Goal: Task Accomplishment & Management: Complete application form

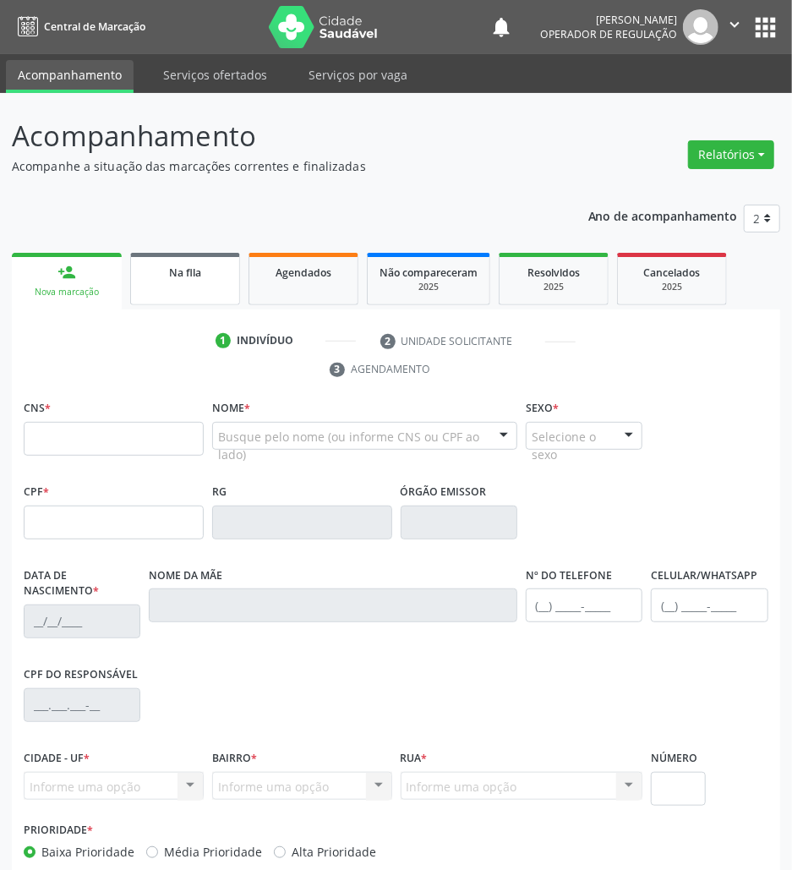
click at [187, 295] on link "Na fila" at bounding box center [185, 279] width 110 height 52
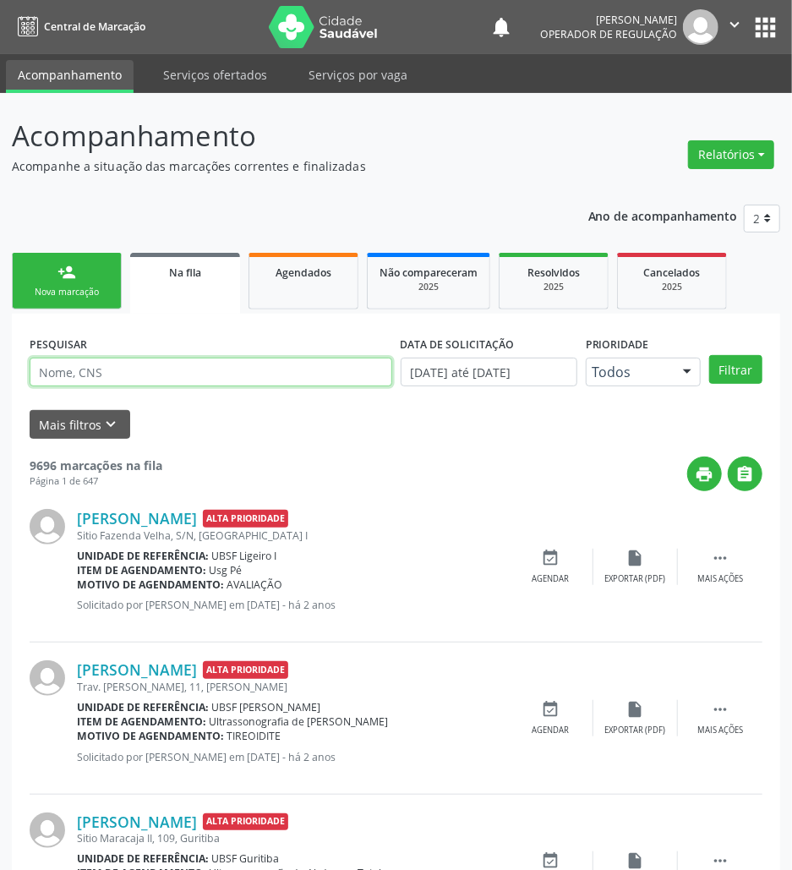
click at [133, 376] on input "text" at bounding box center [211, 371] width 363 height 29
paste input "700005041971700"
type input "700005041971700"
click at [709, 355] on button "Filtrar" at bounding box center [735, 369] width 53 height 29
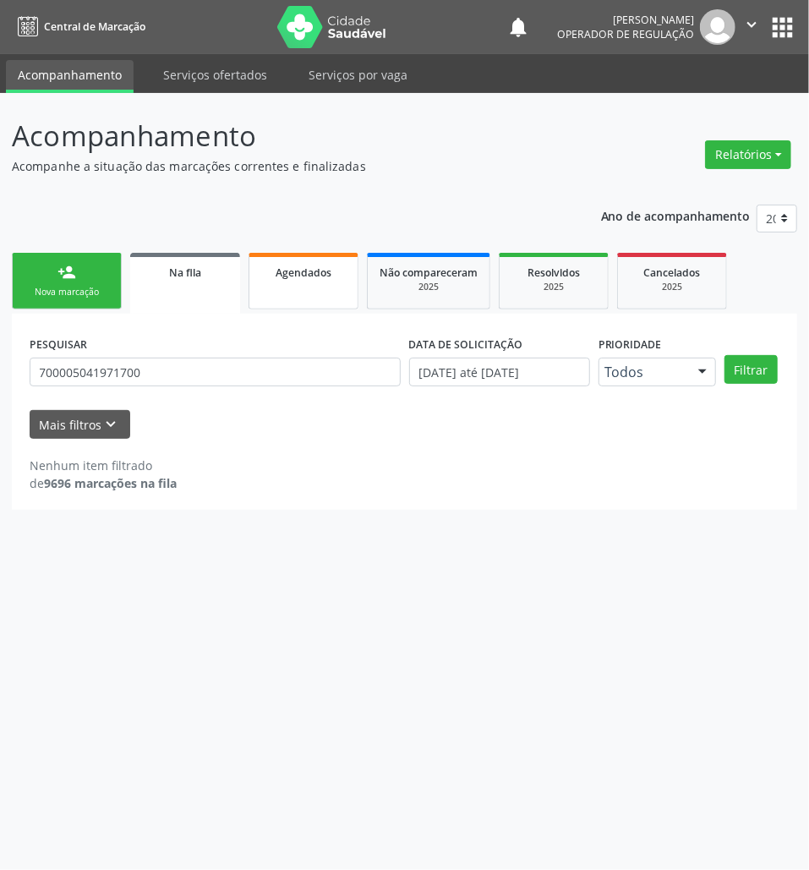
click at [330, 267] on span "Agendados" at bounding box center [303, 272] width 56 height 14
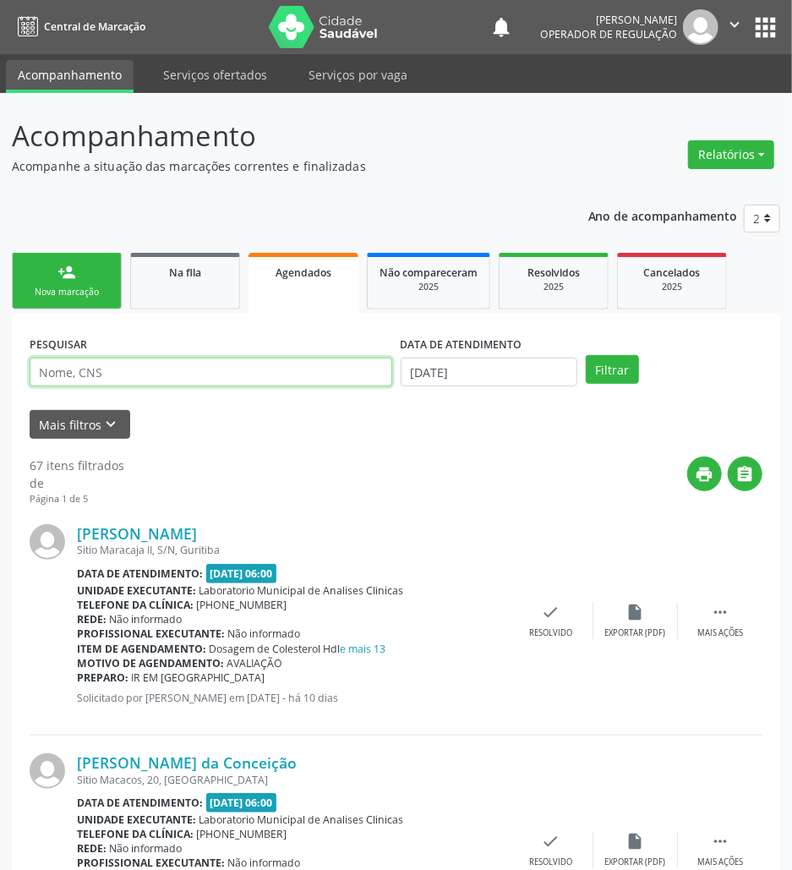
click at [167, 376] on input "text" at bounding box center [211, 371] width 363 height 29
paste input "700005041971700"
type input "700005041971700"
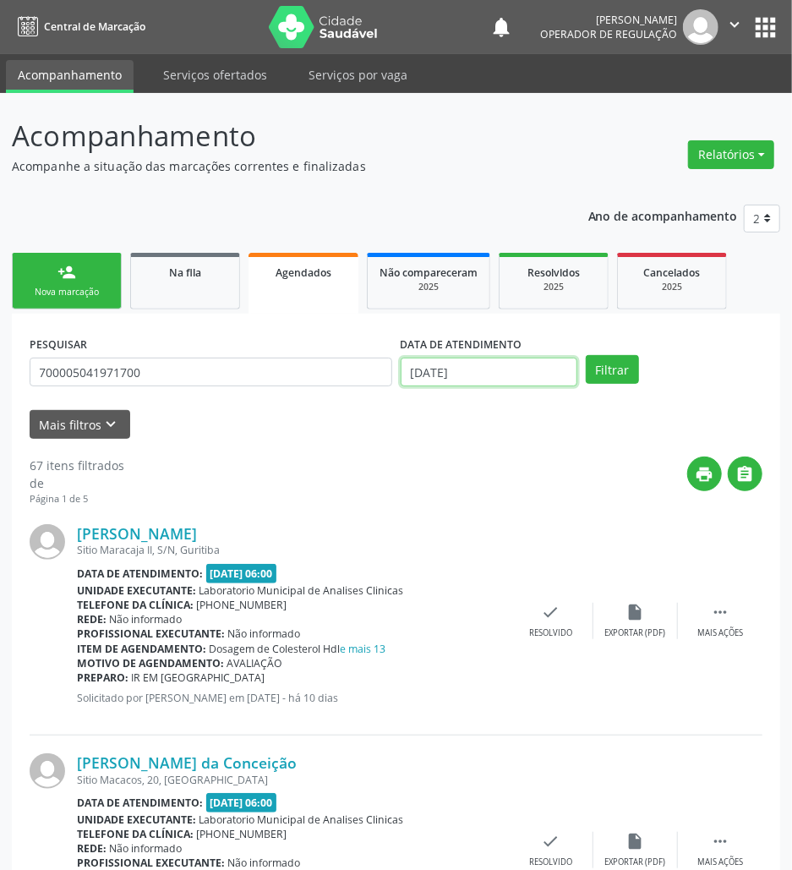
drag, startPoint x: 456, startPoint y: 373, endPoint x: 443, endPoint y: 419, distance: 47.6
click at [455, 375] on input "[DATE]" at bounding box center [489, 371] width 177 height 29
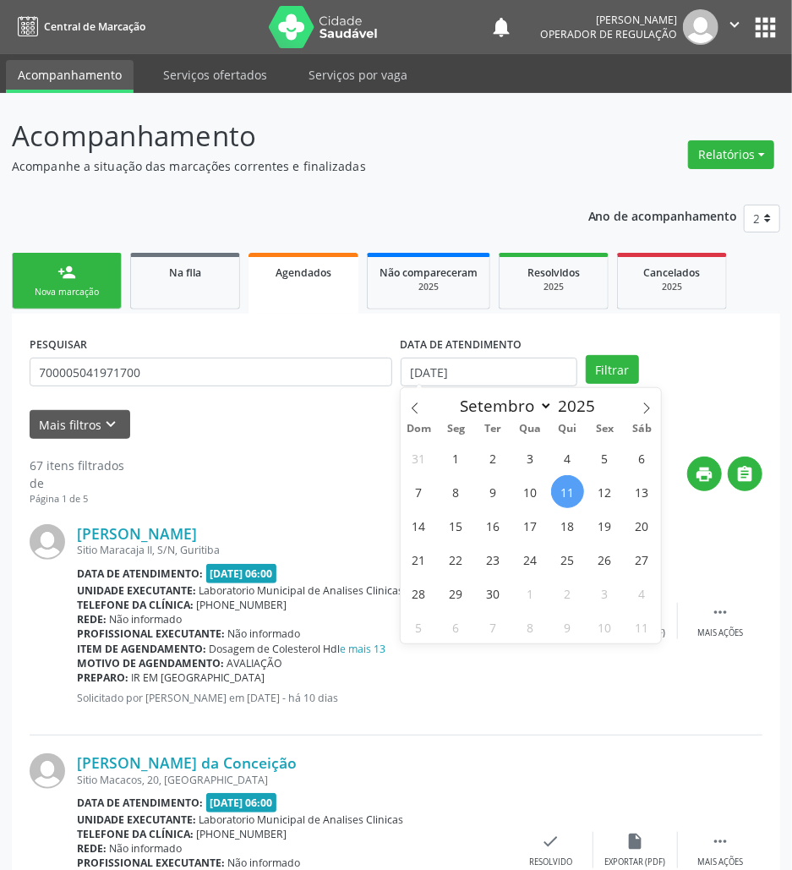
click at [438, 473] on div "31 1 2 3 4 5 6 7 8 9 10 11 12 13 14 15 16 17 18 19 20 21 22 23 24 25 26 27 28 2…" at bounding box center [531, 541] width 260 height 203
click at [450, 477] on span "8" at bounding box center [455, 491] width 33 height 33
type input "08/09/2025"
click at [599, 379] on button "Filtrar" at bounding box center [612, 369] width 53 height 29
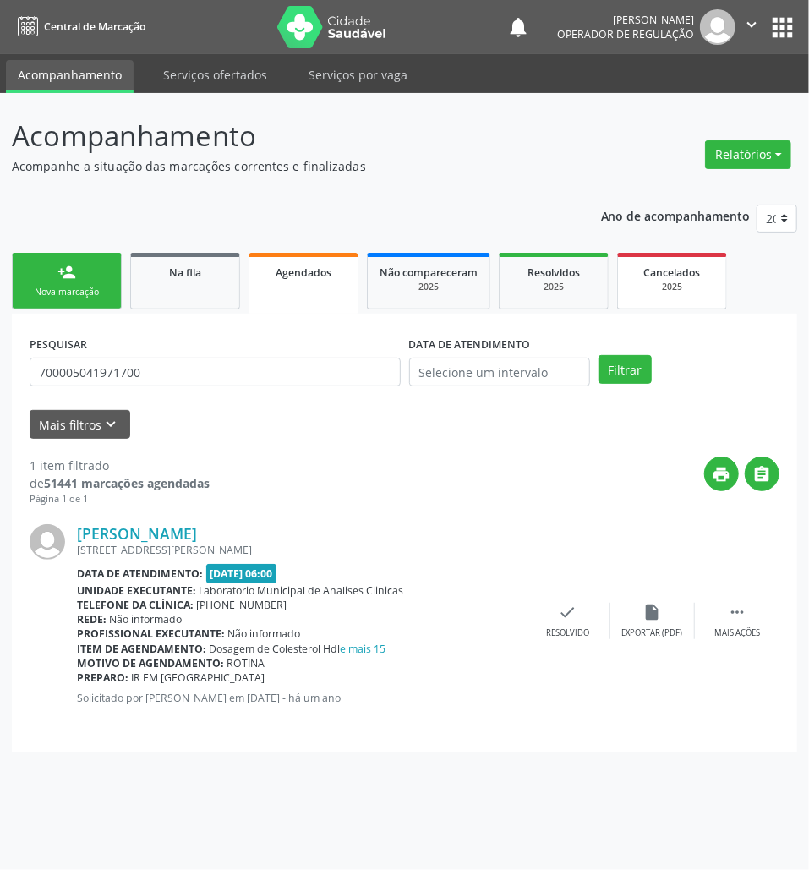
click at [657, 288] on div "2025" at bounding box center [672, 287] width 85 height 13
click at [519, 292] on div "2025" at bounding box center [553, 287] width 85 height 13
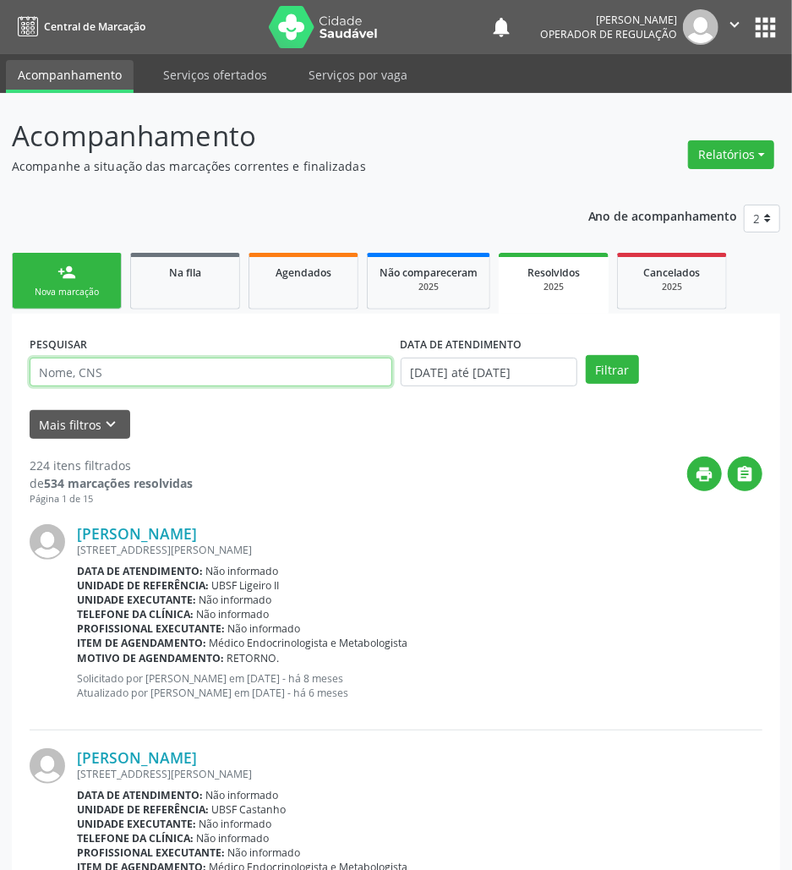
click at [248, 363] on input "text" at bounding box center [211, 371] width 363 height 29
paste input "700005041971700"
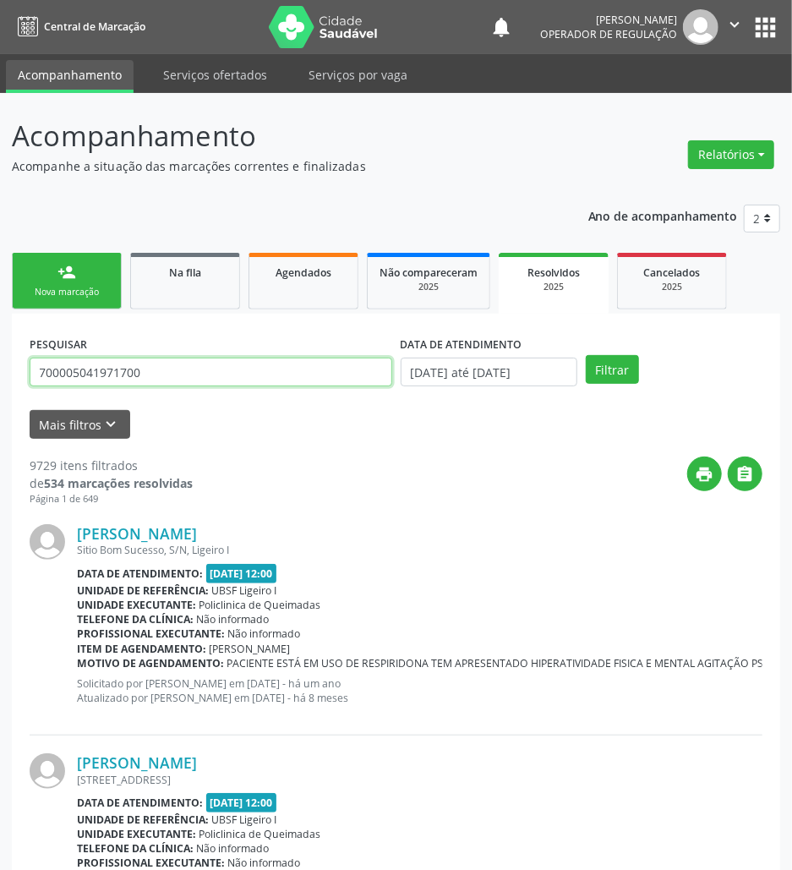
click at [586, 355] on button "Filtrar" at bounding box center [612, 369] width 53 height 29
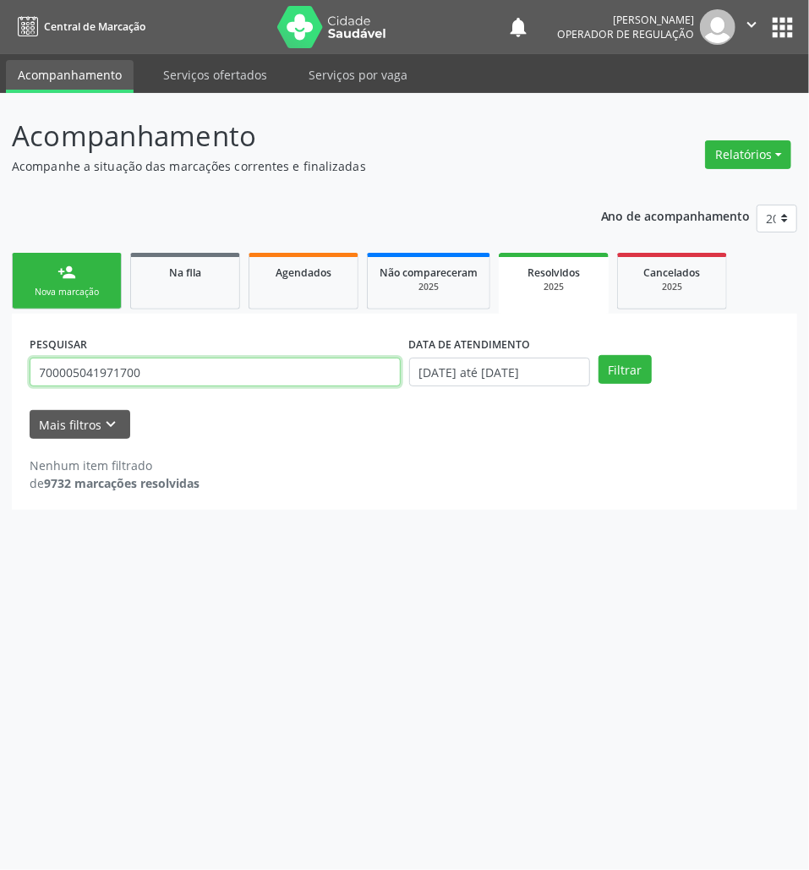
click at [244, 368] on input "700005041971700" at bounding box center [215, 371] width 371 height 29
type input "leandro henrique"
click at [598, 355] on button "Filtrar" at bounding box center [624, 369] width 53 height 29
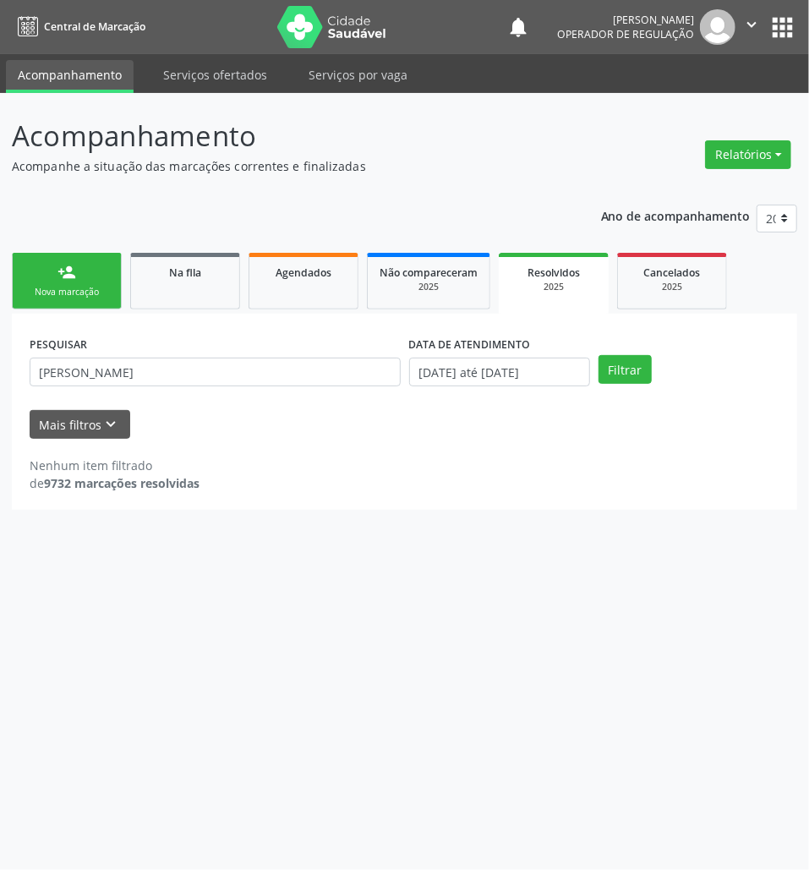
click at [69, 292] on div "Nova marcação" at bounding box center [67, 292] width 85 height 13
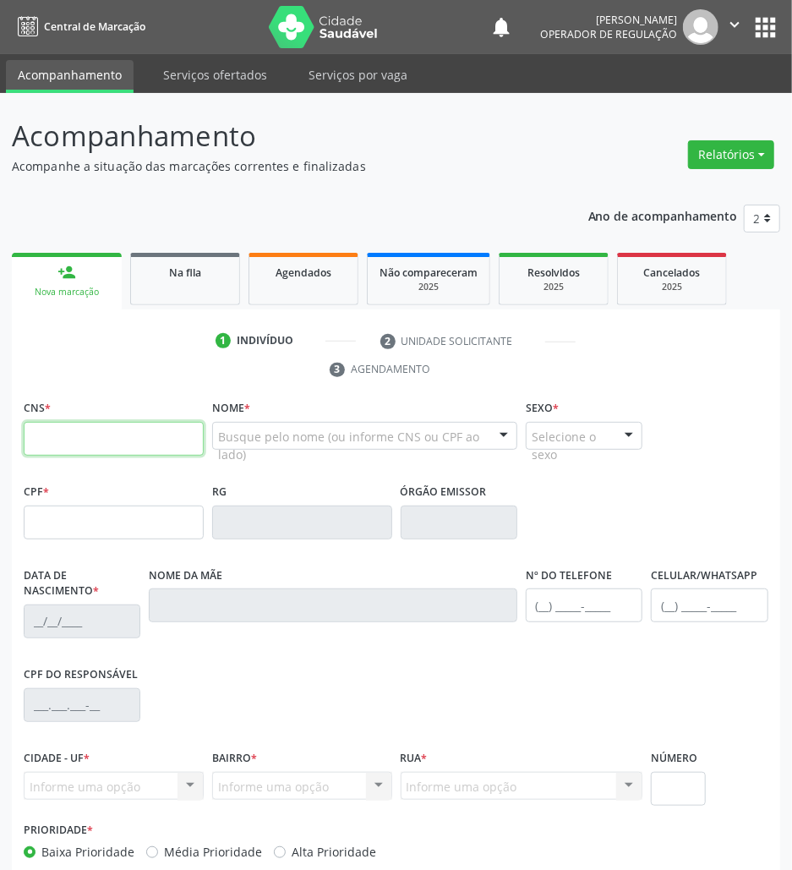
click at [136, 447] on input "text" at bounding box center [114, 439] width 180 height 34
type input "706 0068 9949 9243"
type input "096.483.774-99"
type input "09/09/1983"
type input "Josefa Pedro da Silva"
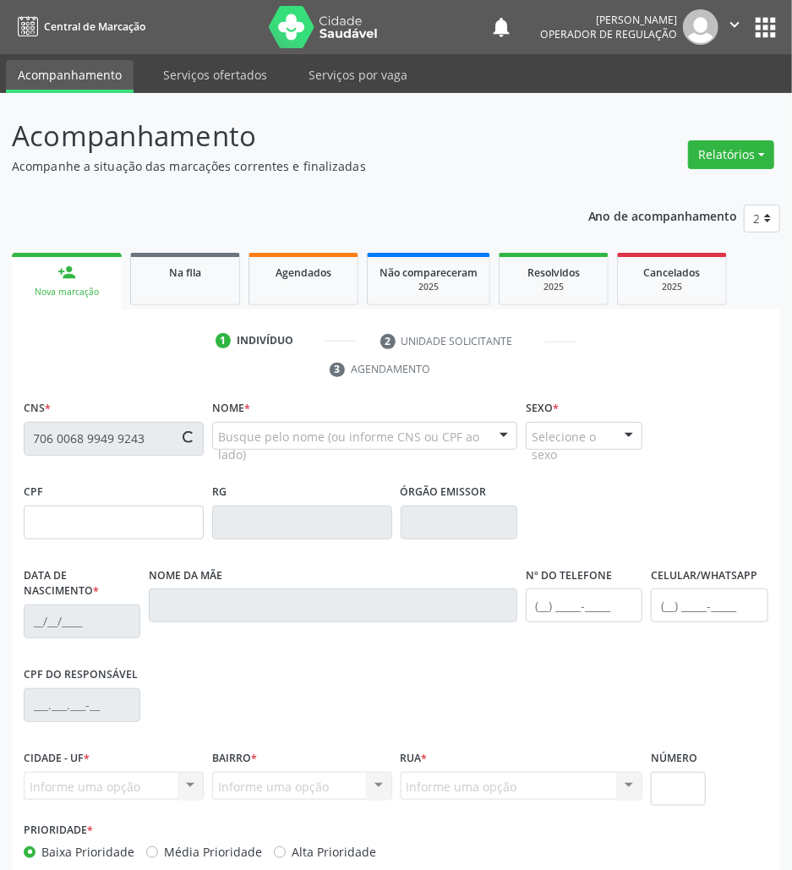
type input "(83) 99369-5279"
type input "S/N"
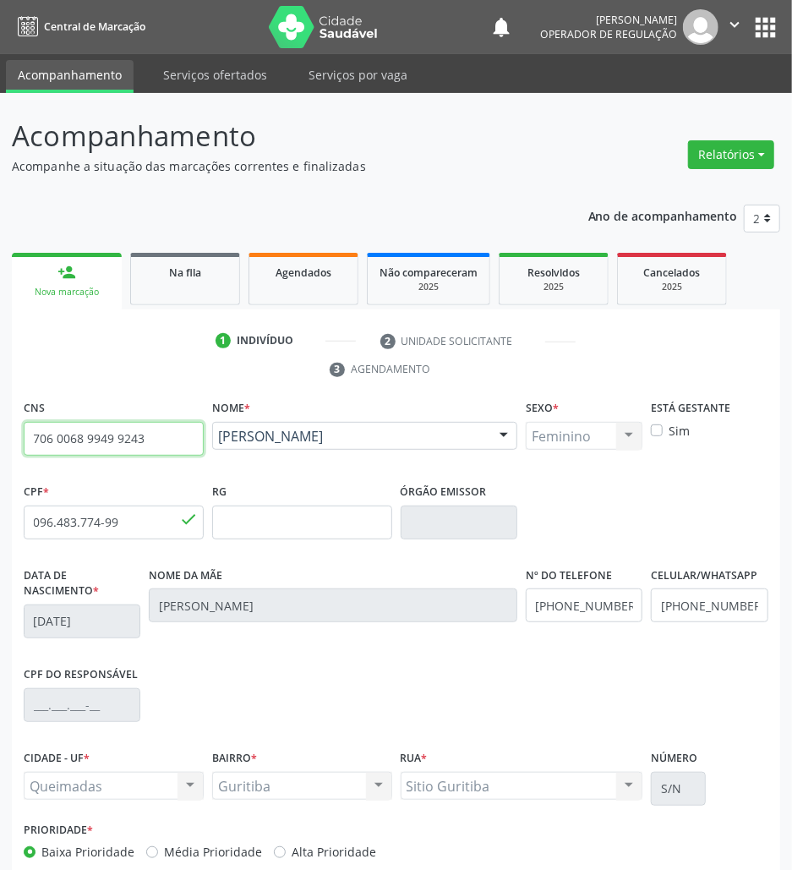
click at [136, 441] on input "706 0068 9949 9243" at bounding box center [114, 439] width 180 height 34
click at [216, 270] on div "Na fila" at bounding box center [185, 272] width 85 height 18
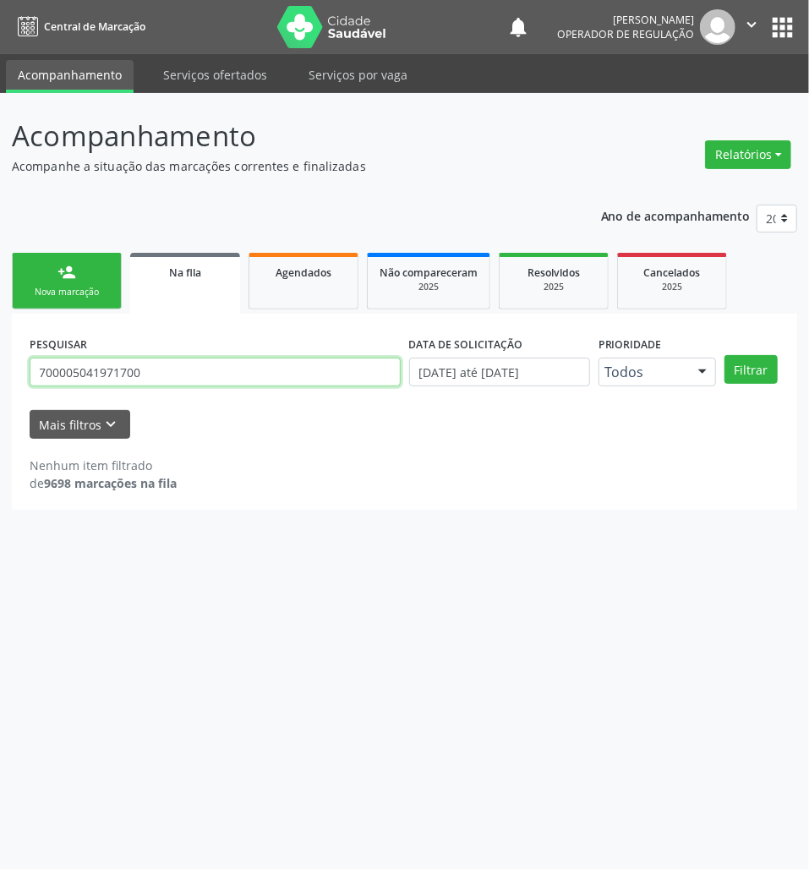
click at [275, 382] on input "700005041971700" at bounding box center [215, 371] width 371 height 29
click at [275, 383] on input "700005041971700" at bounding box center [215, 371] width 371 height 29
paste input "6 0068 9949 9243"
type input "706 0068 9949 9243"
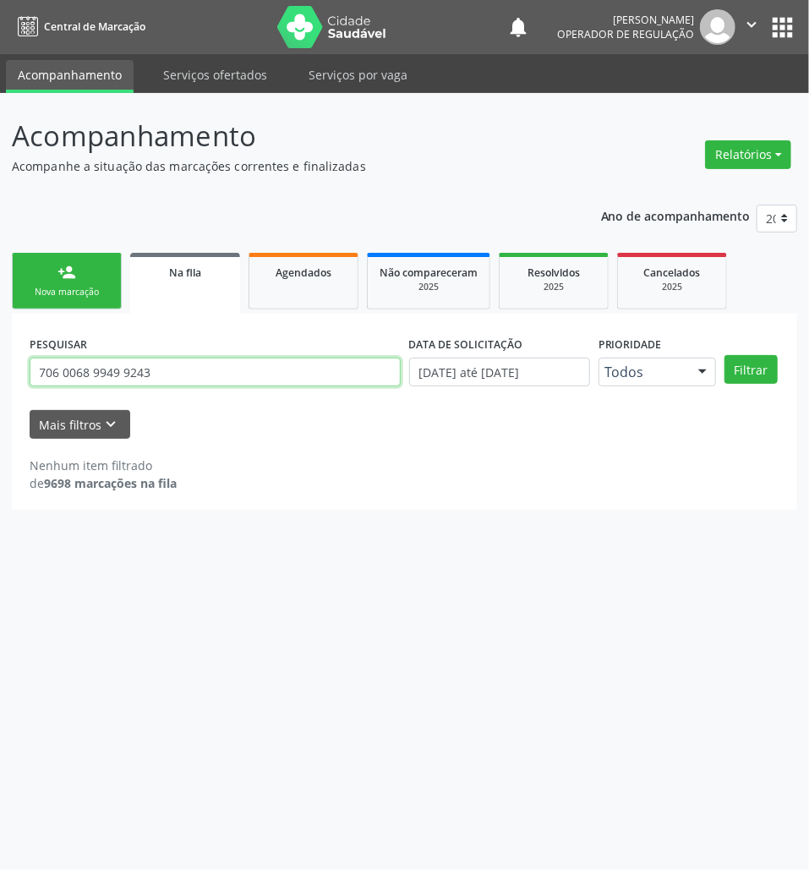
click at [724, 355] on button "Filtrar" at bounding box center [750, 369] width 53 height 29
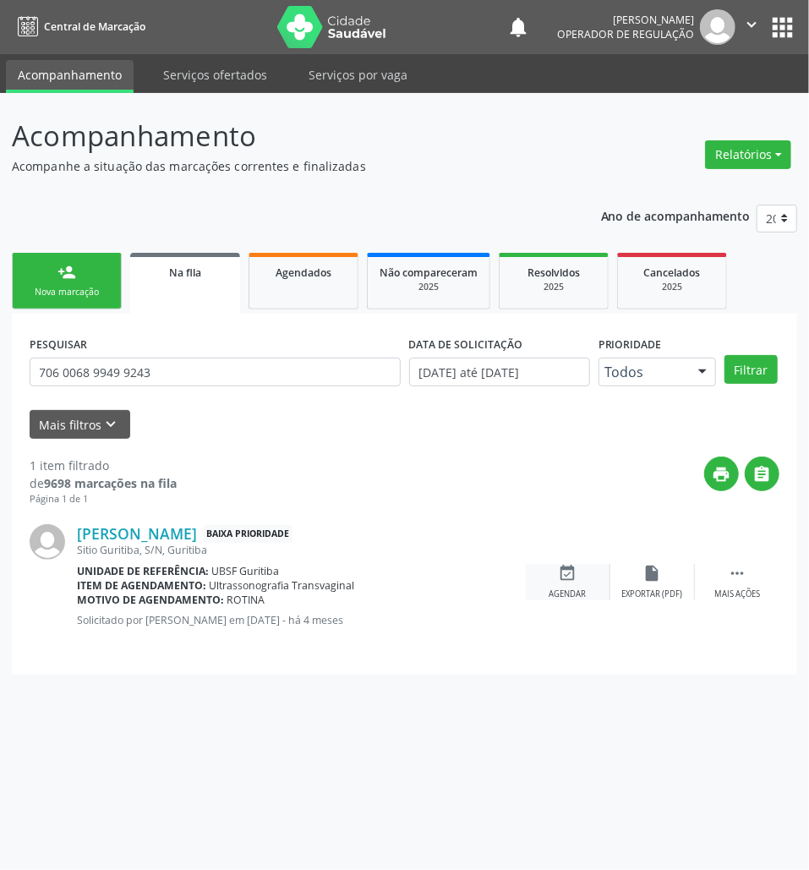
click at [545, 581] on div "event_available Agendar" at bounding box center [568, 582] width 85 height 36
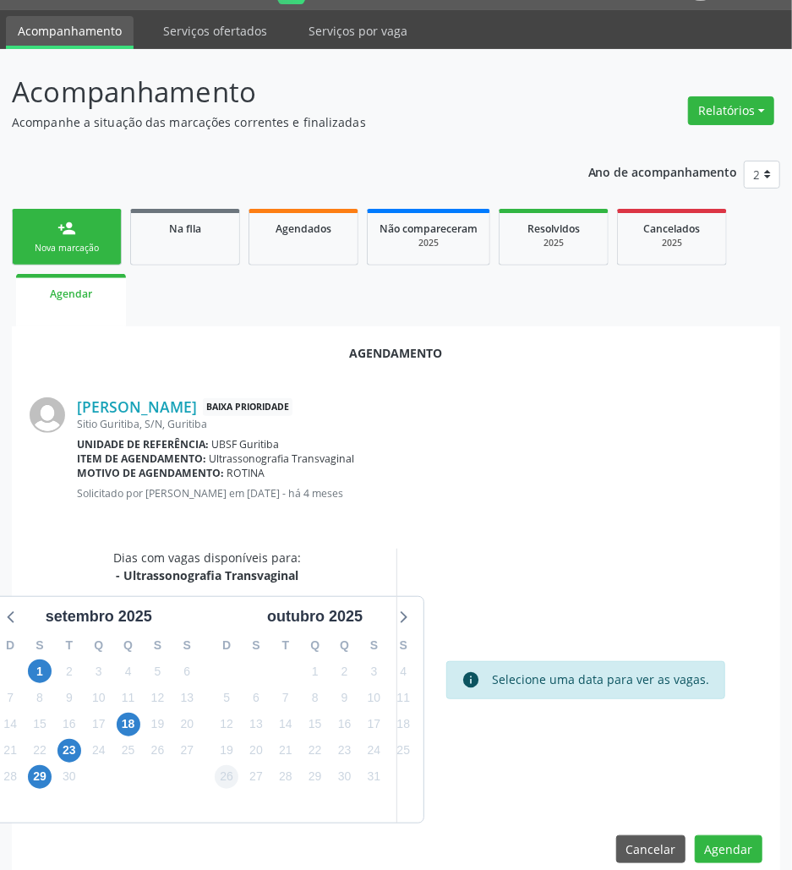
scroll to position [68, 0]
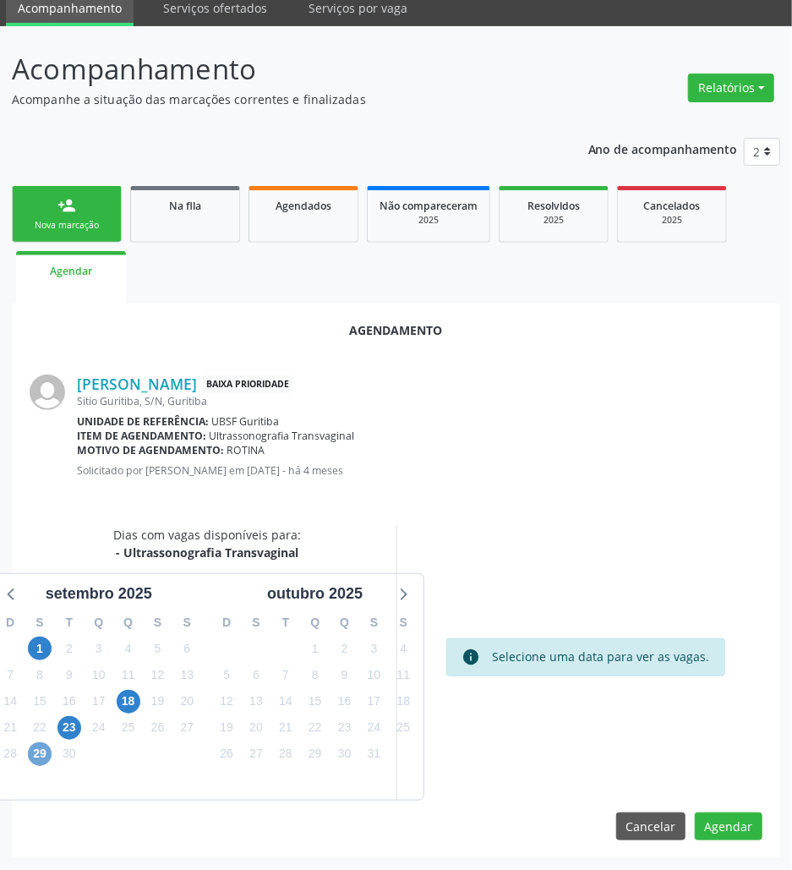
click at [34, 751] on span "29" at bounding box center [40, 754] width 24 height 24
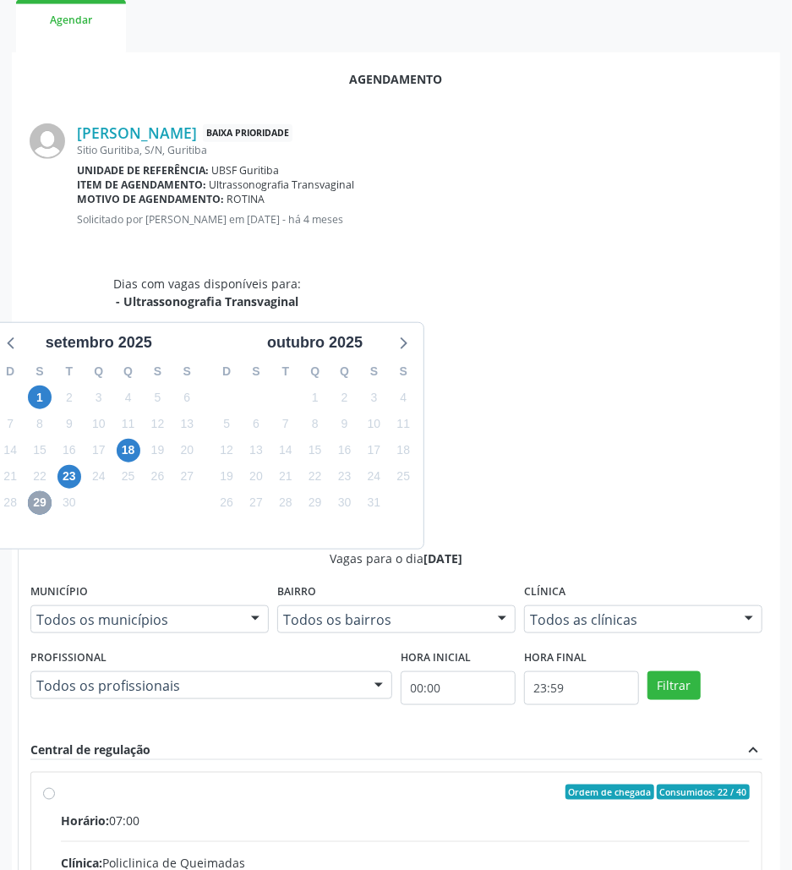
scroll to position [322, 0]
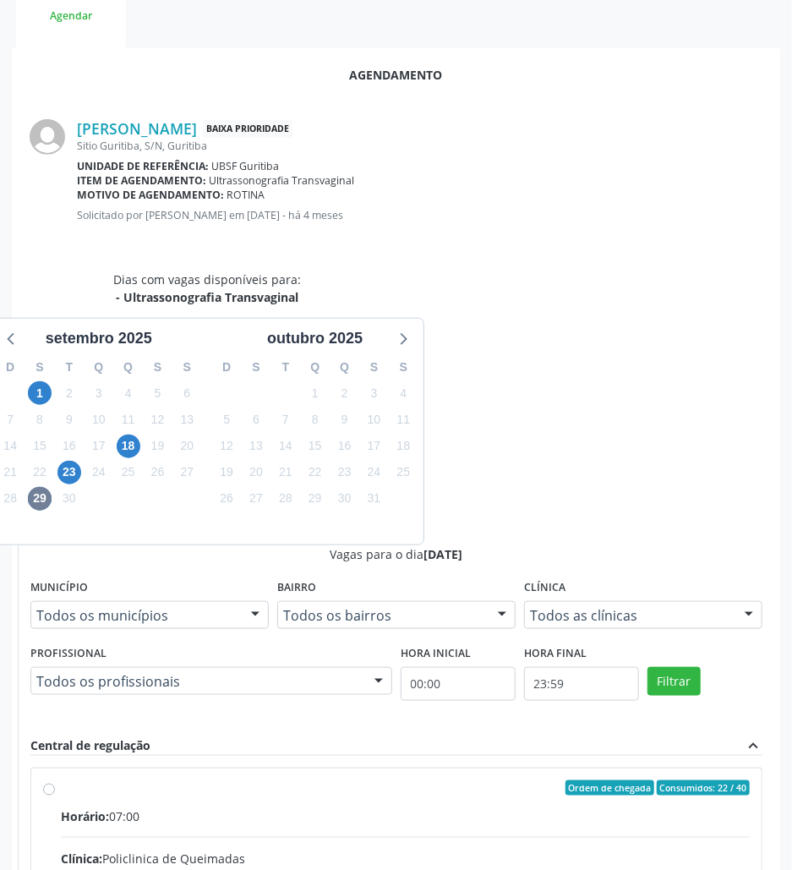
click at [55, 780] on input "Ordem de chegada Consumidos: 22 / 40 Horário: 07:00 Clínica: Policlinica de Que…" at bounding box center [49, 787] width 12 height 15
radio input "true"
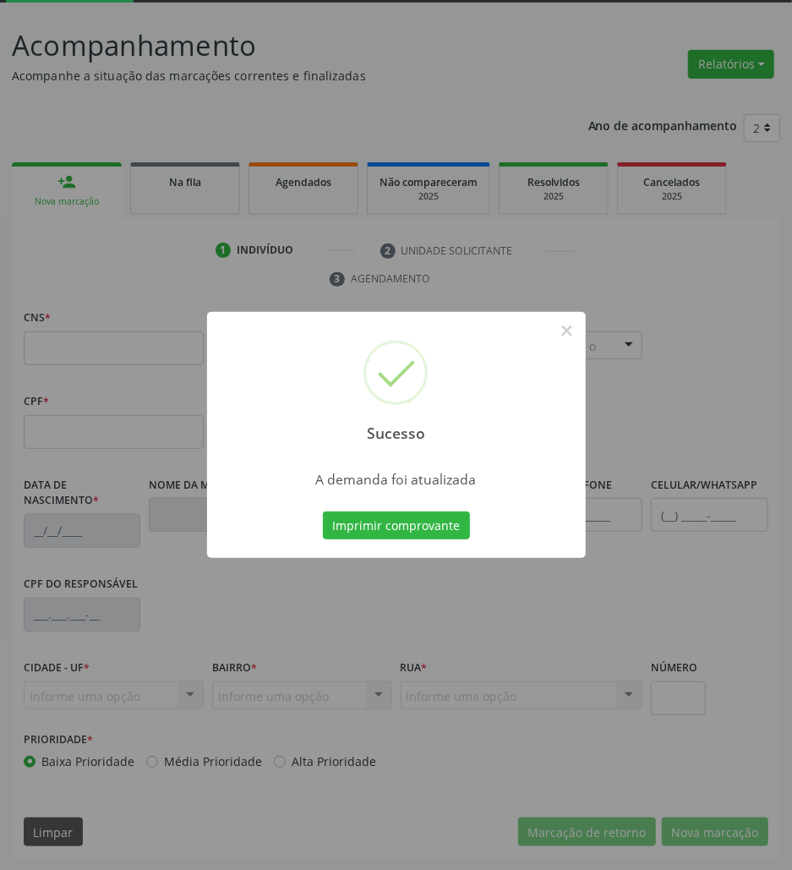
click at [433, 502] on div "Sucesso × A demanda foi atualizada Imprimir comprovante Cancel" at bounding box center [396, 435] width 379 height 247
click at [440, 515] on button "Imprimir comprovante" at bounding box center [396, 525] width 147 height 29
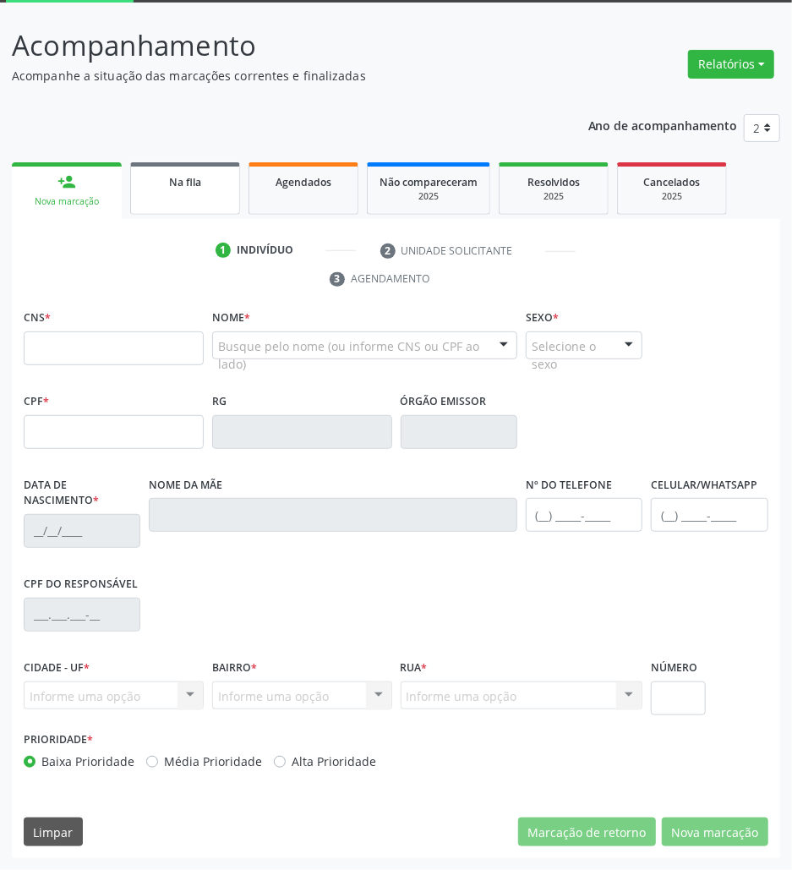
click at [161, 208] on link "Na fila" at bounding box center [185, 188] width 110 height 52
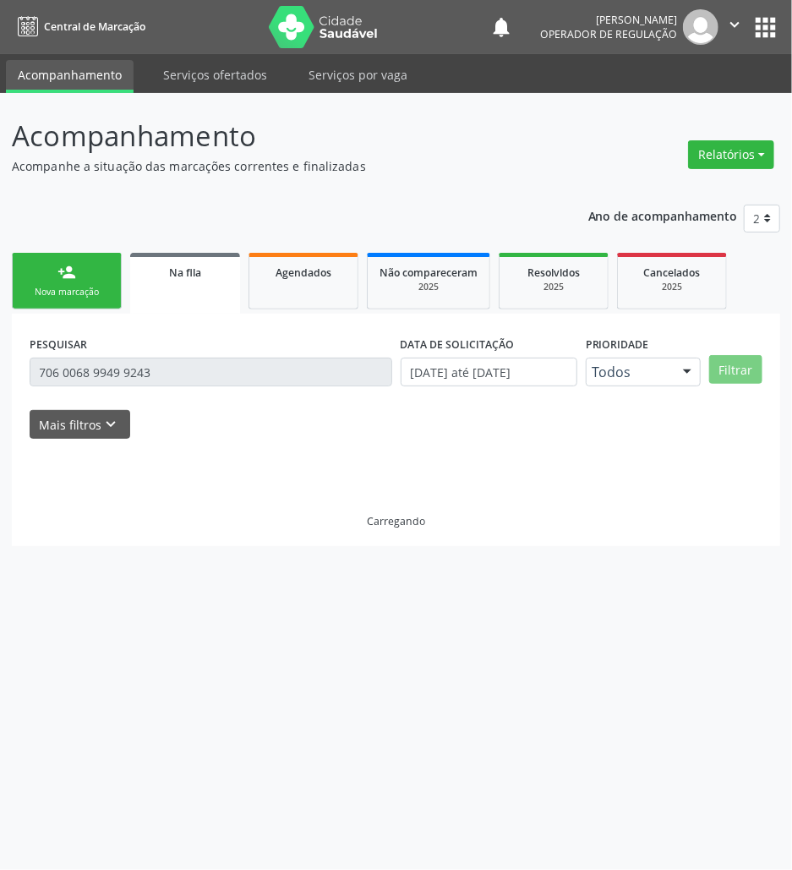
scroll to position [0, 0]
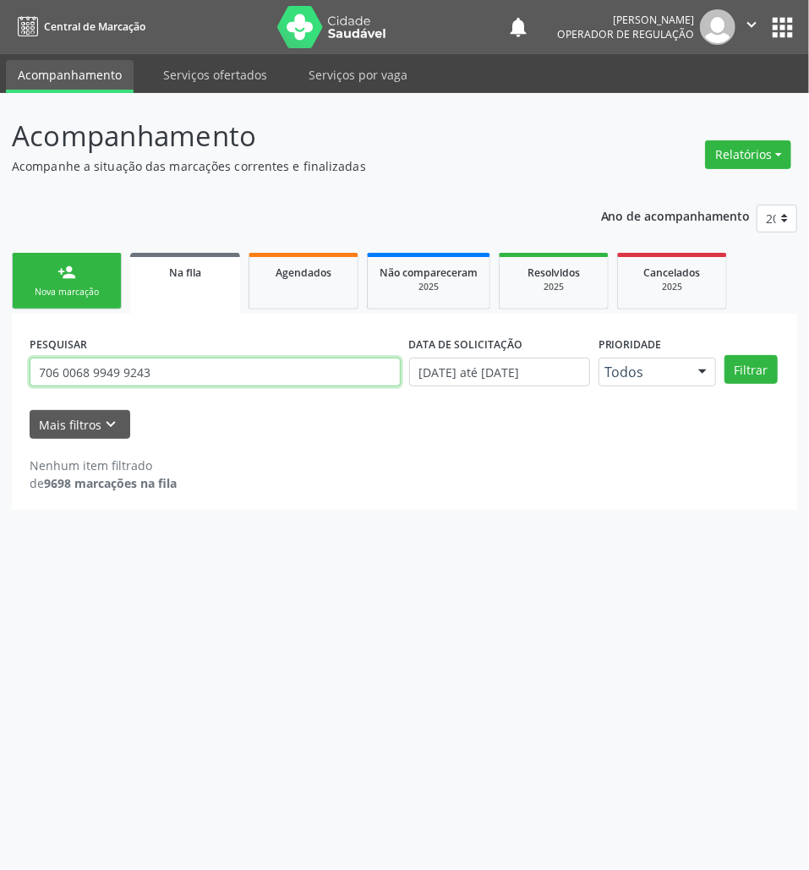
click at [153, 363] on input "706 0068 9949 9243" at bounding box center [215, 371] width 371 height 29
type input "706208704928670"
click at [724, 355] on button "Filtrar" at bounding box center [750, 369] width 53 height 29
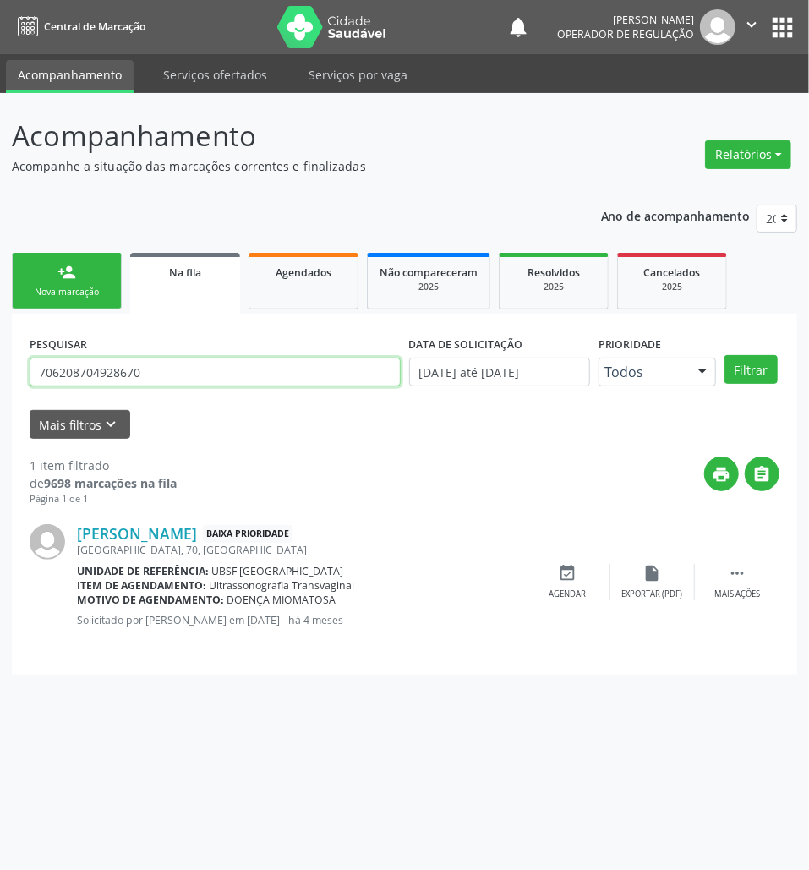
click at [44, 365] on input "706208704928670" at bounding box center [215, 371] width 371 height 29
click at [42, 367] on input "706208704928670" at bounding box center [215, 371] width 371 height 29
click at [539, 593] on div "event_available Agendar" at bounding box center [568, 582] width 85 height 36
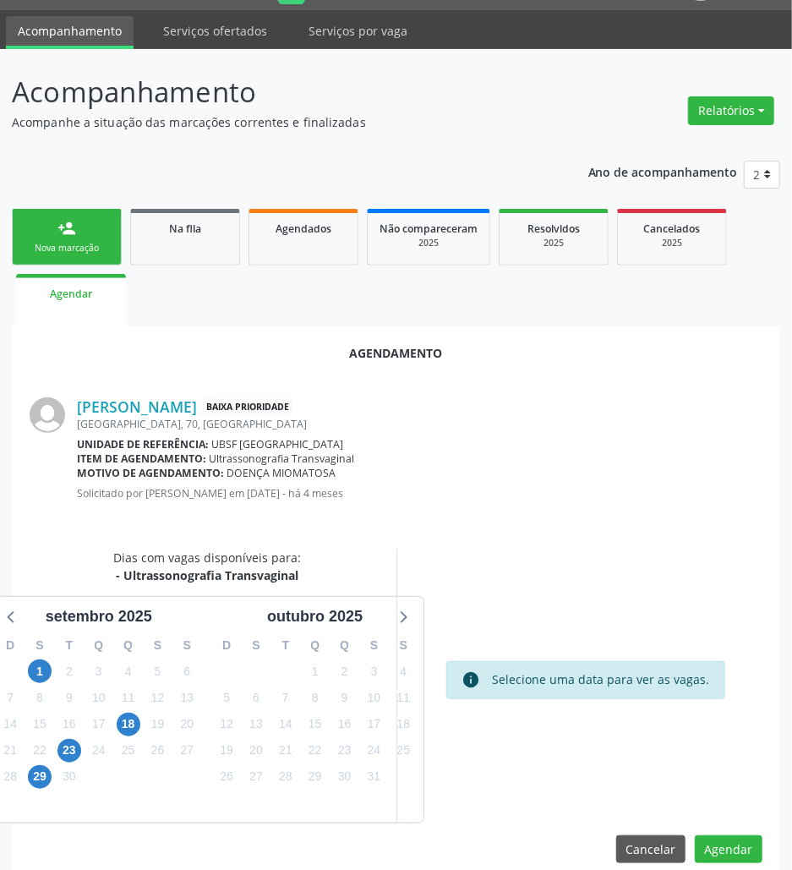
scroll to position [68, 0]
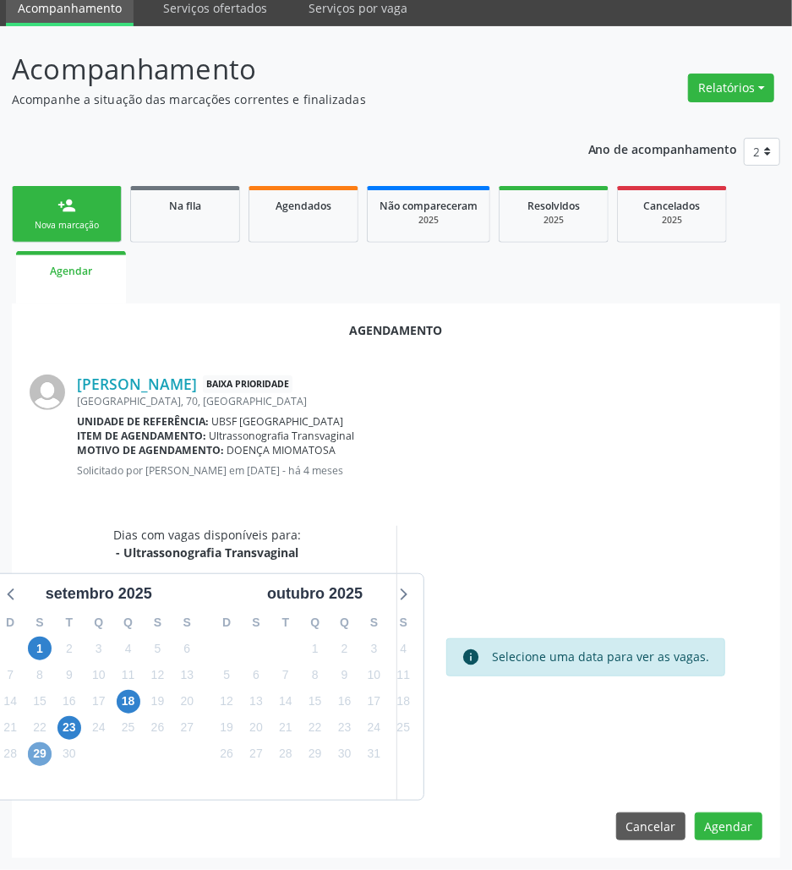
click at [37, 761] on span "29" at bounding box center [40, 754] width 24 height 24
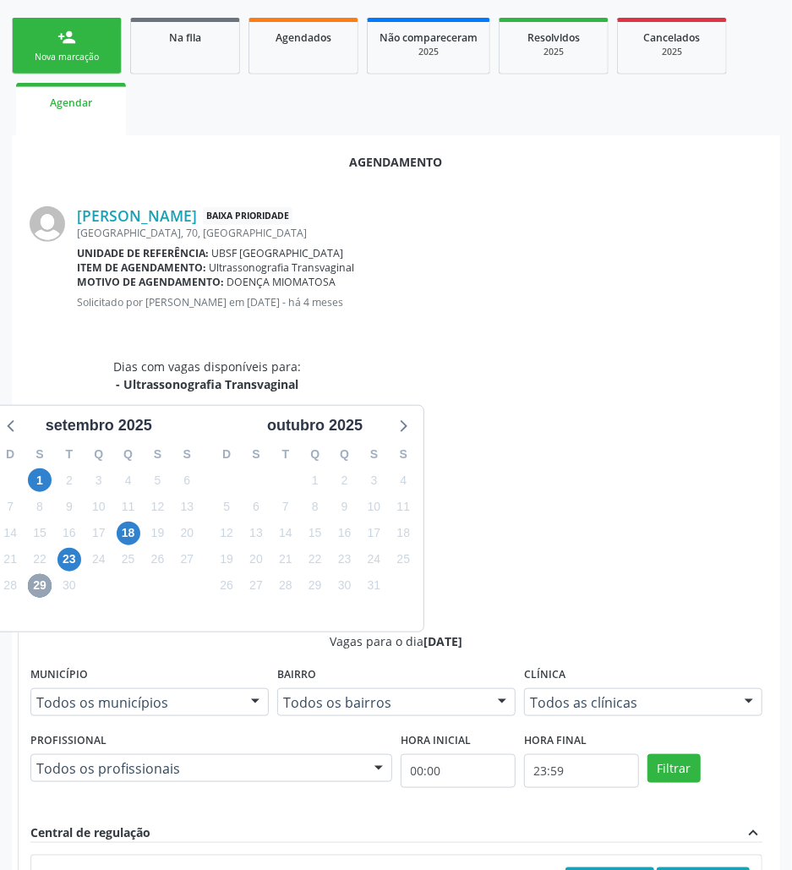
scroll to position [322, 0]
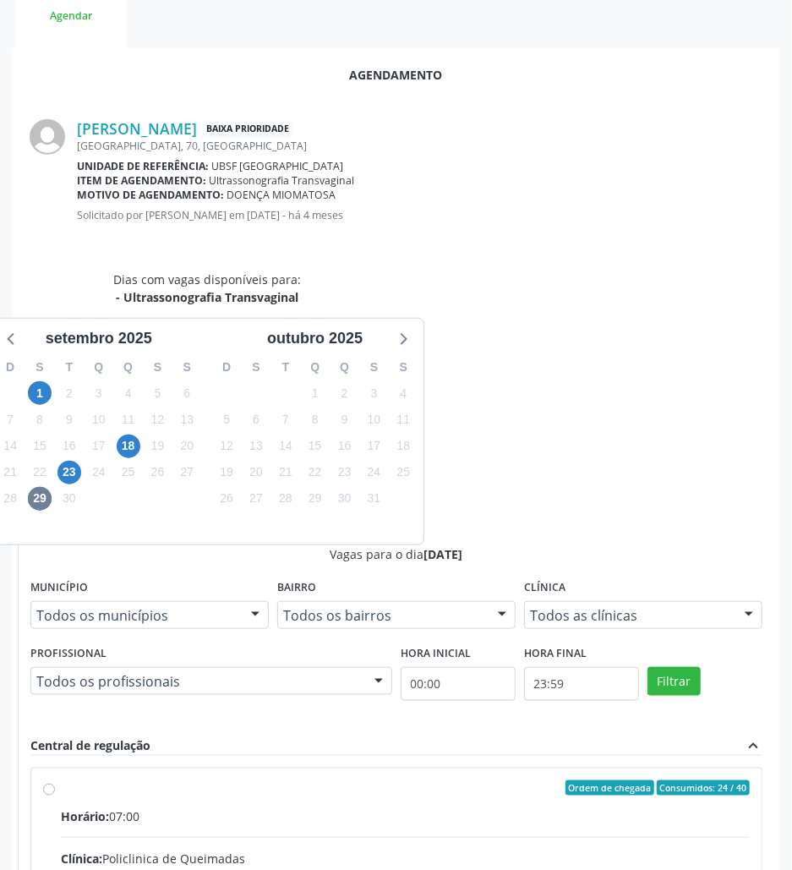
drag, startPoint x: 570, startPoint y: 725, endPoint x: 580, endPoint y: 741, distance: 19.0
click at [55, 780] on input "Ordem de chegada Consumidos: 24 / 40 Horário: 07:00 Clínica: Policlinica de Que…" at bounding box center [49, 787] width 12 height 15
radio input "true"
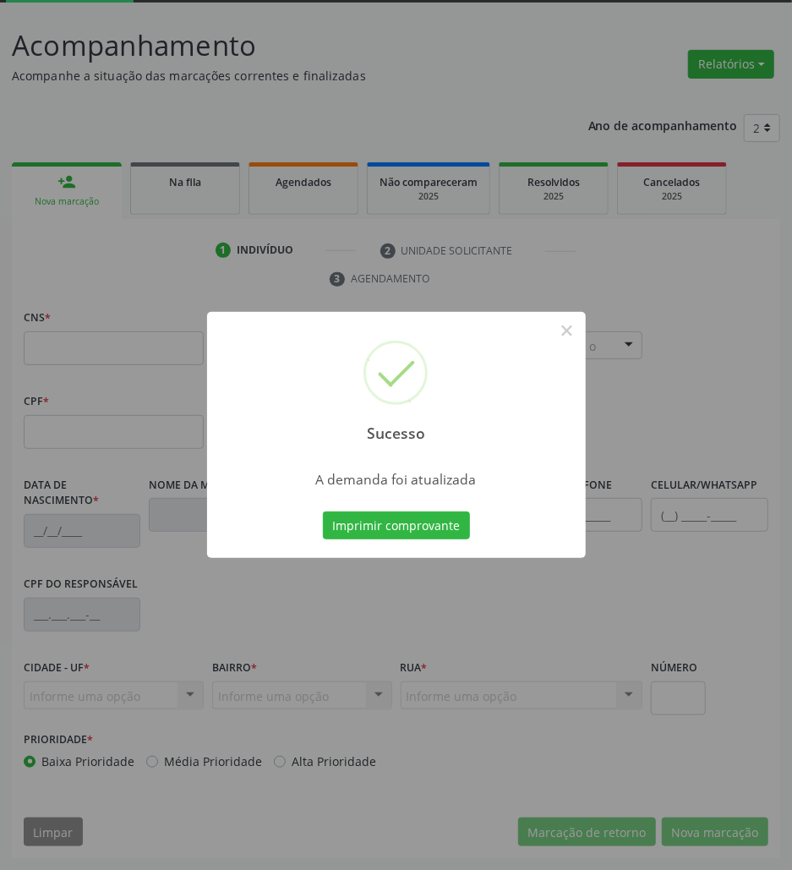
scroll to position [91, 0]
click at [323, 511] on button "Imprimir comprovante" at bounding box center [396, 525] width 147 height 29
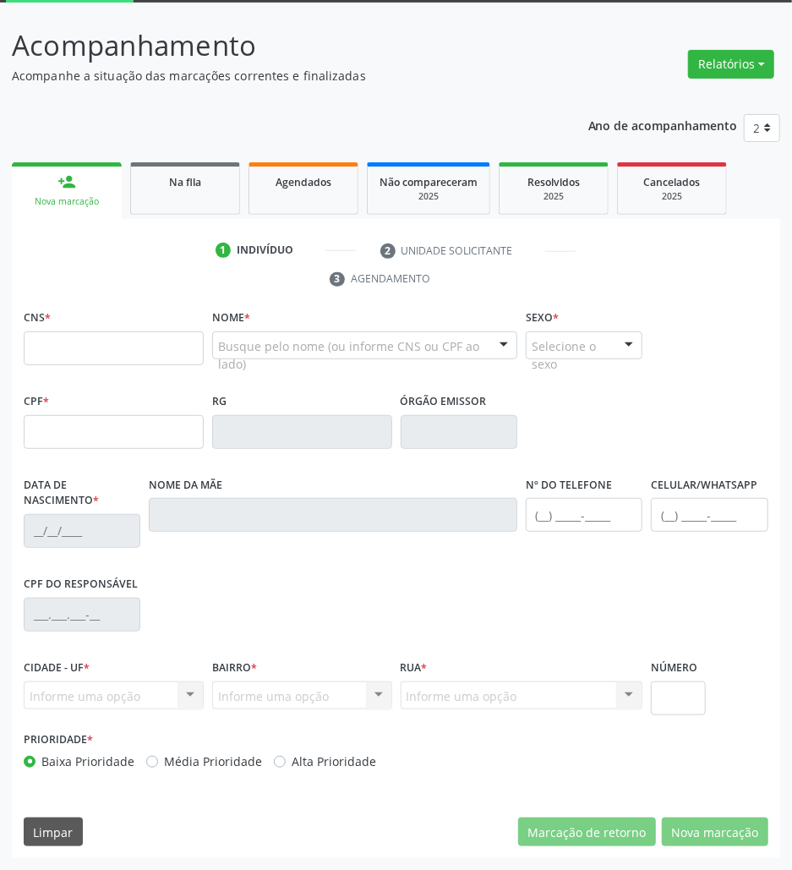
drag, startPoint x: 217, startPoint y: 176, endPoint x: 208, endPoint y: 181, distance: 10.6
click at [215, 177] on div "Na fila" at bounding box center [185, 181] width 85 height 18
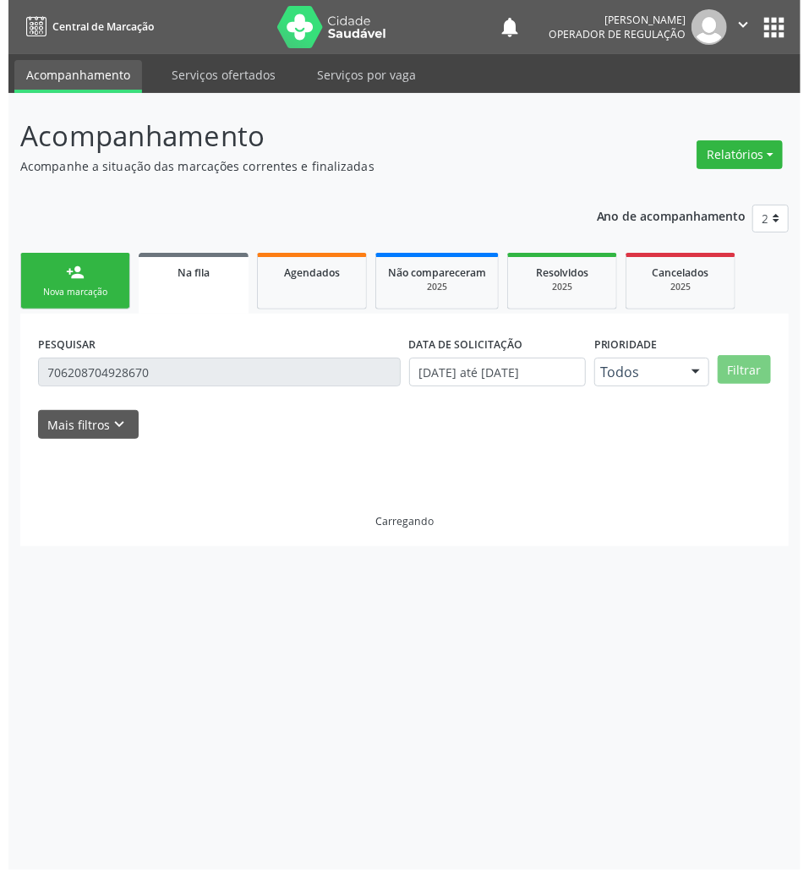
scroll to position [0, 0]
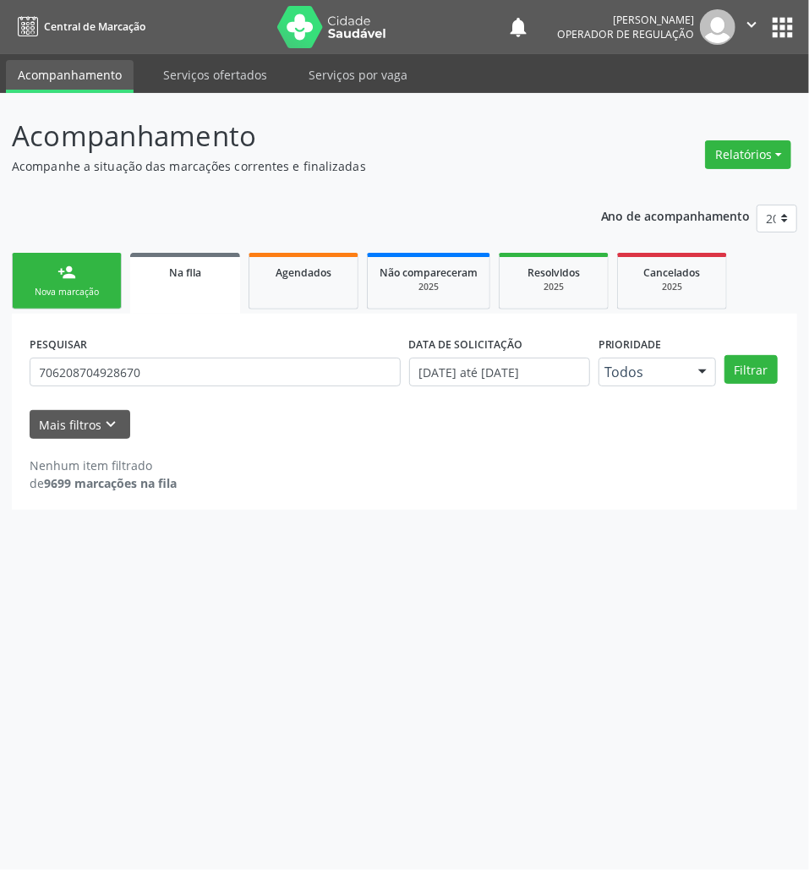
click at [779, 41] on button "apps" at bounding box center [782, 28] width 30 height 30
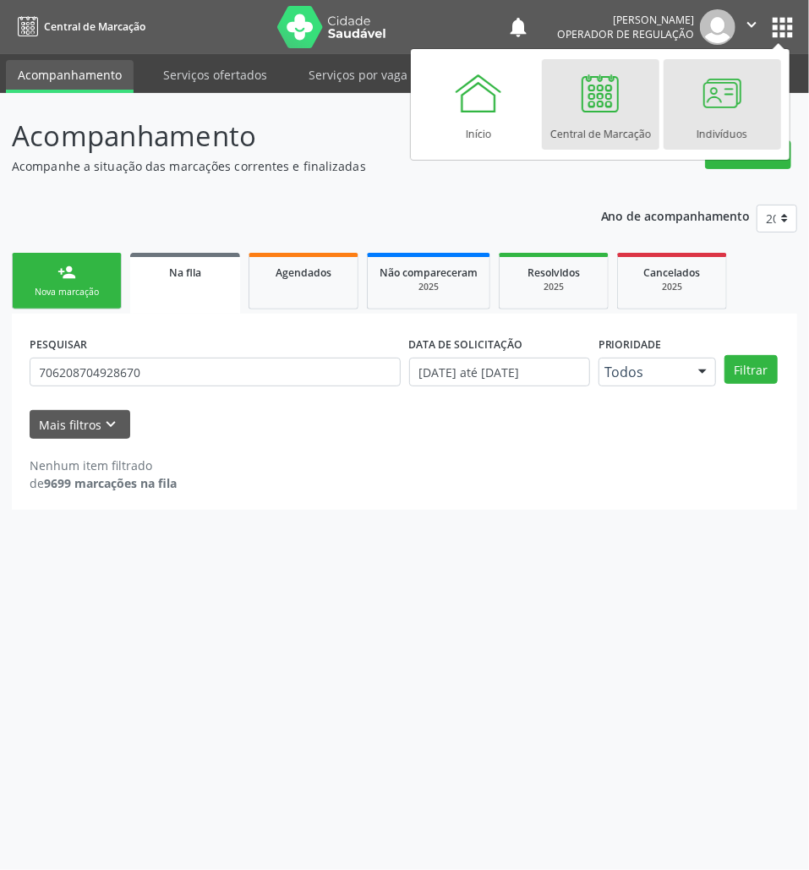
click at [680, 93] on link "Indivíduos" at bounding box center [721, 104] width 117 height 90
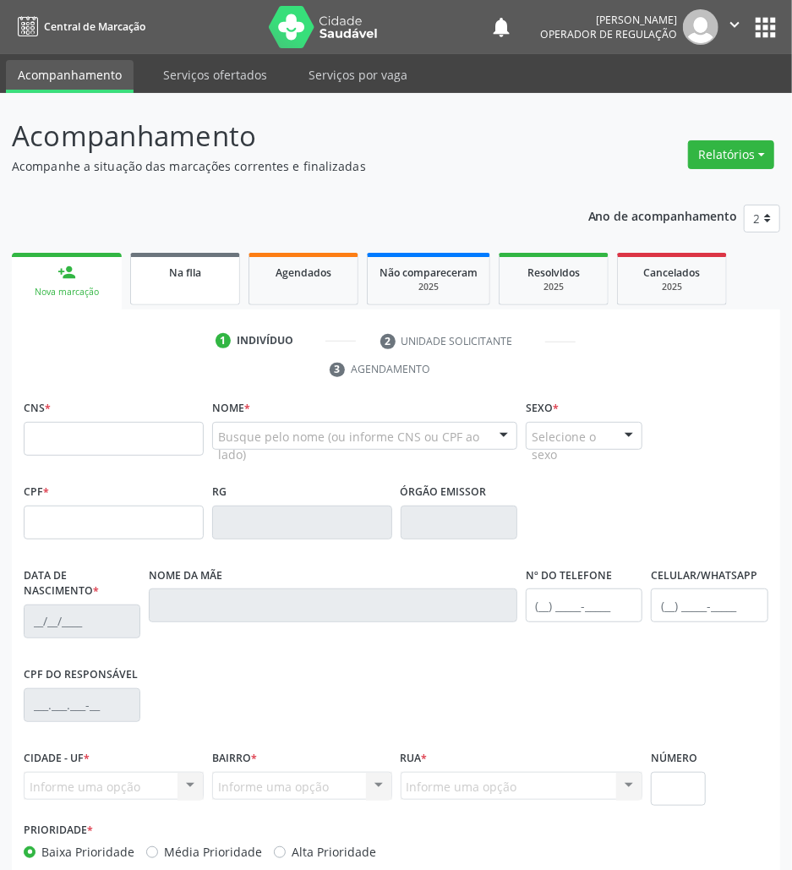
click at [188, 260] on link "Na fila" at bounding box center [185, 279] width 110 height 52
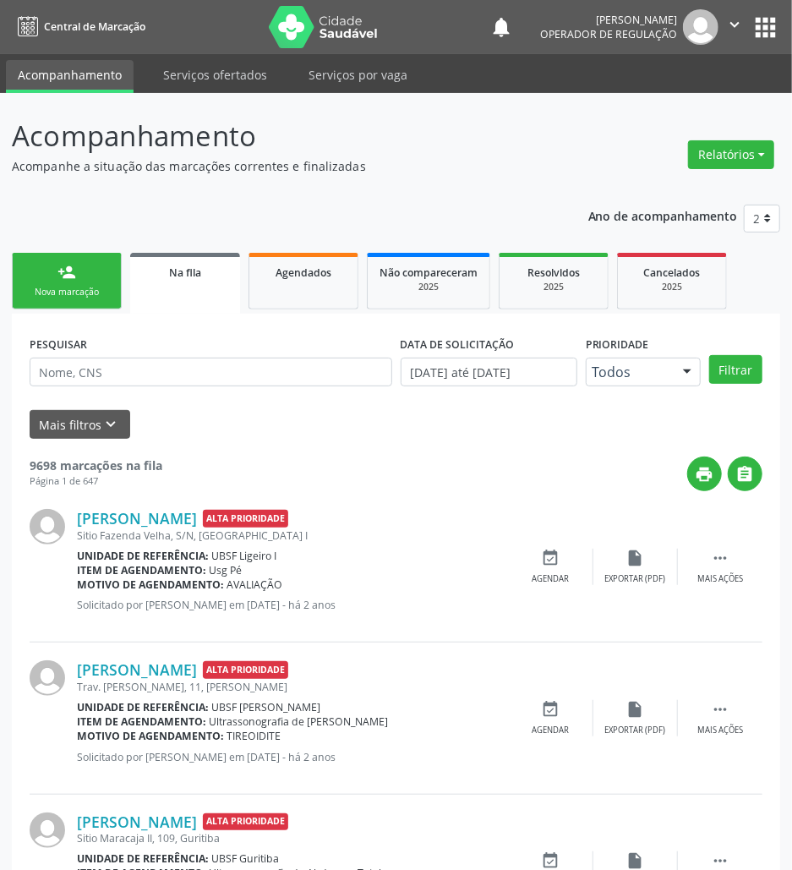
click at [183, 350] on div "PESQUISAR" at bounding box center [210, 364] width 371 height 66
click at [183, 359] on input "text" at bounding box center [211, 371] width 363 height 29
type input "707806694381810"
click at [709, 355] on button "Filtrar" at bounding box center [735, 369] width 53 height 29
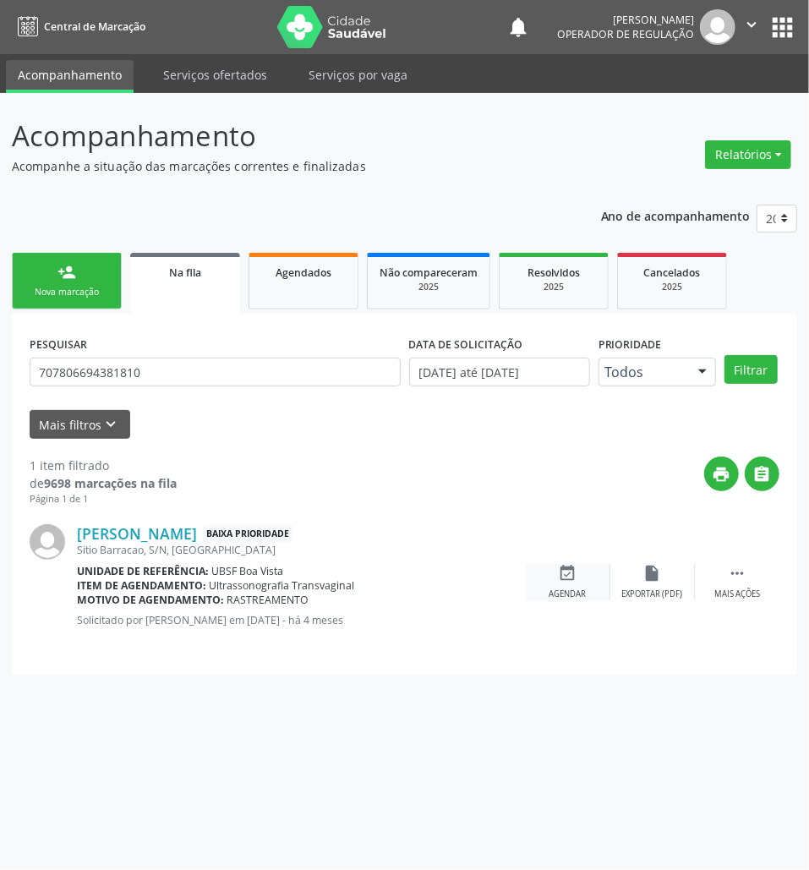
click at [565, 576] on icon "event_available" at bounding box center [568, 573] width 19 height 19
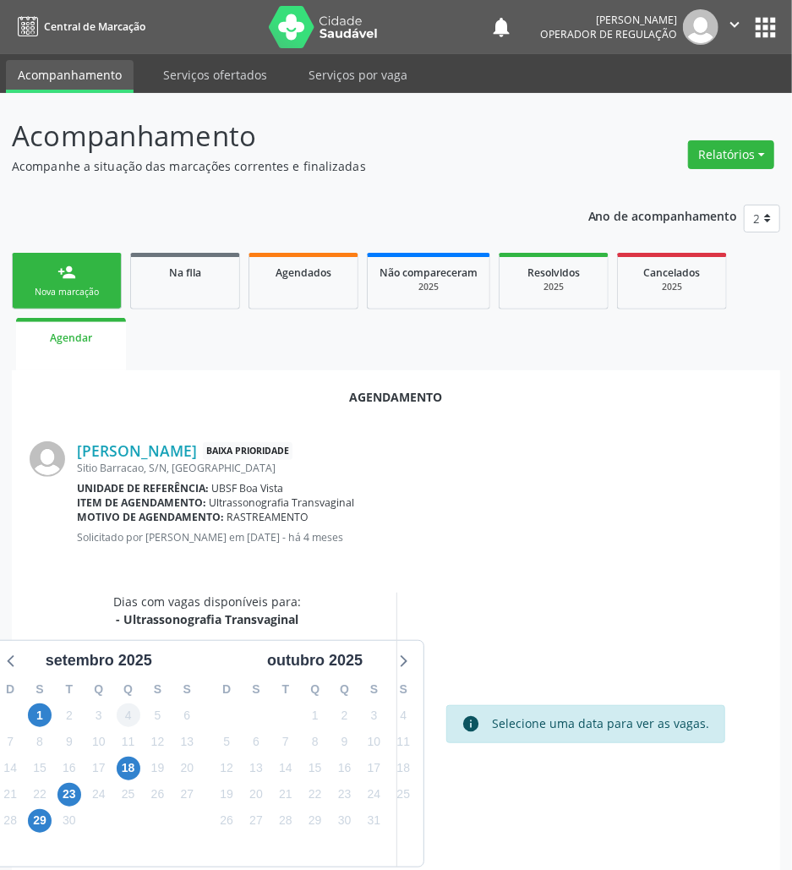
scroll to position [68, 0]
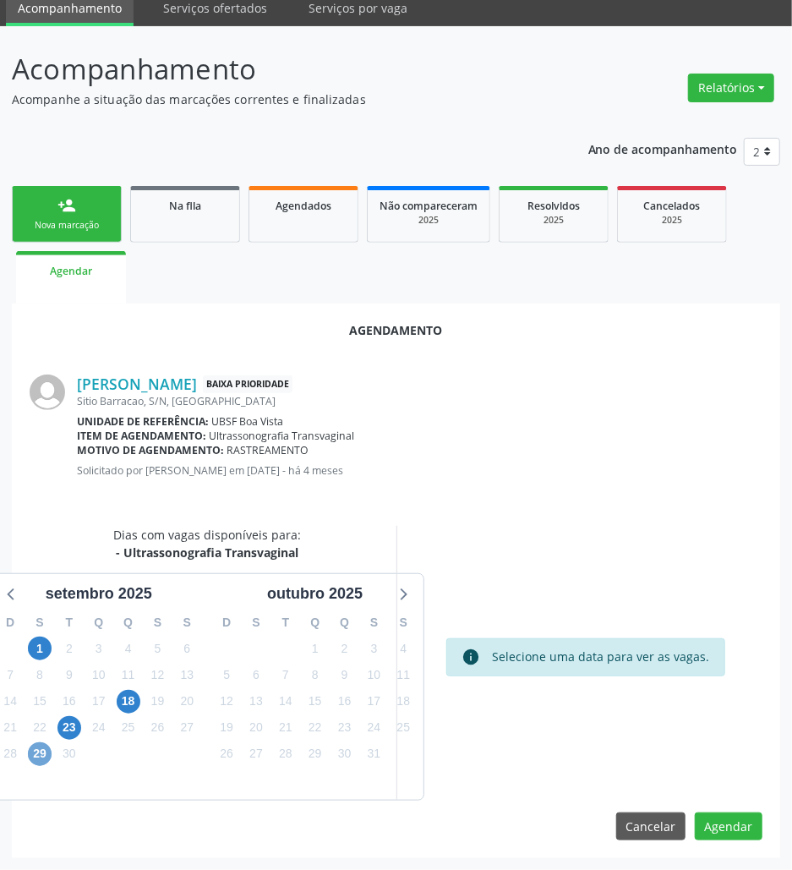
click at [35, 745] on span "29" at bounding box center [40, 754] width 24 height 24
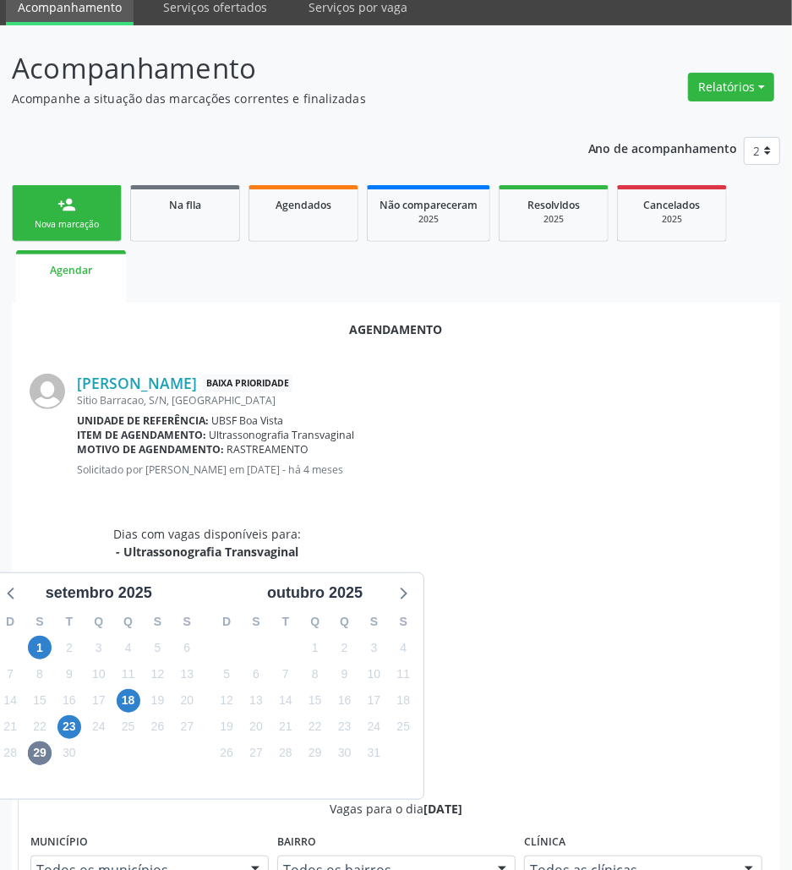
drag, startPoint x: 590, startPoint y: 769, endPoint x: 580, endPoint y: 768, distance: 10.2
radio input "true"
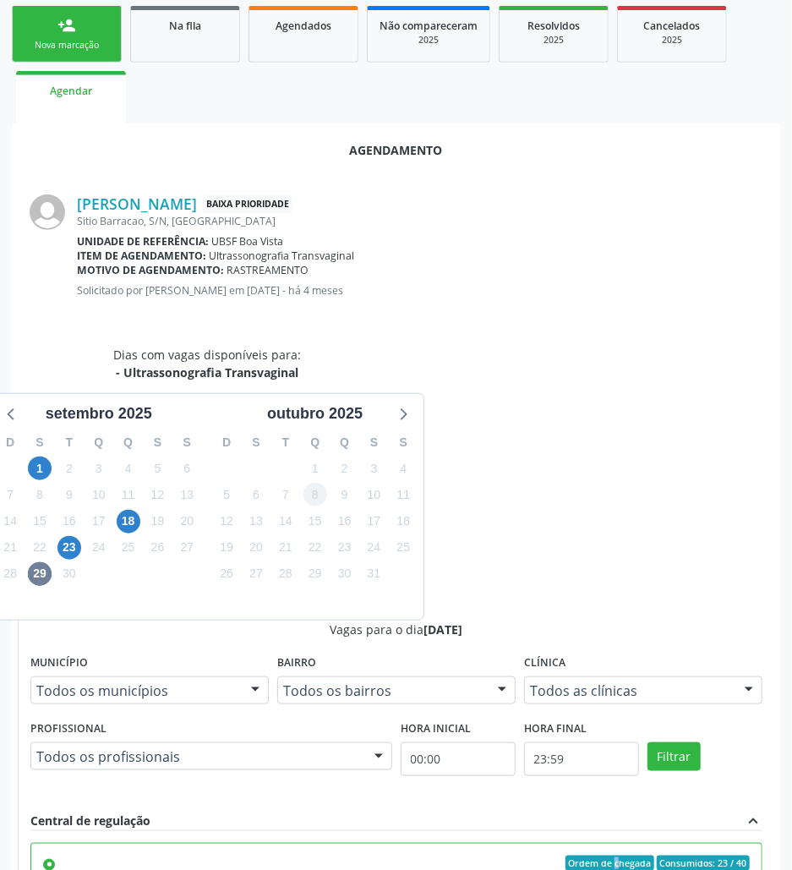
scroll to position [350, 0]
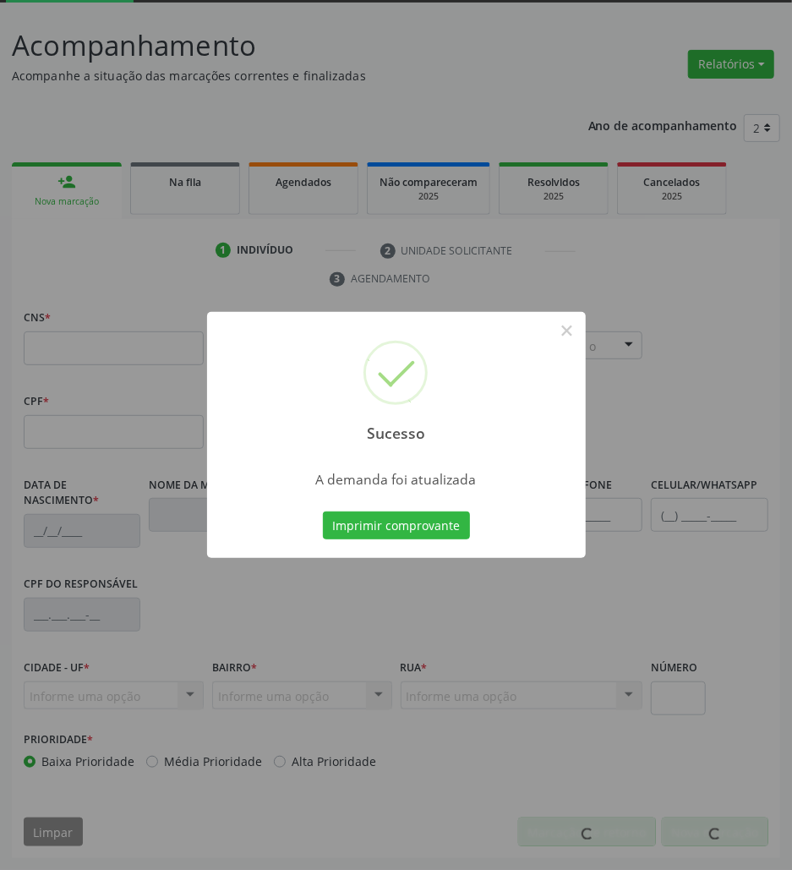
scroll to position [91, 0]
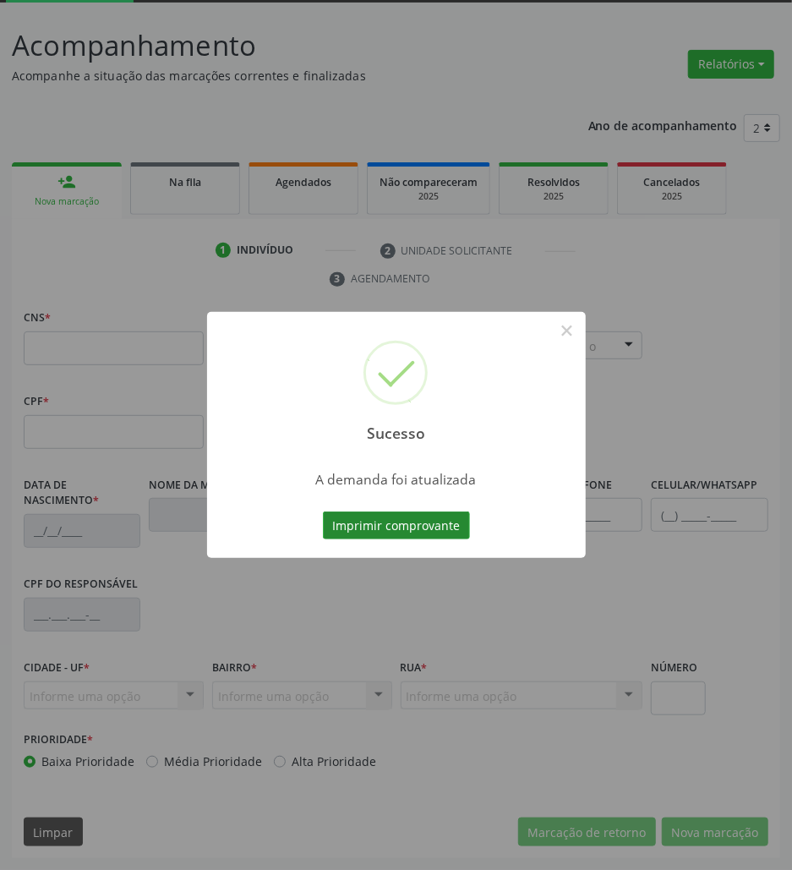
click at [402, 517] on button "Imprimir comprovante" at bounding box center [396, 525] width 147 height 29
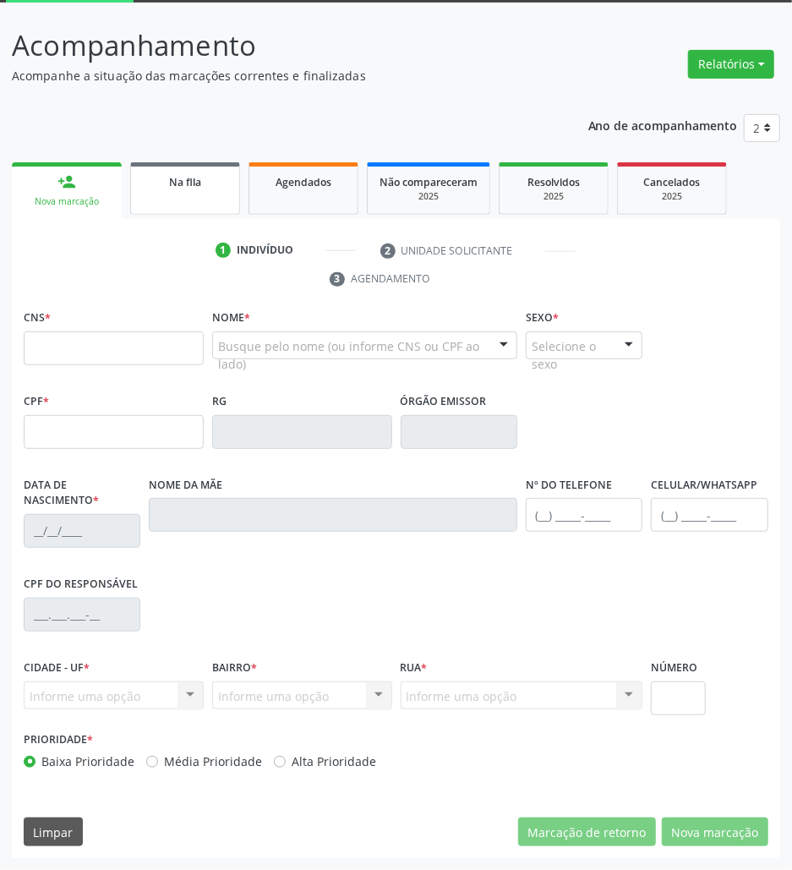
click at [161, 197] on link "Na fila" at bounding box center [185, 188] width 110 height 52
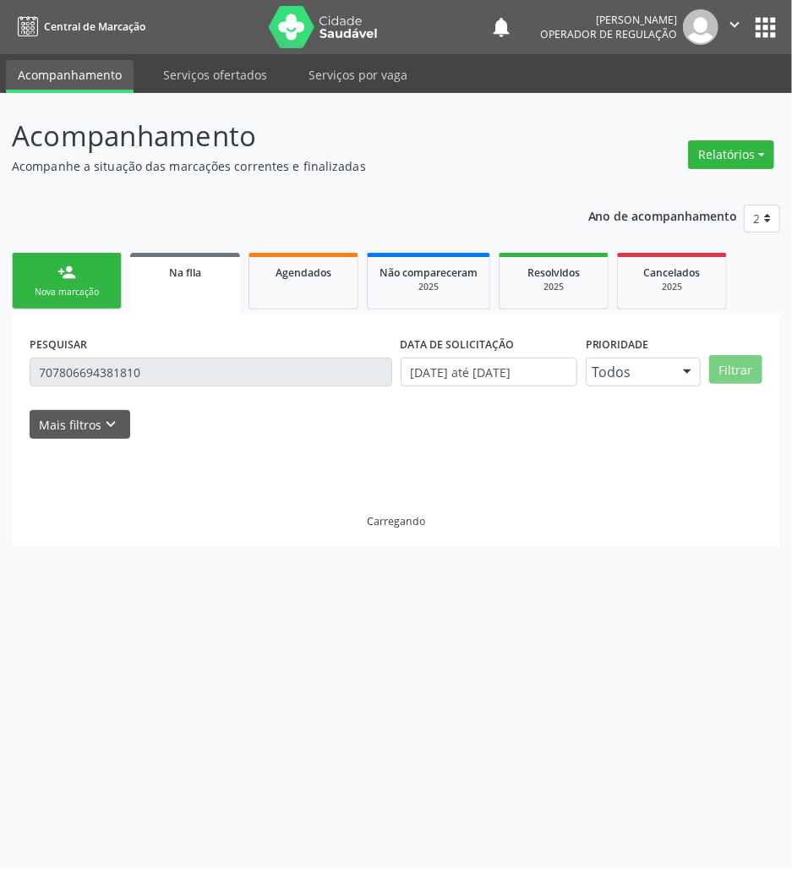
scroll to position [0, 0]
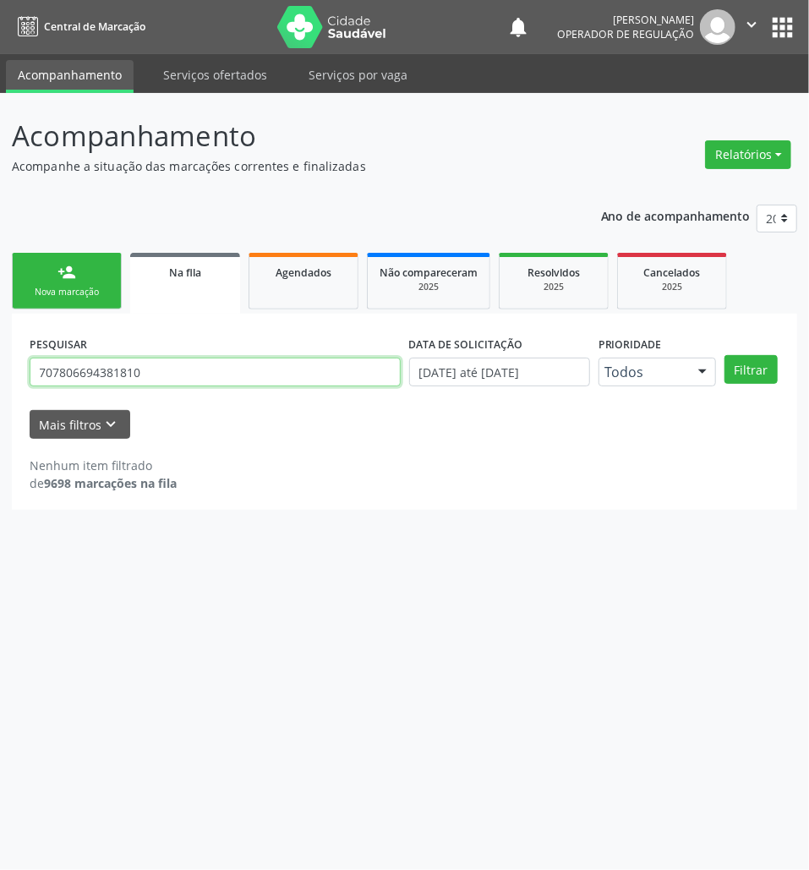
click at [247, 363] on input "707806694381810" at bounding box center [215, 371] width 371 height 29
type input "704101101428976"
click at [724, 355] on button "Filtrar" at bounding box center [750, 369] width 53 height 29
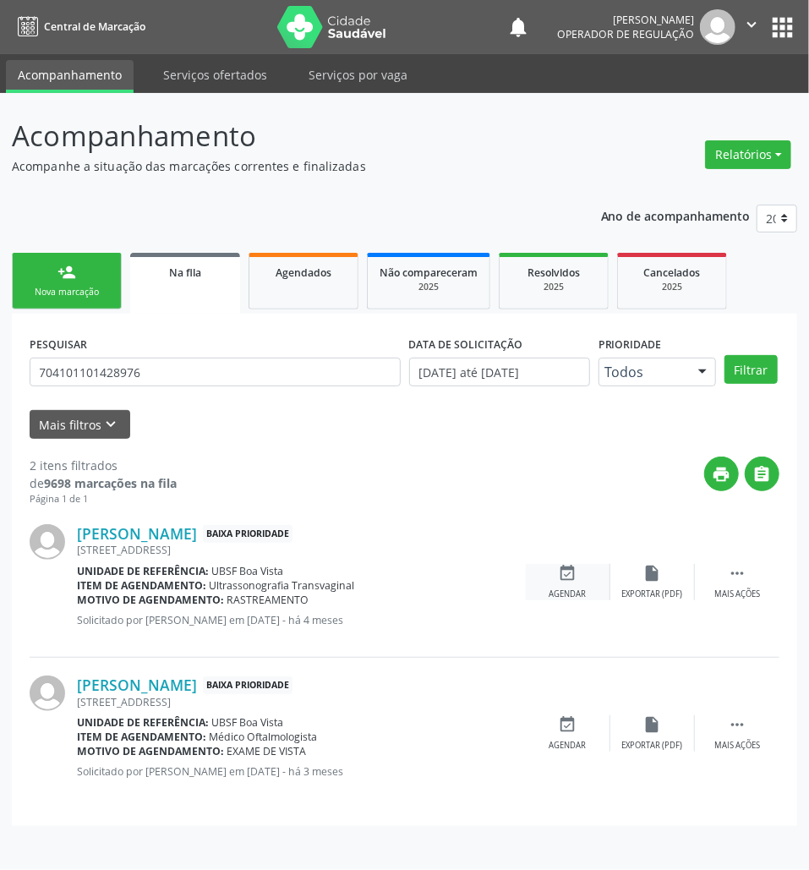
click at [558, 588] on div "Agendar" at bounding box center [567, 594] width 37 height 12
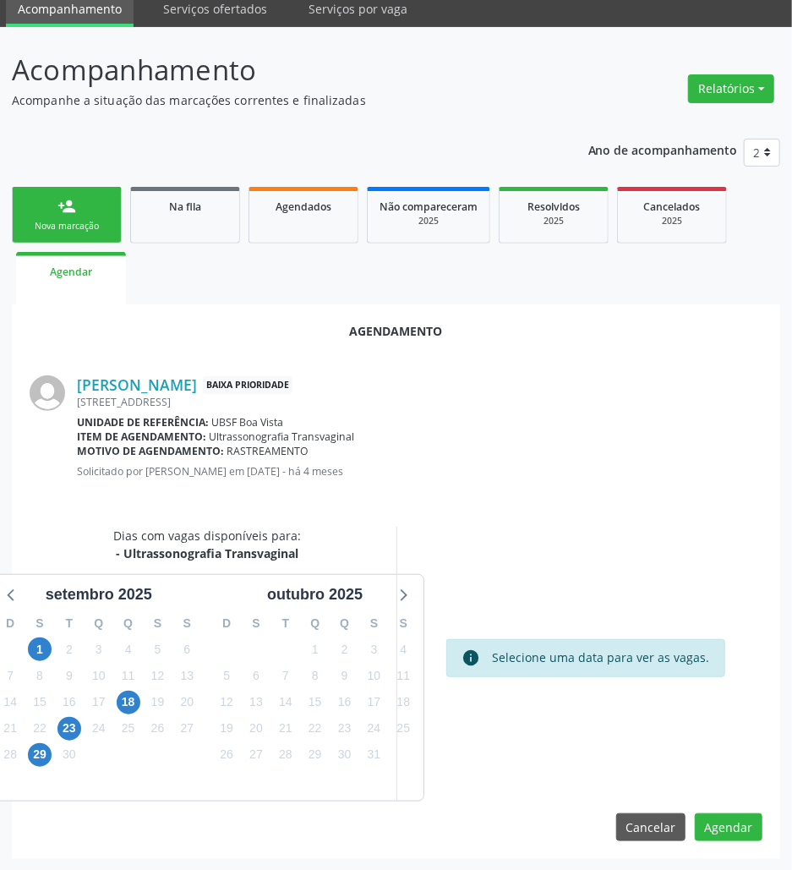
scroll to position [68, 0]
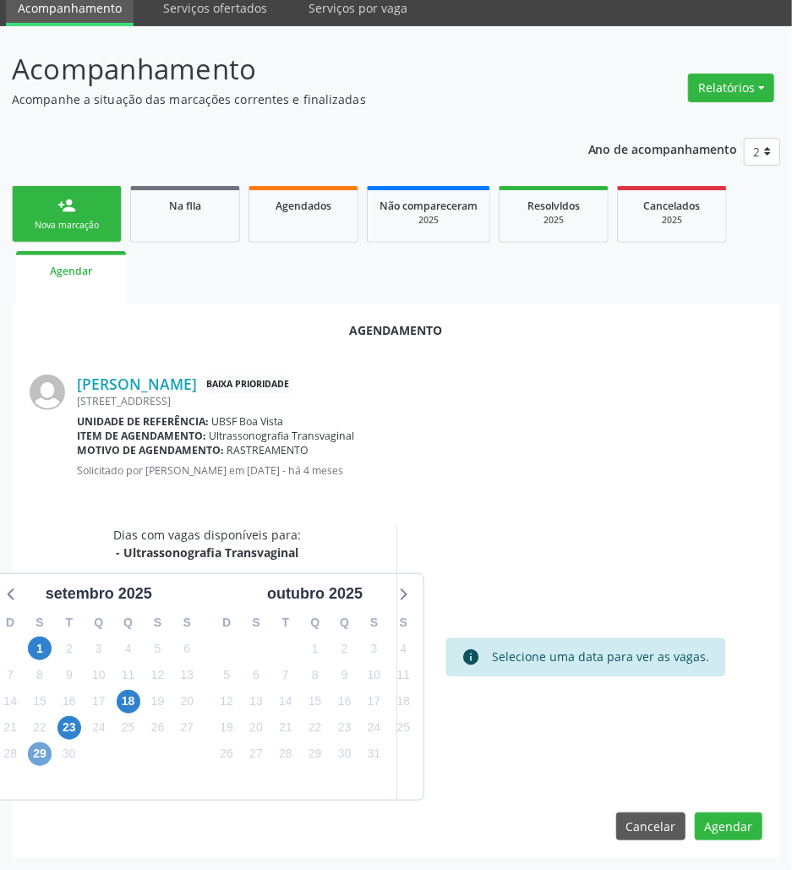
click at [49, 751] on span "29" at bounding box center [40, 754] width 24 height 24
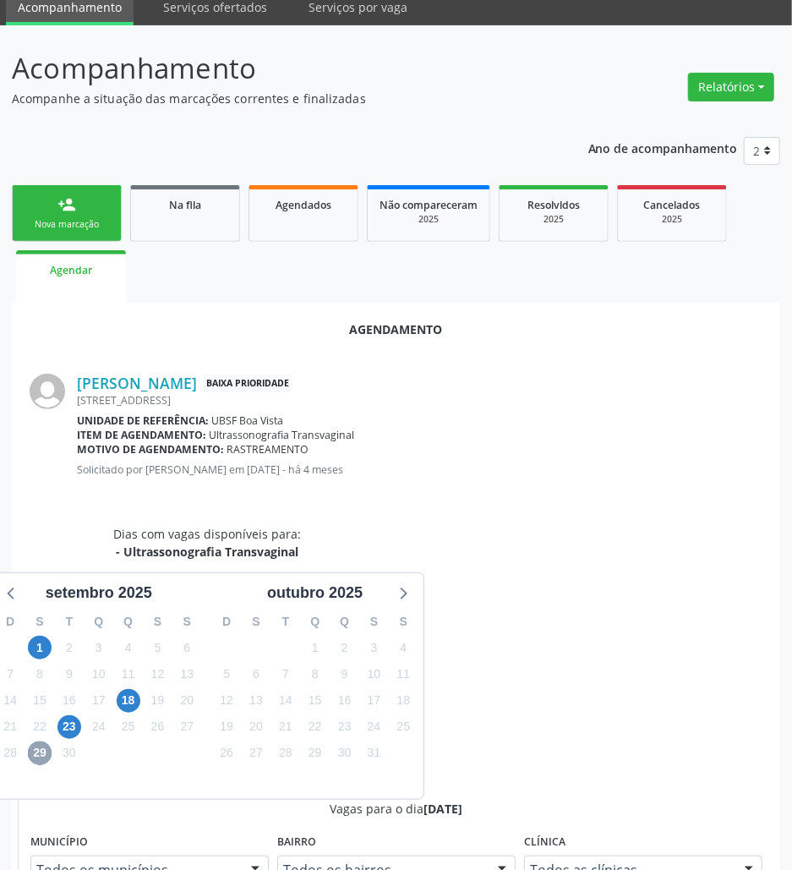
scroll to position [322, 0]
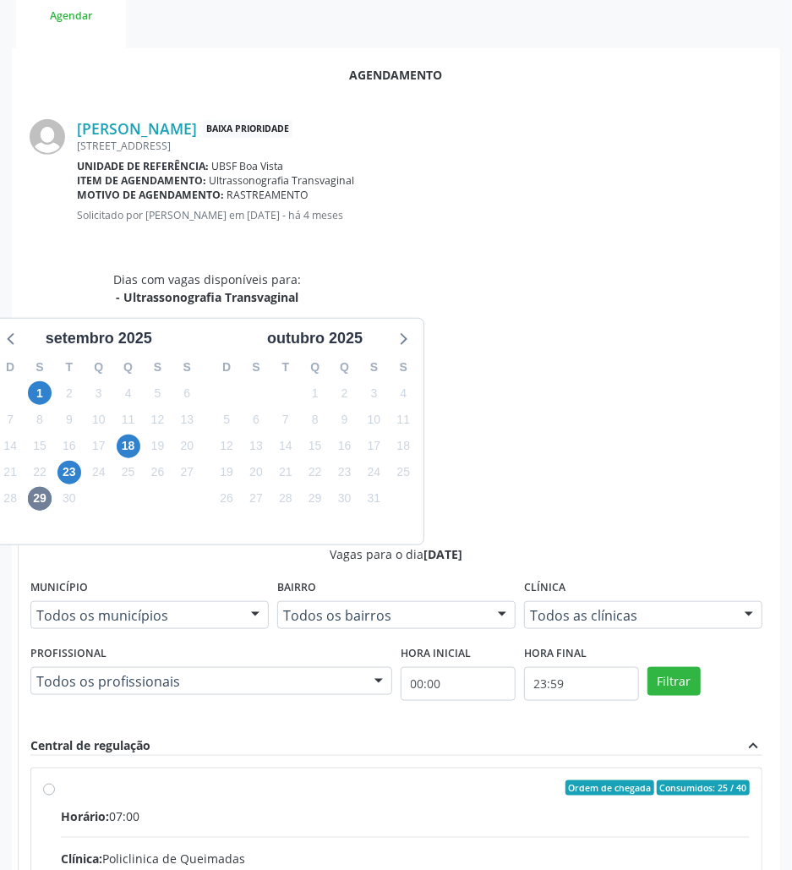
drag, startPoint x: 629, startPoint y: 698, endPoint x: 330, endPoint y: 761, distance: 305.8
click at [55, 780] on input "Ordem de chegada Consumidos: 25 / 40 Horário: 07:00 Clínica: Policlinica de Que…" at bounding box center [49, 787] width 12 height 15
radio input "true"
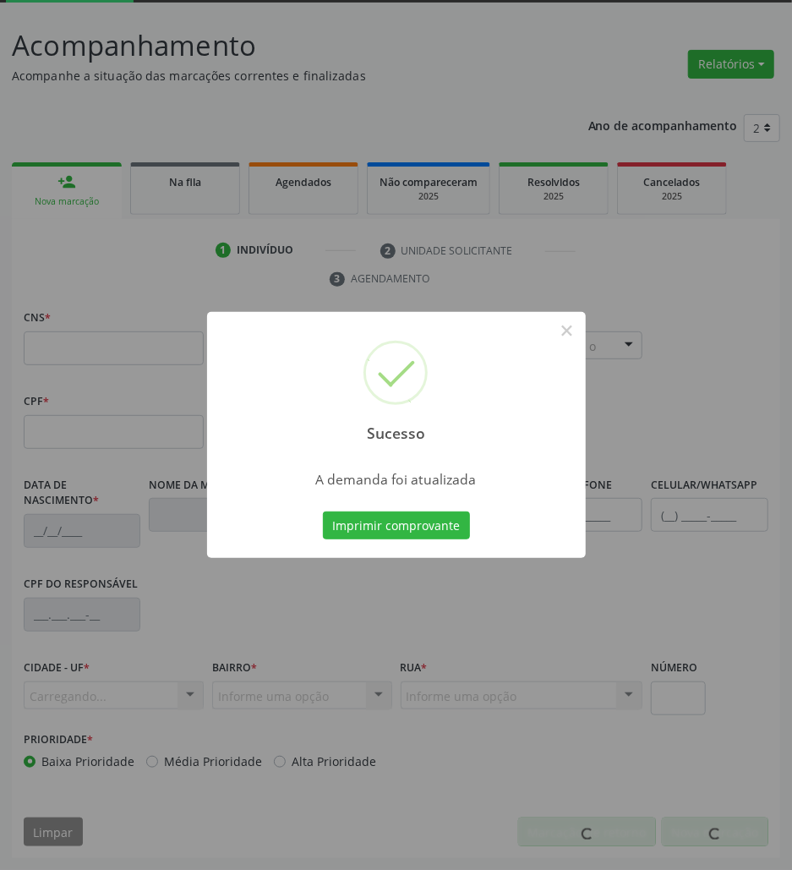
scroll to position [91, 0]
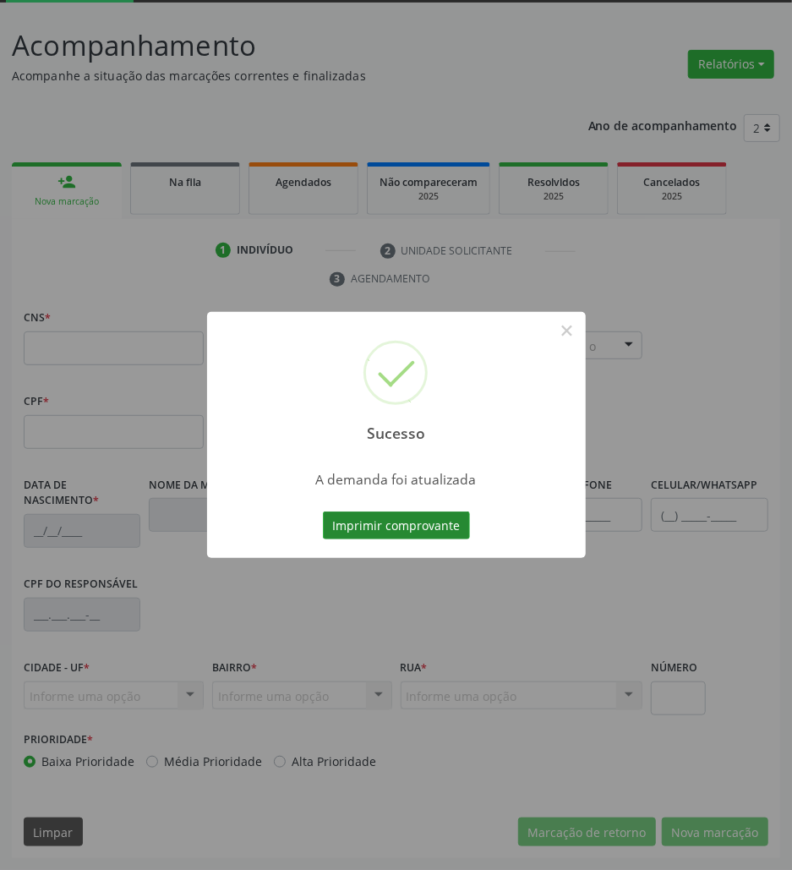
click at [385, 518] on button "Imprimir comprovante" at bounding box center [396, 525] width 147 height 29
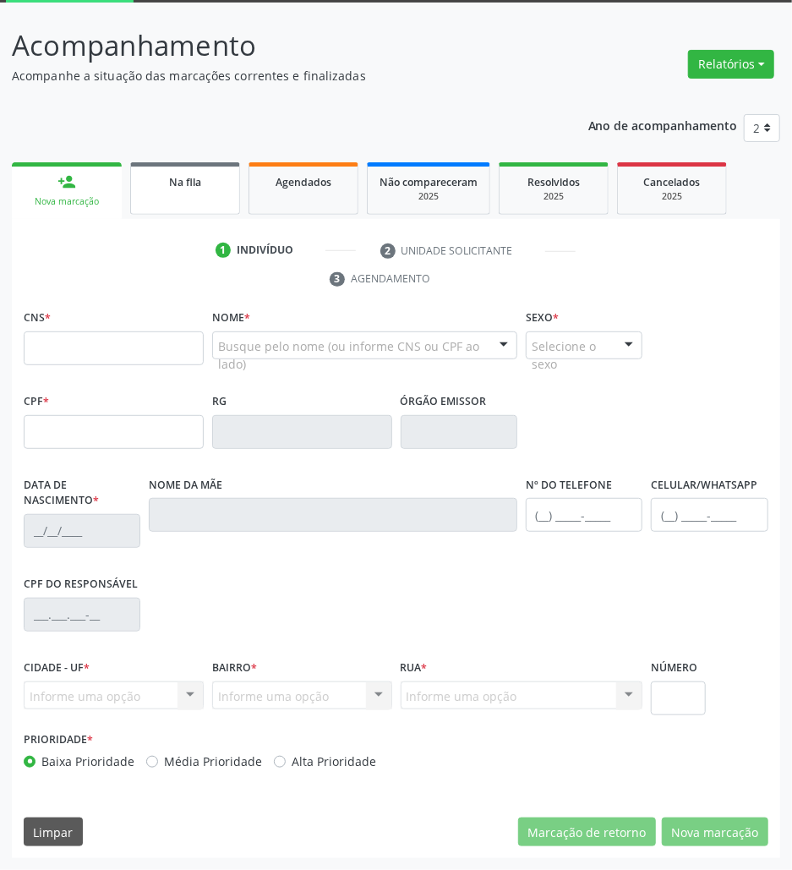
click at [200, 169] on link "Na fila" at bounding box center [185, 188] width 110 height 52
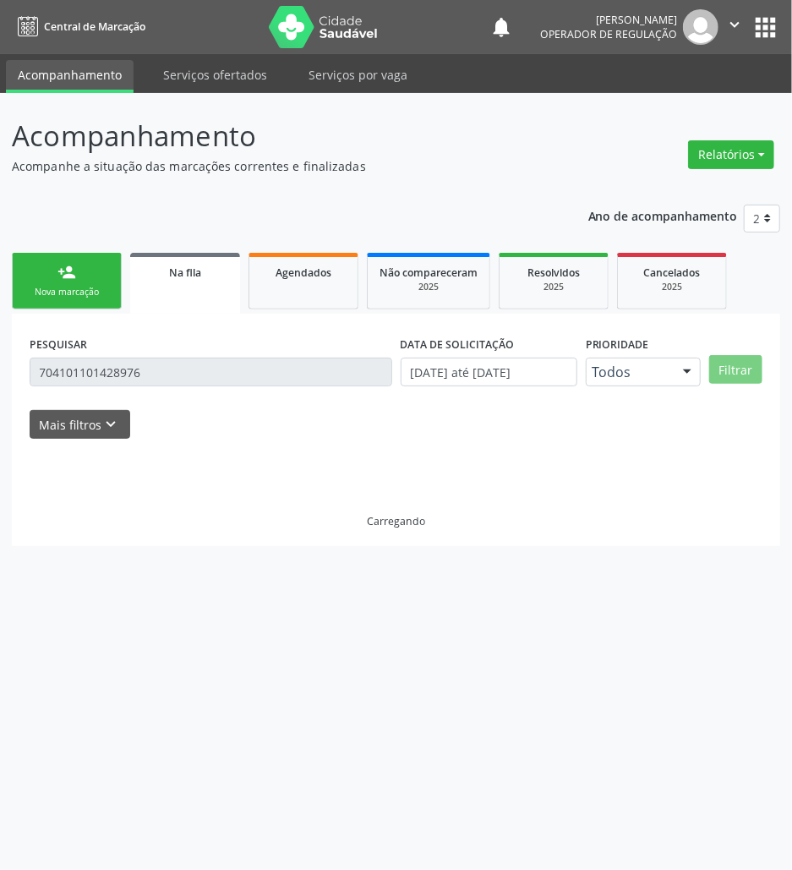
scroll to position [0, 0]
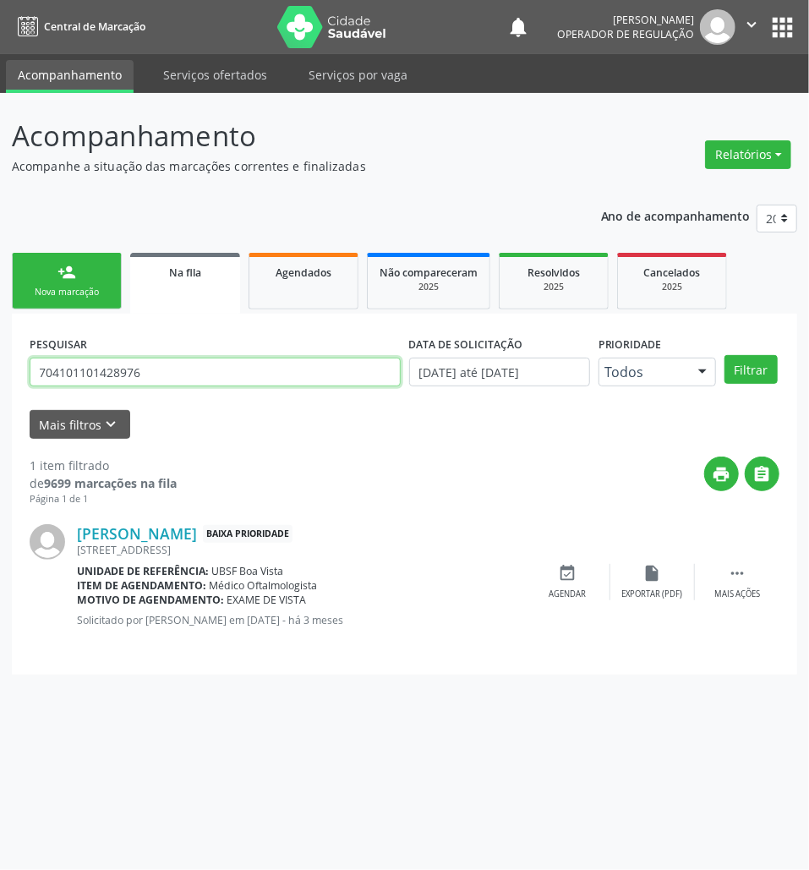
click at [128, 373] on input "704101101428976" at bounding box center [215, 371] width 371 height 29
click at [128, 375] on input "704101101428976" at bounding box center [215, 371] width 371 height 29
paste input "0 5099 5435 3151"
type input "700 5099 5435 3151"
click at [724, 355] on button "Filtrar" at bounding box center [750, 369] width 53 height 29
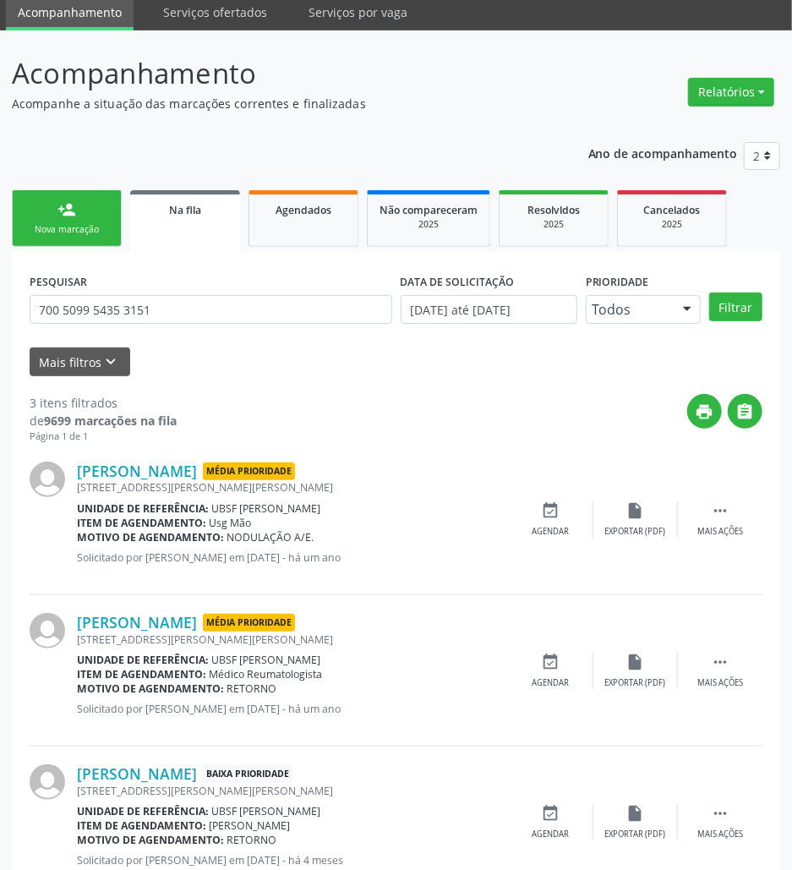
scroll to position [120, 0]
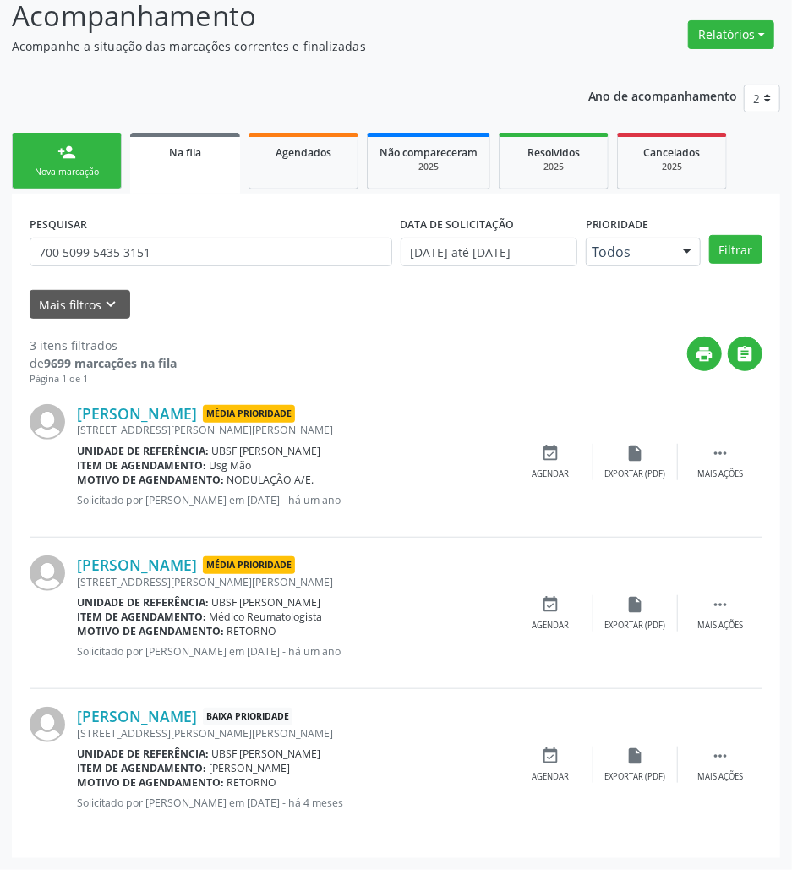
drag, startPoint x: 340, startPoint y: 806, endPoint x: 377, endPoint y: 815, distance: 38.1
click at [377, 815] on div "[PERSON_NAME] Baixa Prioridade [STREET_ADDRESS][PERSON_NAME] Unidade de referên…" at bounding box center [293, 763] width 432 height 115
drag, startPoint x: 379, startPoint y: 815, endPoint x: 341, endPoint y: 804, distance: 38.8
click at [377, 815] on div "[PERSON_NAME] Baixa Prioridade [STREET_ADDRESS][PERSON_NAME] Unidade de referên…" at bounding box center [293, 763] width 432 height 115
click at [213, 759] on span "UBSF [PERSON_NAME]" at bounding box center [266, 753] width 109 height 14
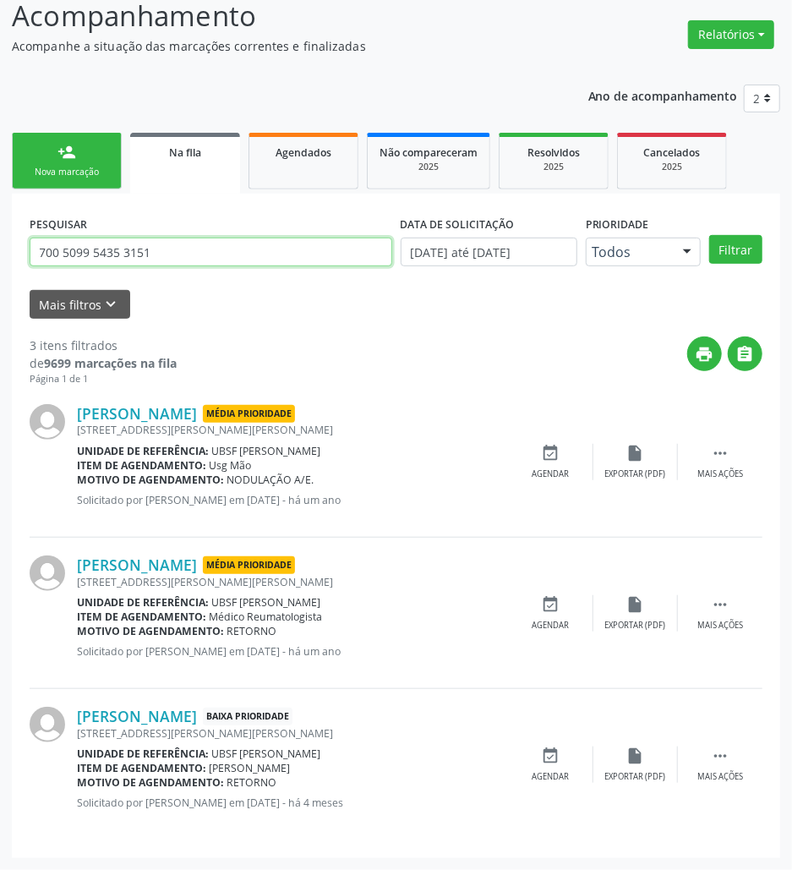
click at [218, 240] on input "700 5099 5435 3151" at bounding box center [211, 251] width 363 height 29
click at [338, 146] on div "Agendados" at bounding box center [303, 152] width 85 height 18
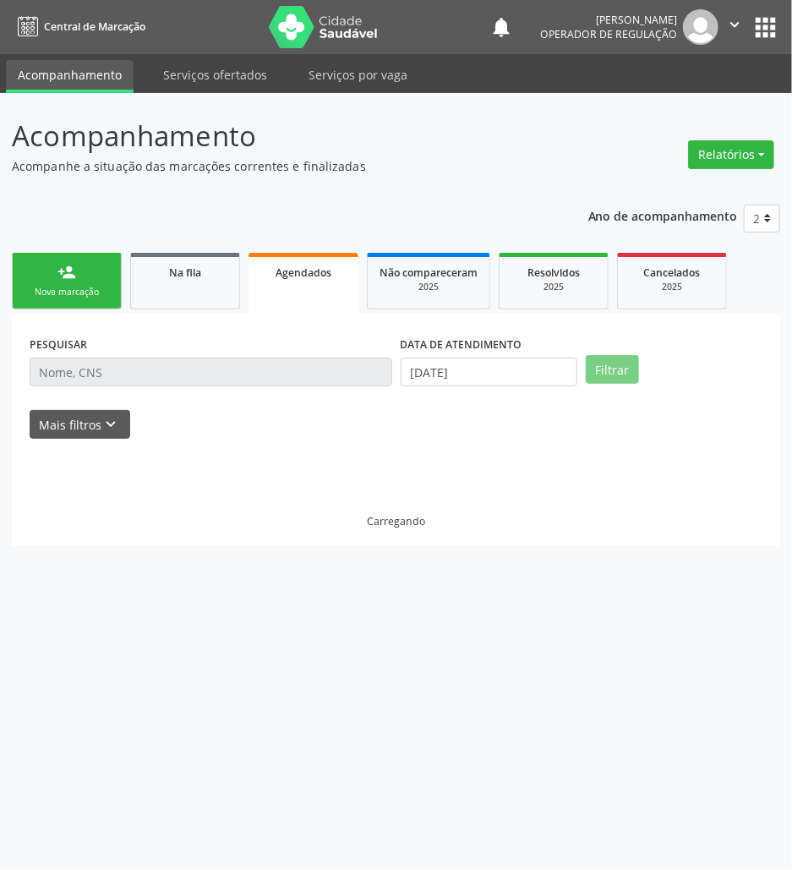
scroll to position [0, 0]
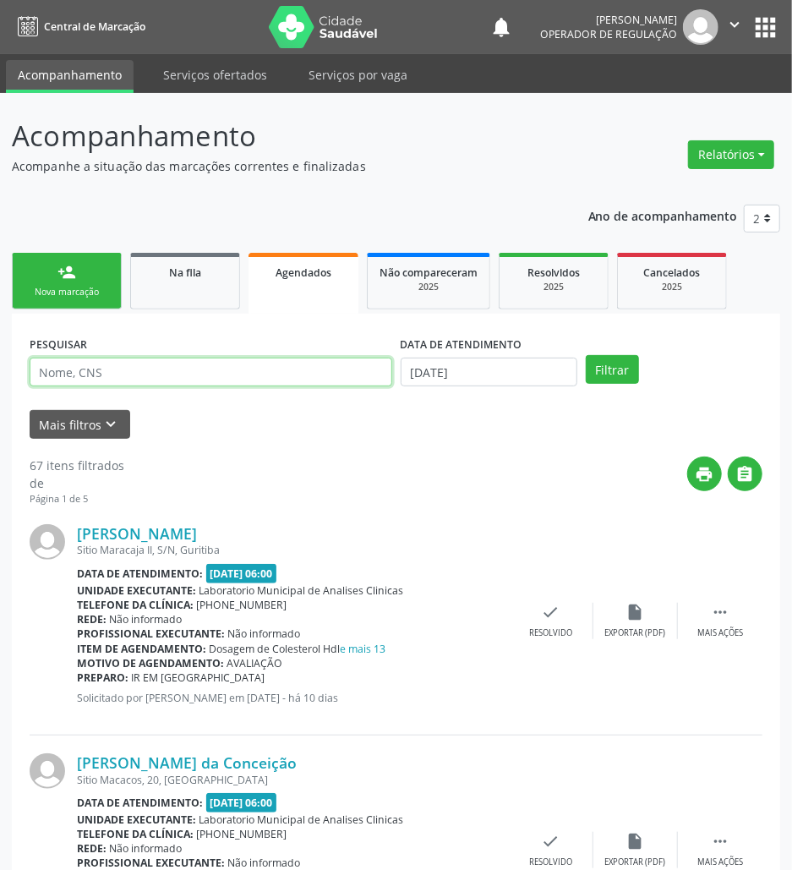
click at [153, 376] on input "text" at bounding box center [211, 371] width 363 height 29
paste input "700 5099 5435 3151"
type input "700 5099 5435 3151"
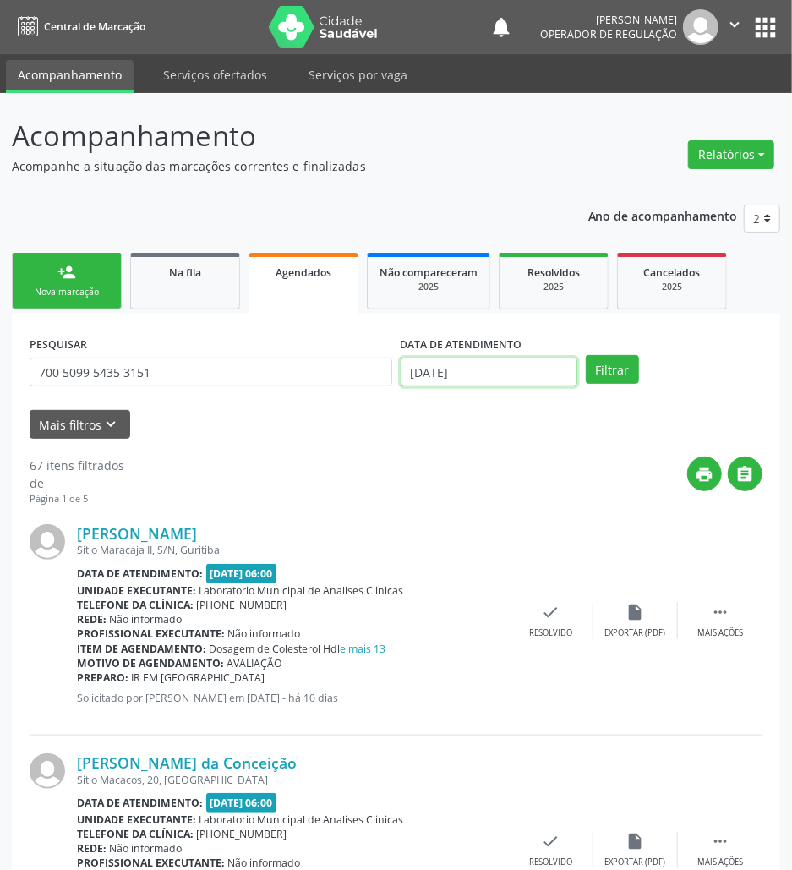
click at [524, 376] on input "[DATE]" at bounding box center [489, 371] width 177 height 29
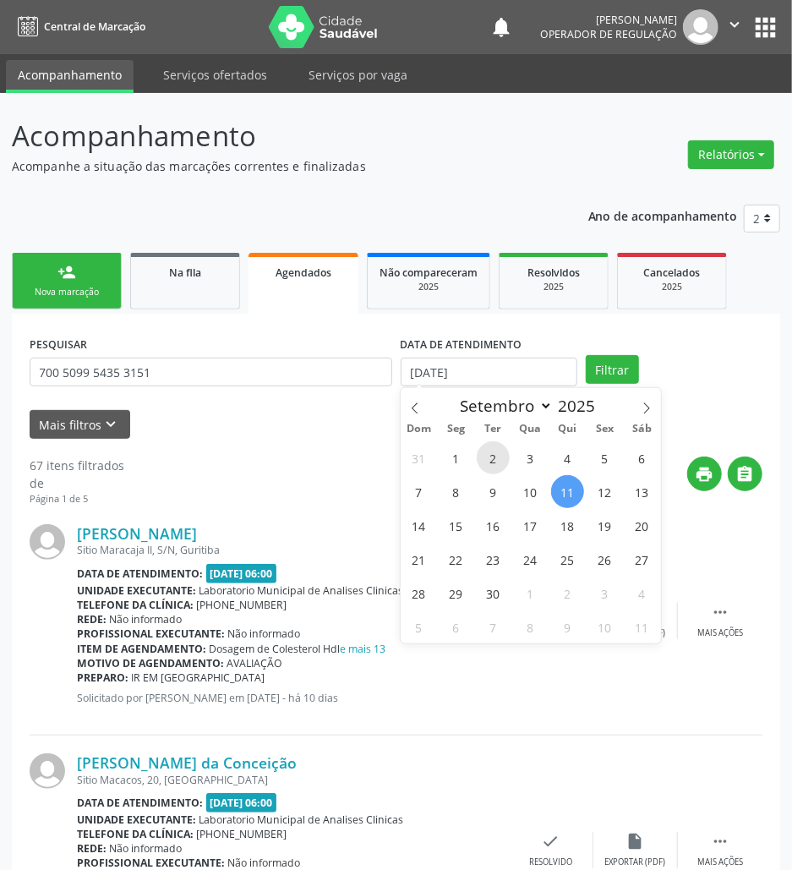
drag, startPoint x: 501, startPoint y: 466, endPoint x: 590, endPoint y: 403, distance: 109.0
click at [501, 464] on span "2" at bounding box center [493, 457] width 33 height 33
type input "[DATE]"
click at [606, 373] on button "Filtrar" at bounding box center [612, 369] width 53 height 29
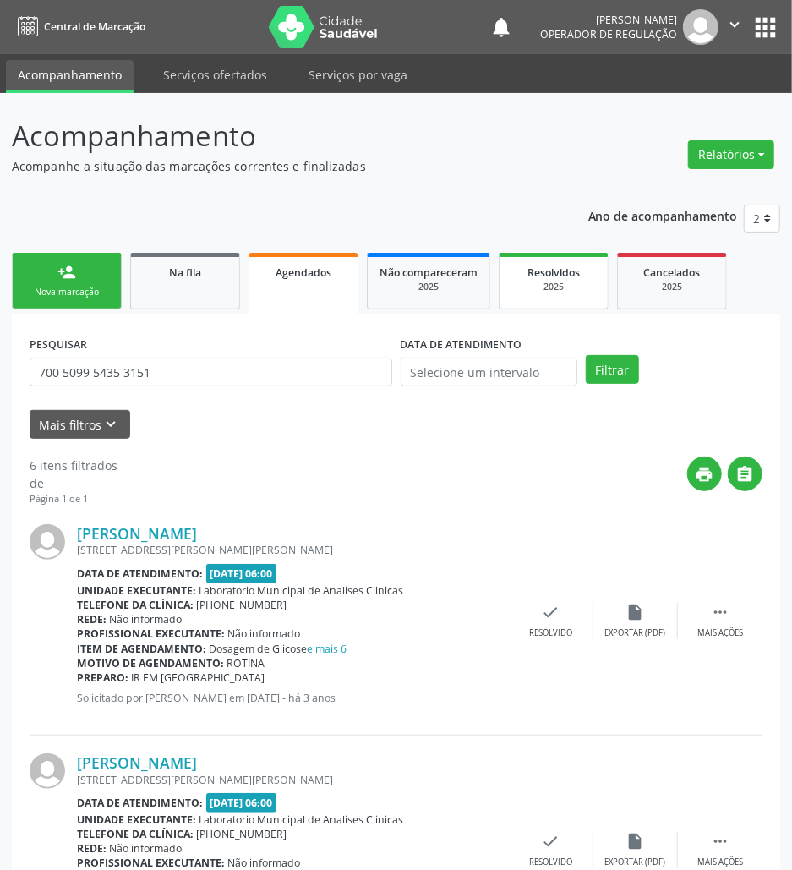
click at [548, 271] on span "Resolvidos" at bounding box center [553, 272] width 52 height 14
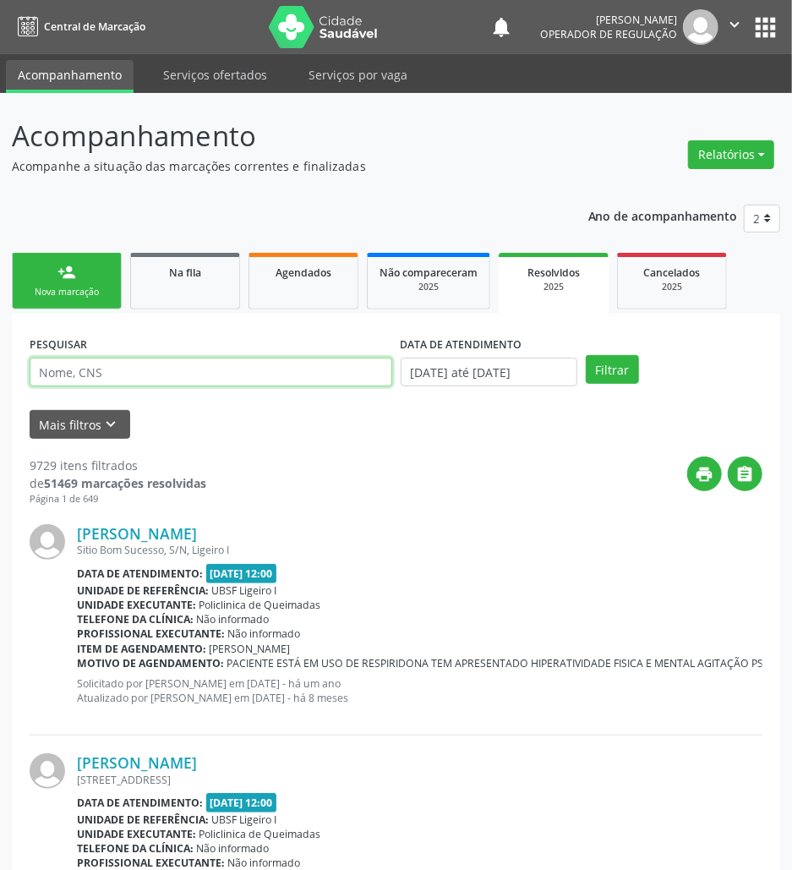
click at [292, 384] on input "text" at bounding box center [211, 371] width 363 height 29
paste input "700 5099 5435 3151"
type input "700 5099 5435 3151"
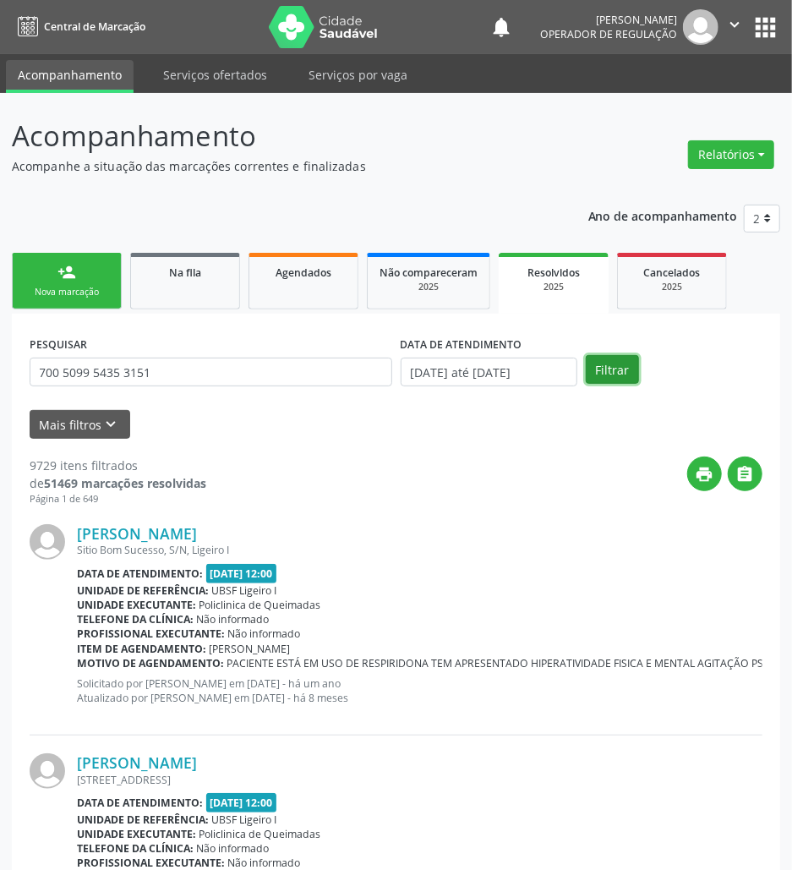
click at [606, 373] on button "Filtrar" at bounding box center [612, 369] width 53 height 29
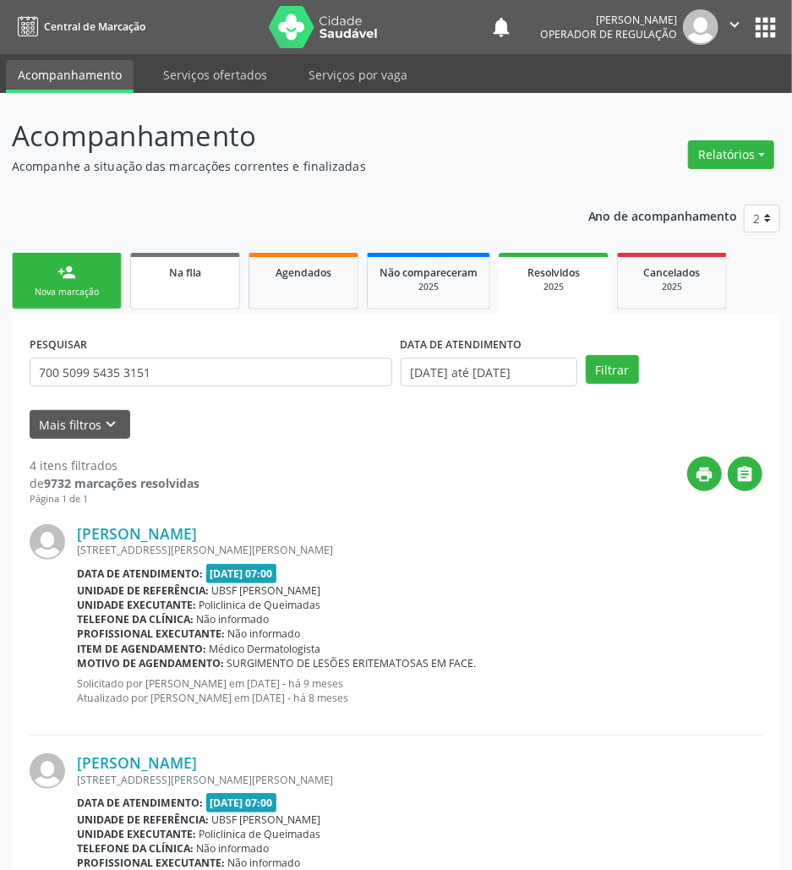
click at [226, 277] on div "Na fila" at bounding box center [185, 272] width 85 height 18
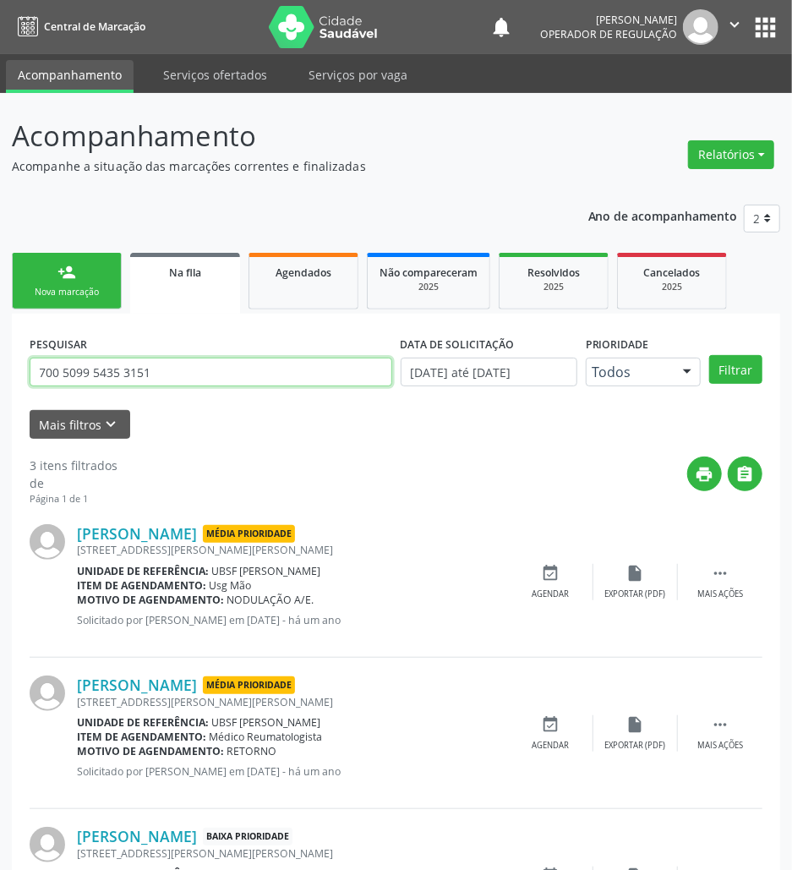
click at [155, 365] on input "700 5099 5435 3151" at bounding box center [211, 371] width 363 height 29
type input "706105560507760"
click at [709, 355] on button "Filtrar" at bounding box center [735, 369] width 53 height 29
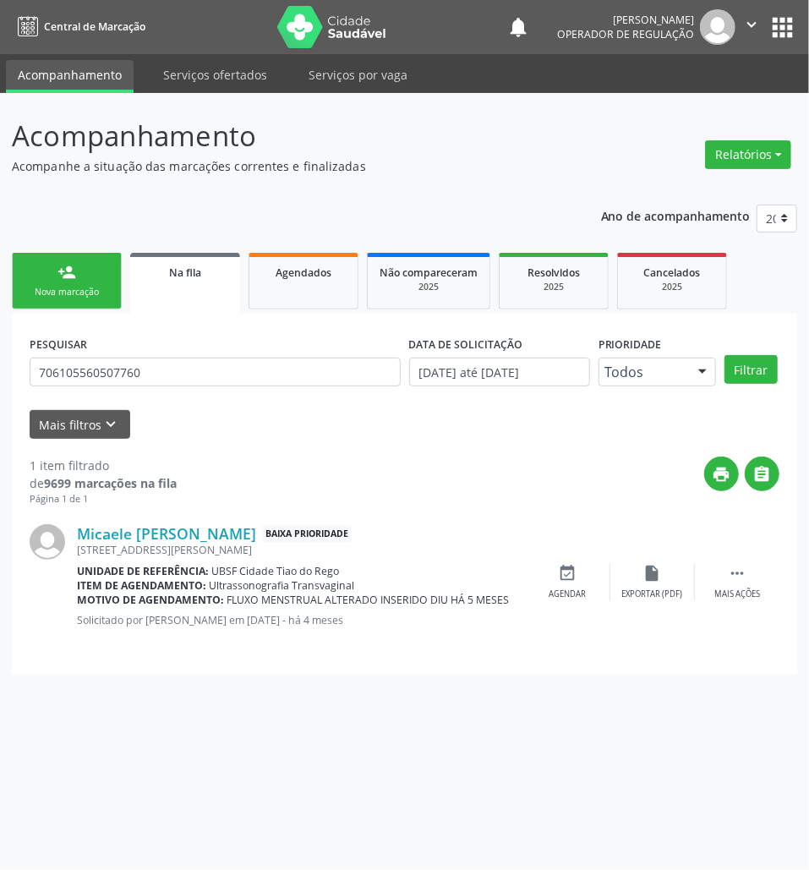
drag, startPoint x: 572, startPoint y: 575, endPoint x: 3, endPoint y: 451, distance: 582.1
click at [570, 575] on icon "event_available" at bounding box center [568, 573] width 19 height 19
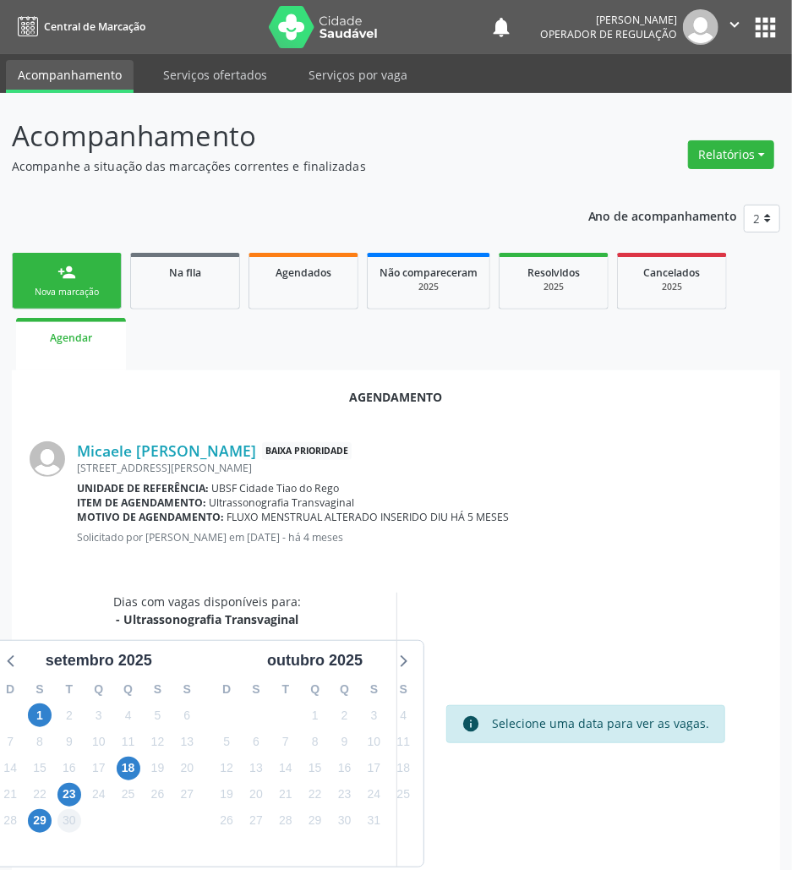
scroll to position [68, 0]
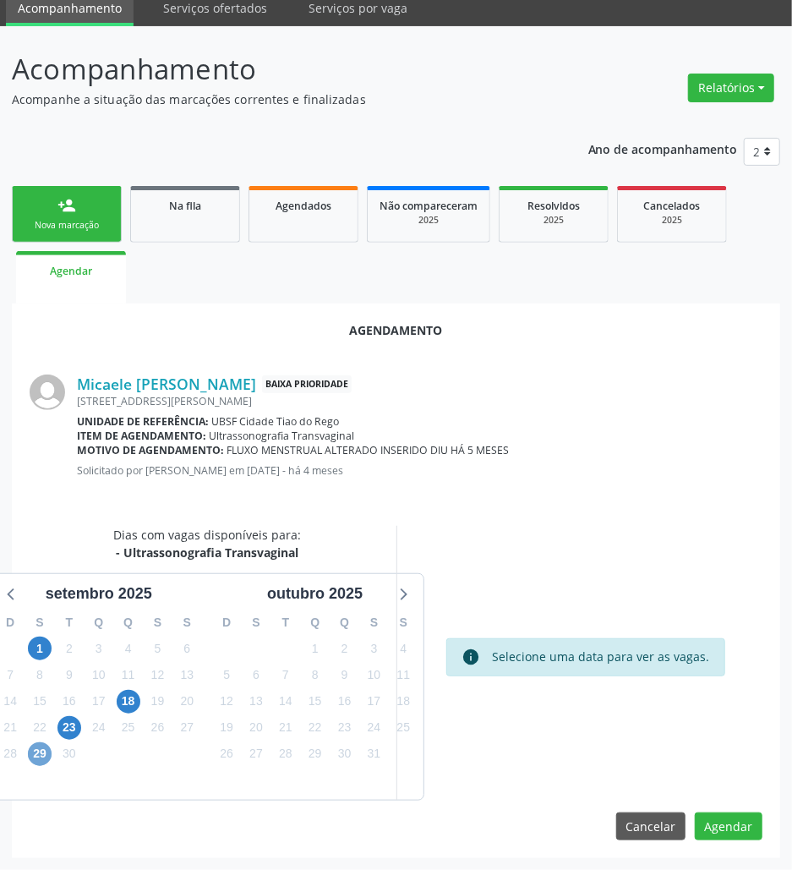
click at [35, 750] on span "29" at bounding box center [40, 754] width 24 height 24
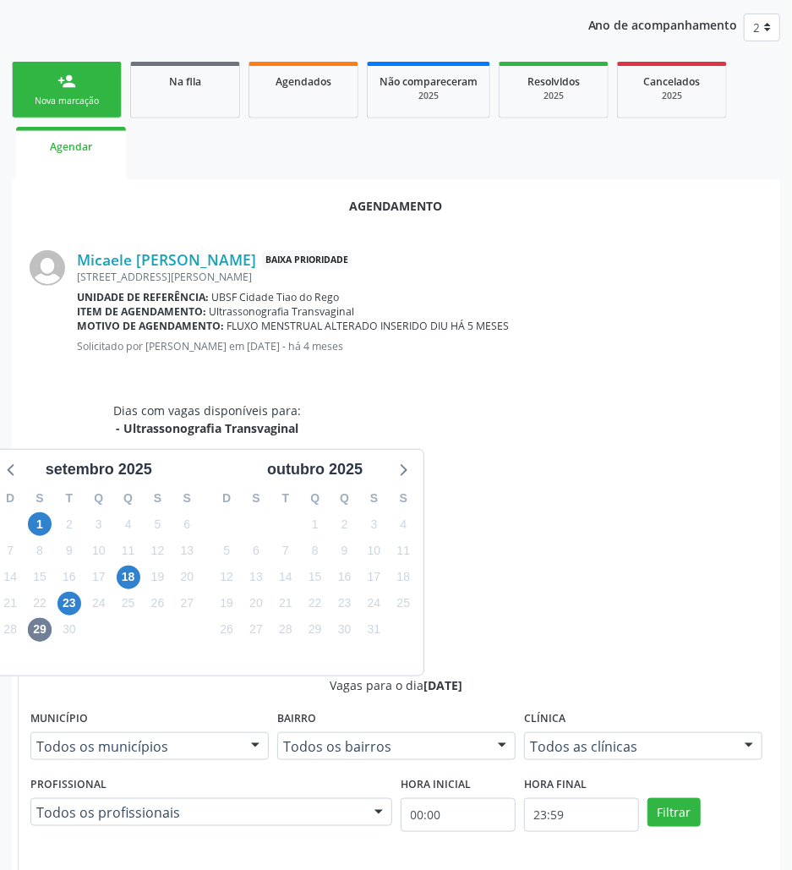
scroll to position [322, 0]
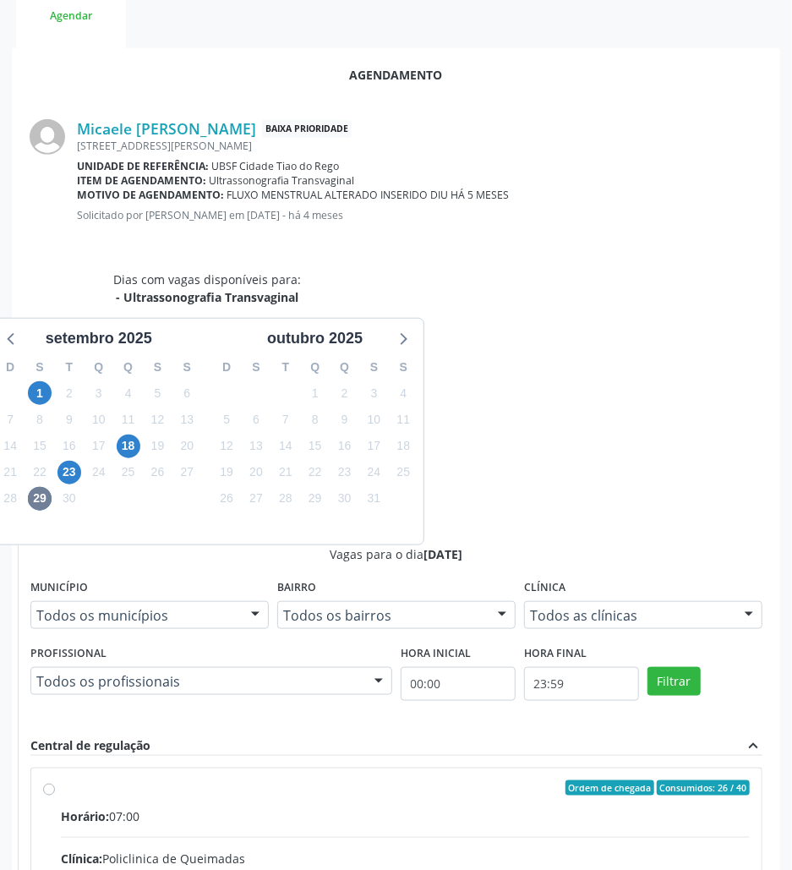
drag, startPoint x: 544, startPoint y: 583, endPoint x: 681, endPoint y: 744, distance: 211.6
click at [545, 849] on div "Clínica: Policlinica de Queimadas" at bounding box center [405, 858] width 689 height 18
click at [55, 780] on input "Ordem de chegada Consumidos: 26 / 40 Horário: 07:00 Clínica: Policlinica de Que…" at bounding box center [49, 787] width 12 height 15
radio input "true"
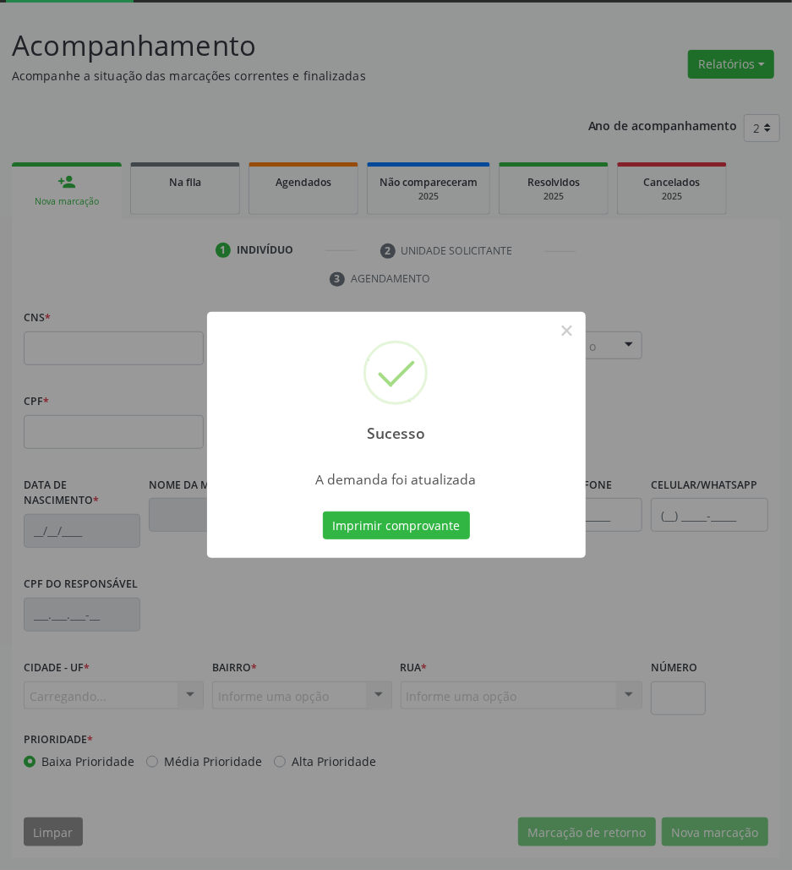
scroll to position [91, 0]
click at [447, 518] on button "Imprimir comprovante" at bounding box center [396, 525] width 147 height 29
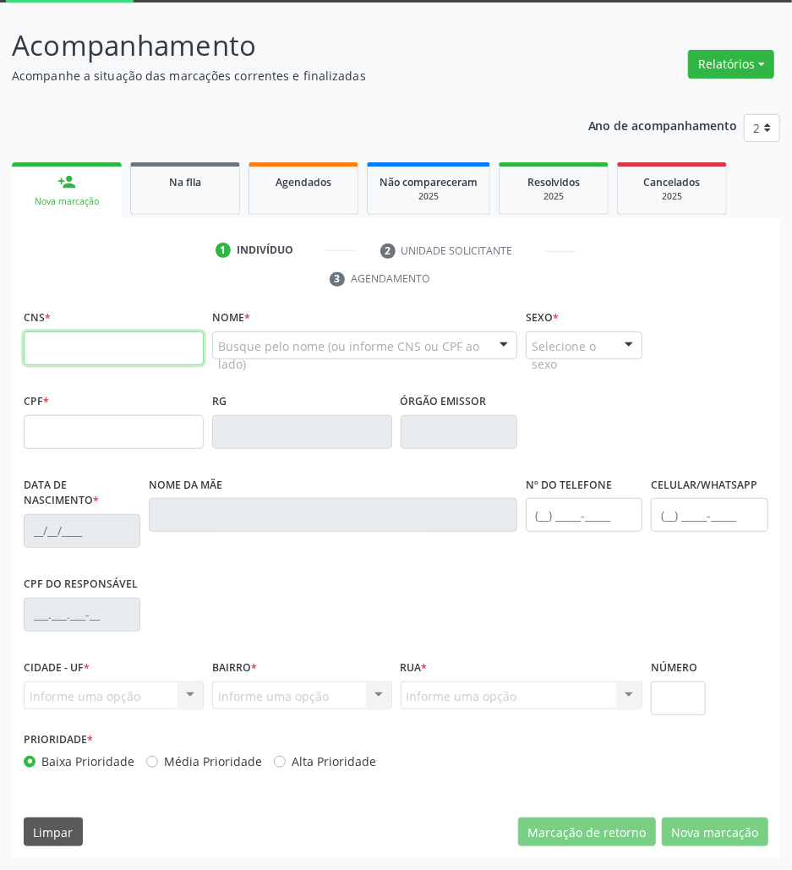
click at [96, 357] on input "text" at bounding box center [114, 348] width 180 height 34
paste input "704 1051 5368 5759"
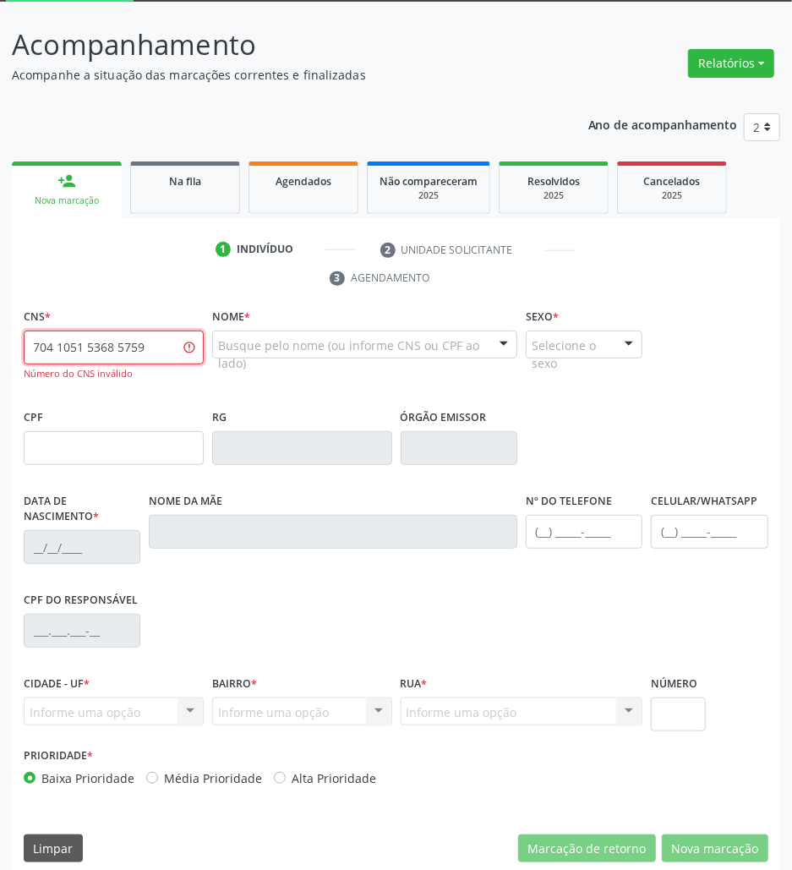
click at [129, 349] on input "704 1051 5368 5759" at bounding box center [114, 347] width 180 height 34
type input "704 1051 5368 5779"
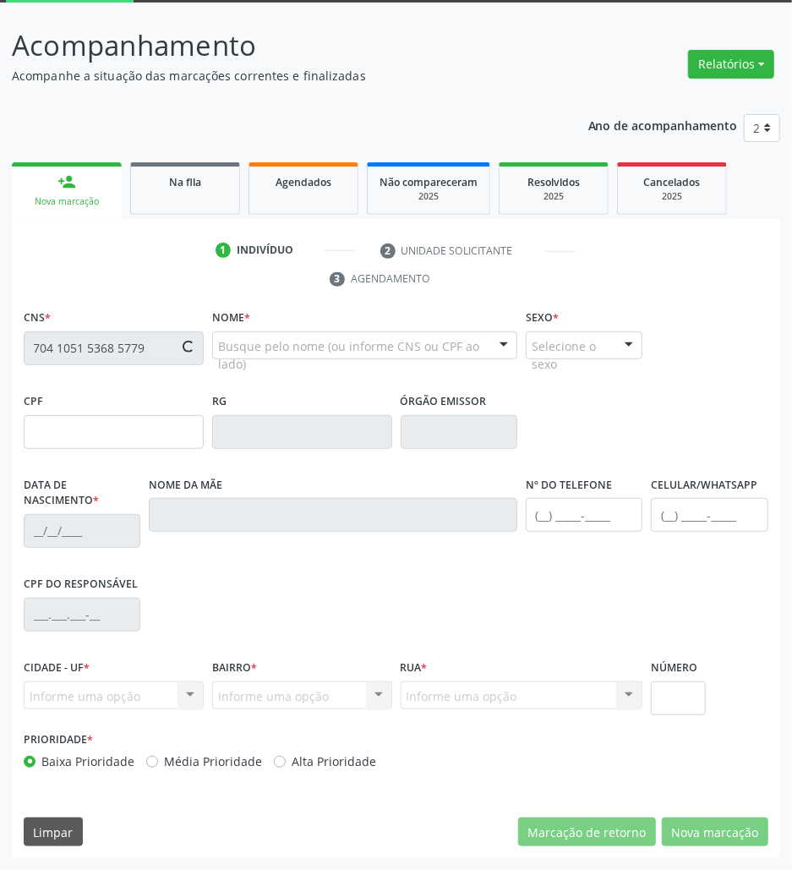
type input "072.560.904-47"
type input "[DATE]"
type input "[PERSON_NAME]"
type input "[PHONE_NUMBER]"
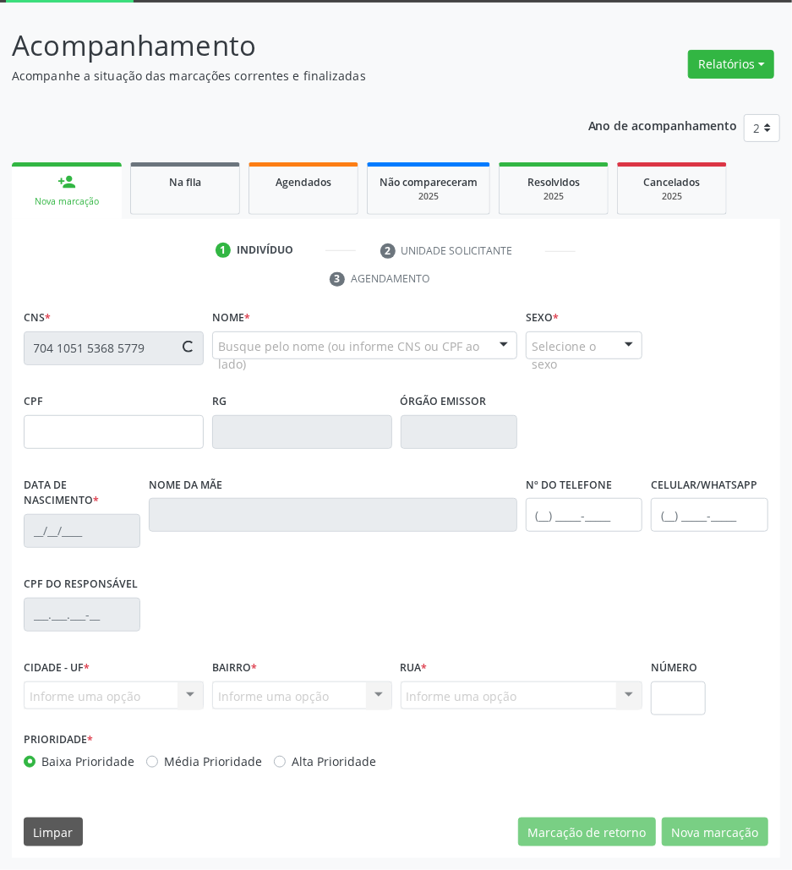
type input "S/N"
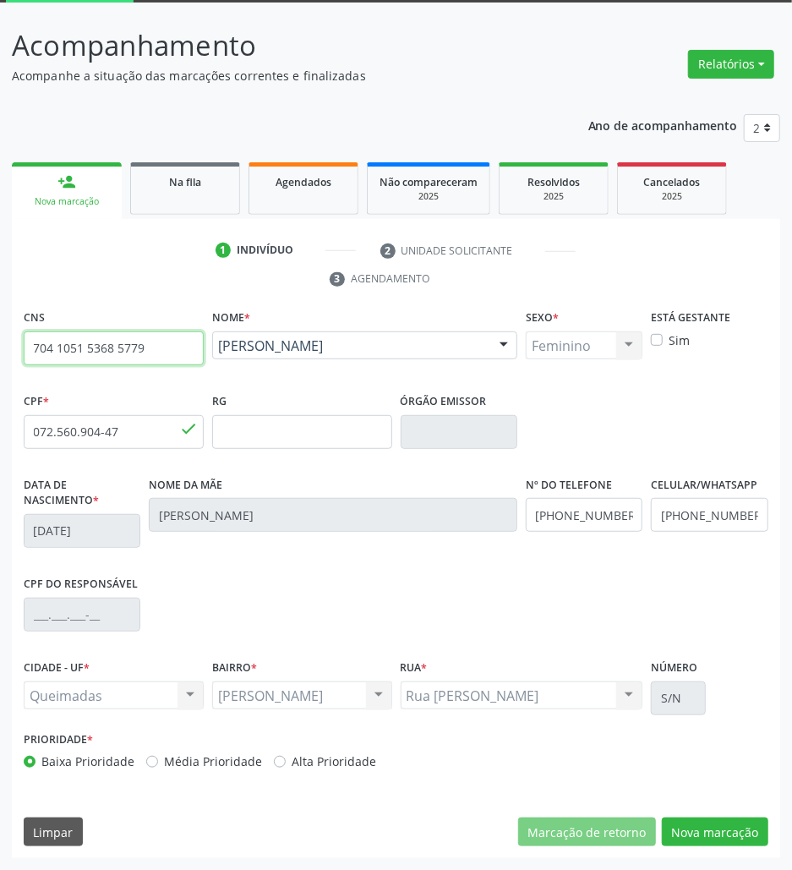
click at [157, 352] on input "704 1051 5368 5779" at bounding box center [114, 348] width 180 height 34
click at [156, 352] on input "704 1051 5368 5779" at bounding box center [114, 348] width 180 height 34
drag, startPoint x: 180, startPoint y: 210, endPoint x: 32, endPoint y: 277, distance: 162.6
click at [180, 210] on link "Na fila" at bounding box center [185, 188] width 110 height 52
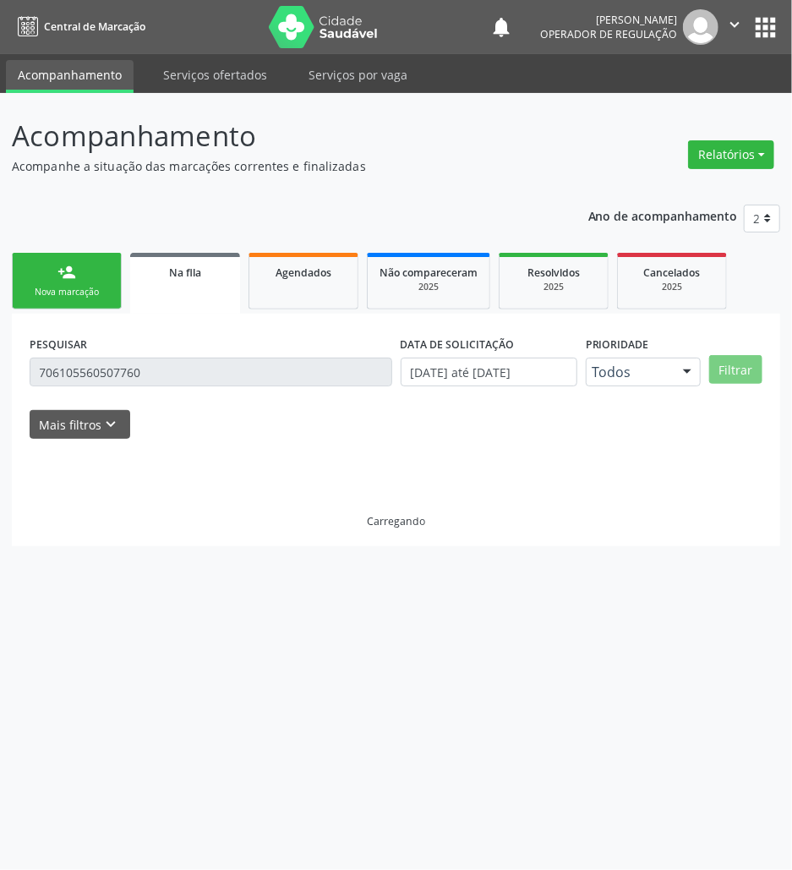
scroll to position [0, 0]
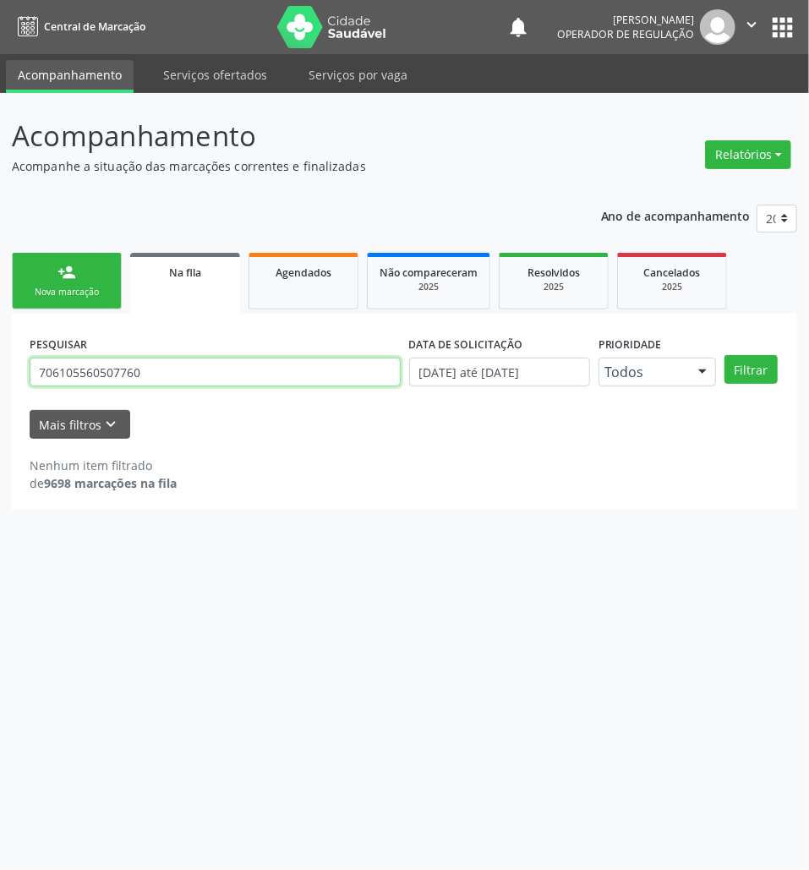
click at [286, 370] on input "706105560507760" at bounding box center [215, 371] width 371 height 29
click at [286, 372] on input "706105560507760" at bounding box center [215, 371] width 371 height 29
type input "700801922365987"
click at [724, 355] on button "Filtrar" at bounding box center [750, 369] width 53 height 29
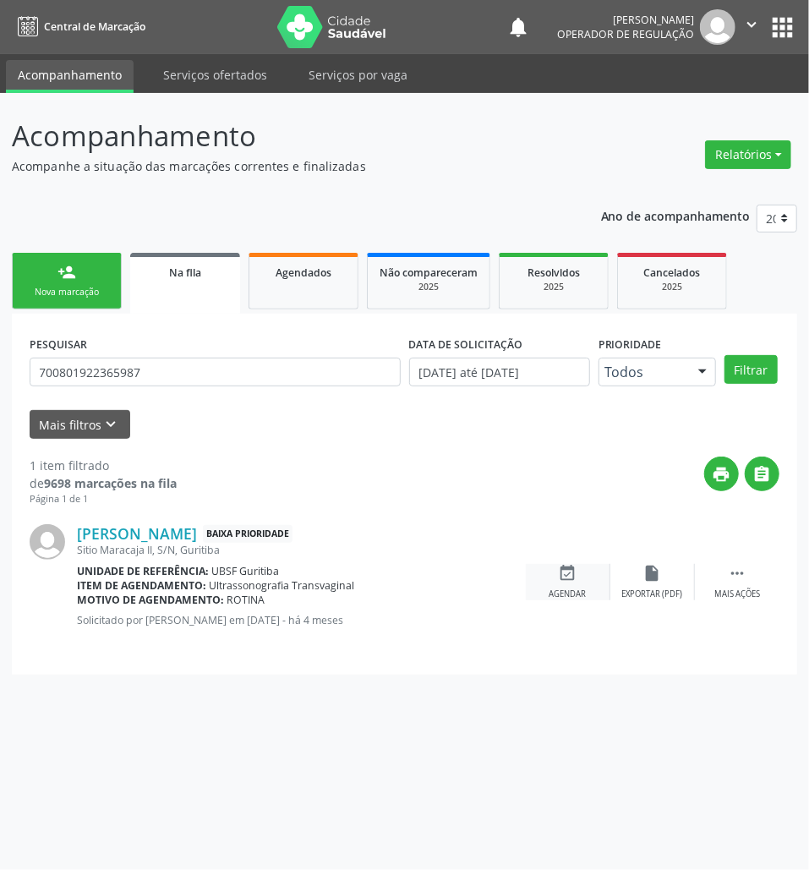
click at [568, 575] on icon "event_available" at bounding box center [568, 573] width 19 height 19
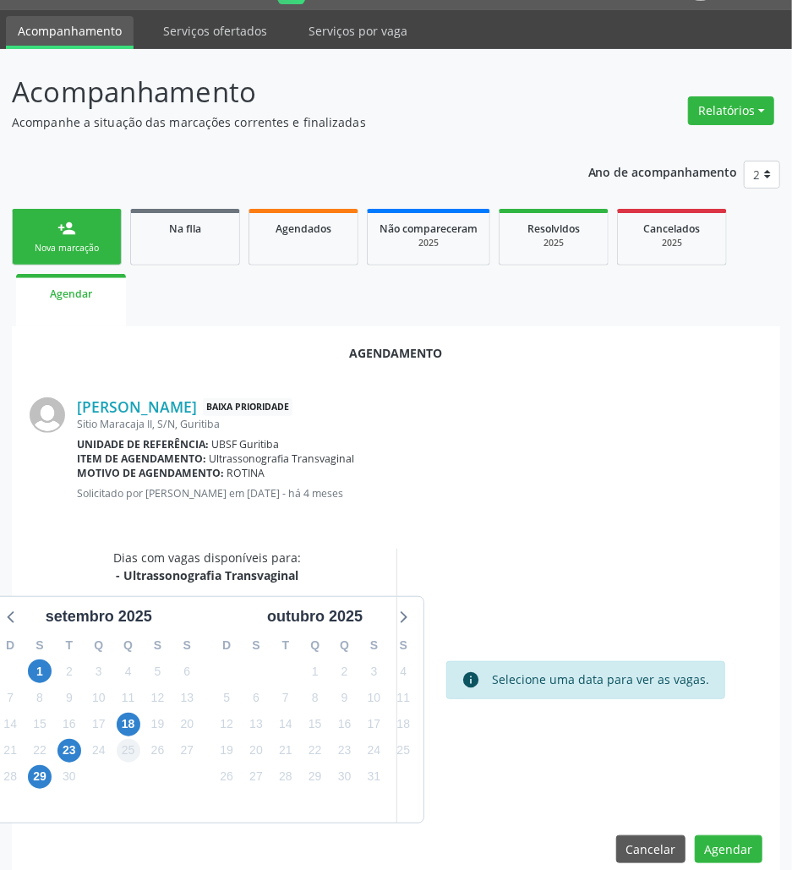
scroll to position [68, 0]
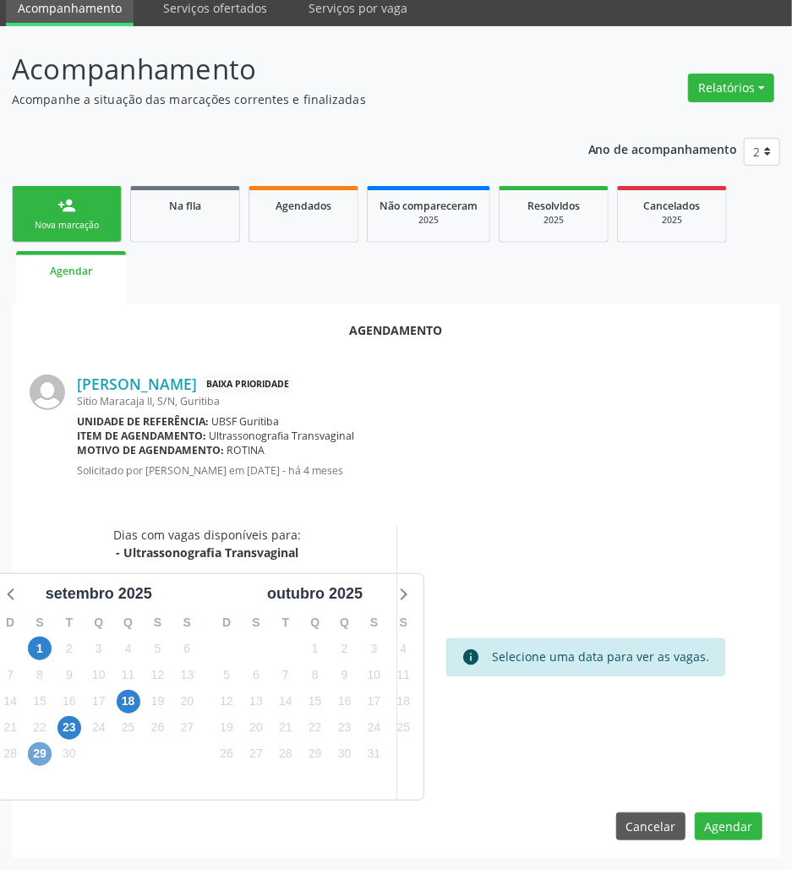
click at [41, 749] on span "29" at bounding box center [40, 754] width 24 height 24
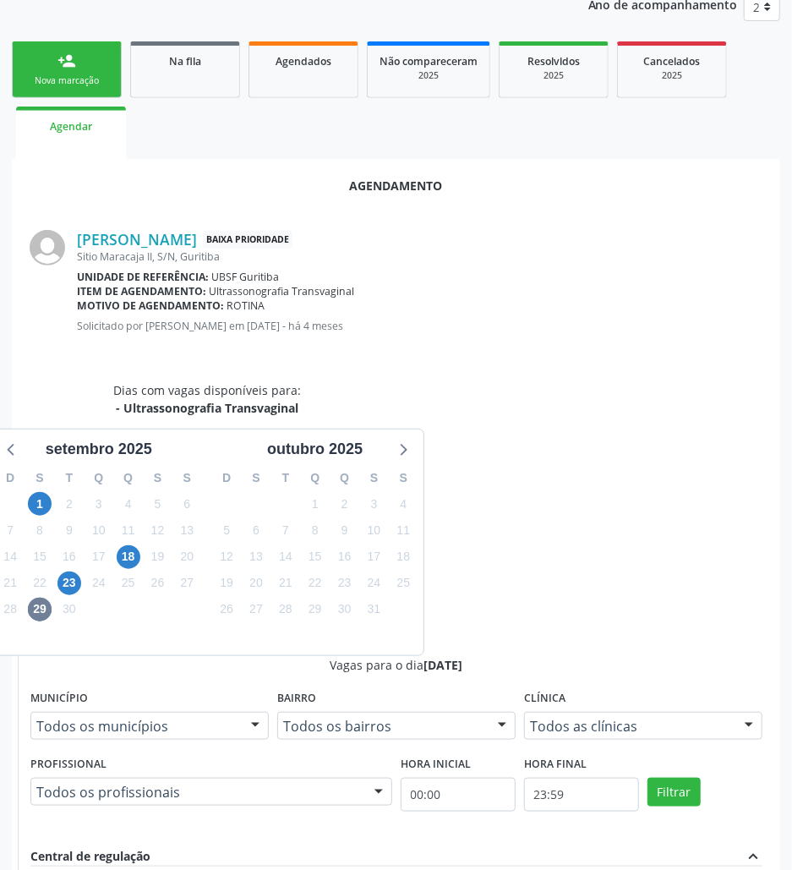
scroll to position [322, 0]
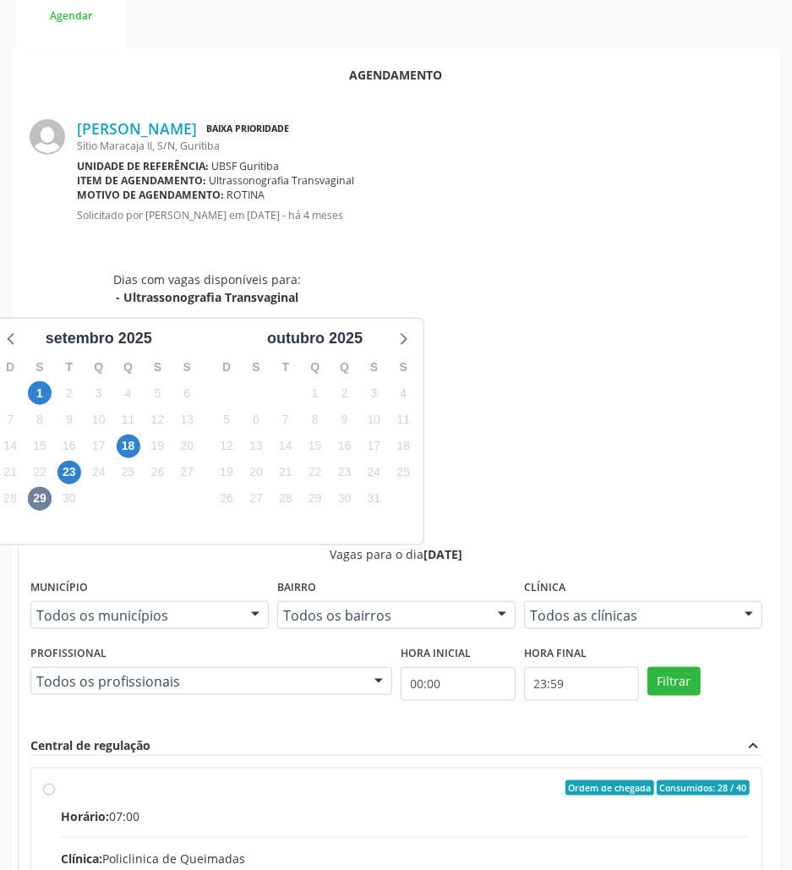
click at [55, 780] on input "Ordem de chegada Consumidos: 28 / 40 Horário: 07:00 Clínica: Policlinica de Que…" at bounding box center [49, 787] width 12 height 15
radio input "true"
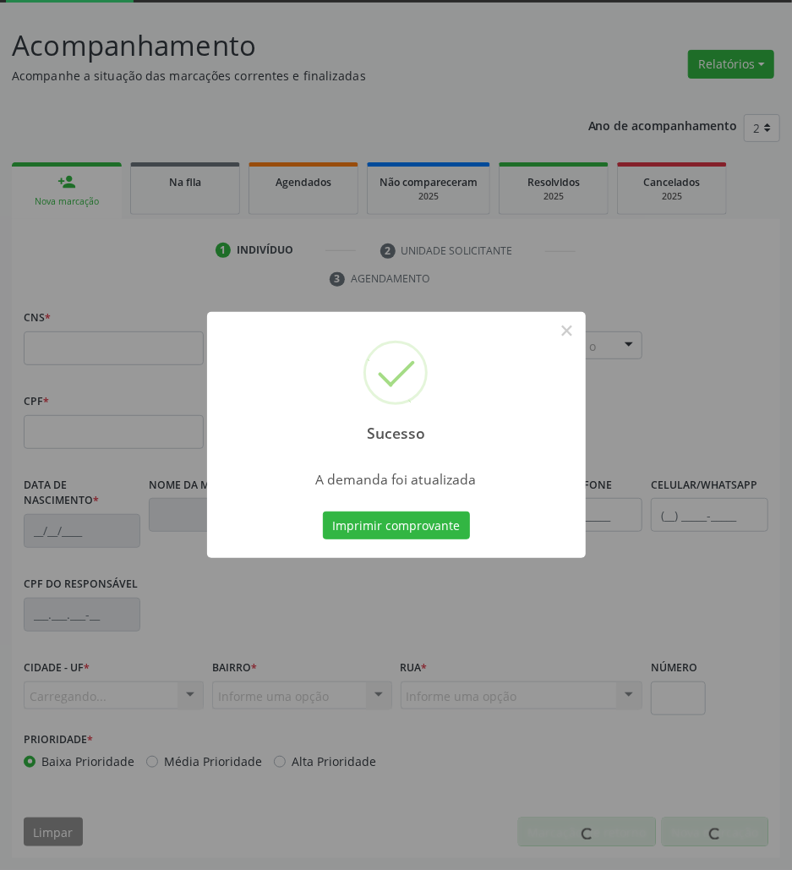
scroll to position [91, 0]
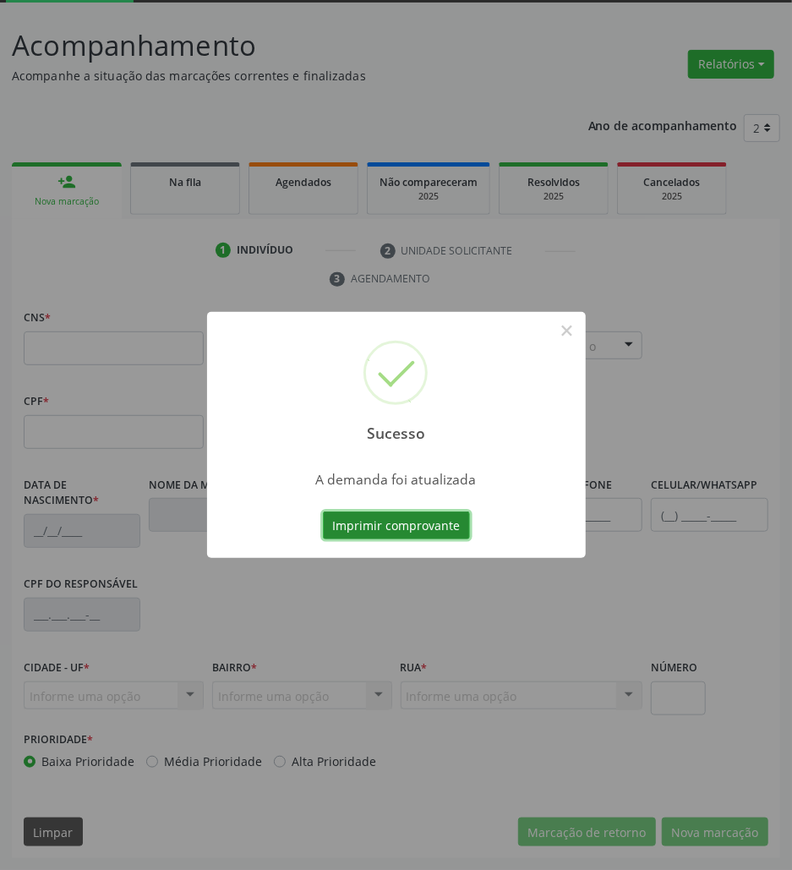
click at [400, 535] on button "Imprimir comprovante" at bounding box center [396, 525] width 147 height 29
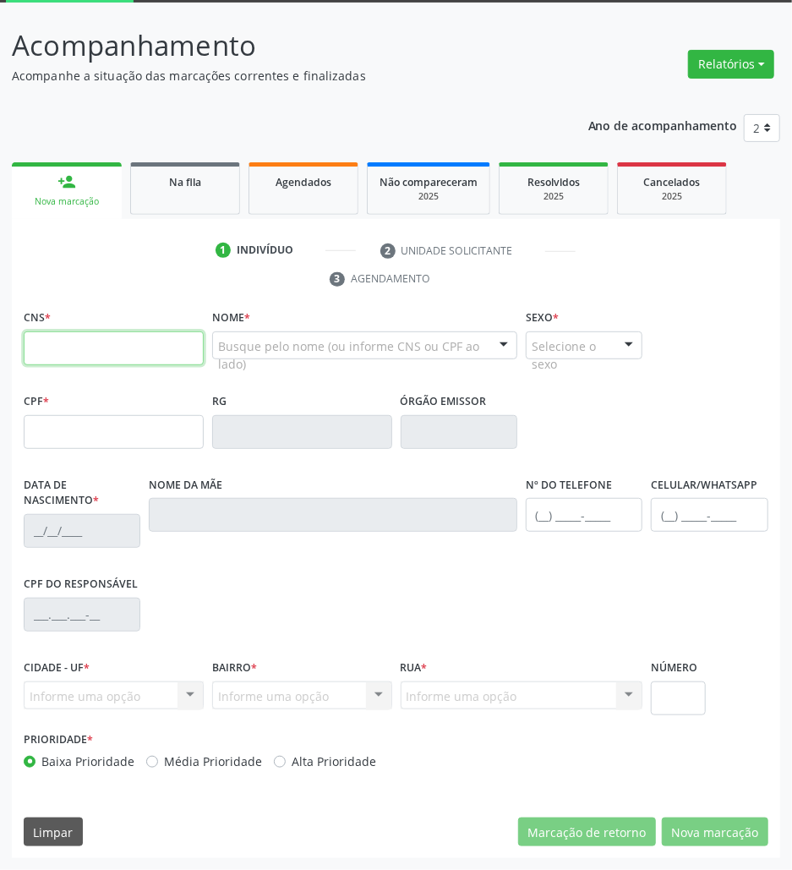
click at [155, 348] on input "text" at bounding box center [114, 348] width 180 height 34
paste input "708 5003 6594 5078"
type input "708 5003 6594 5078"
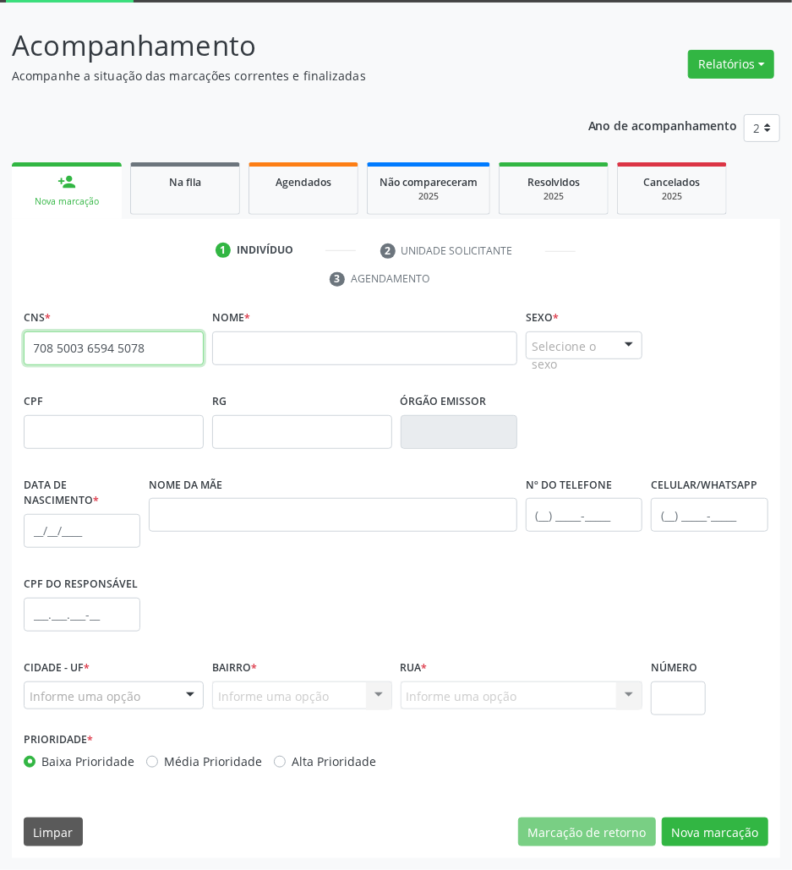
click at [156, 363] on input "708 5003 6594 5078" at bounding box center [114, 348] width 180 height 34
click at [206, 183] on div "Na fila" at bounding box center [185, 181] width 85 height 18
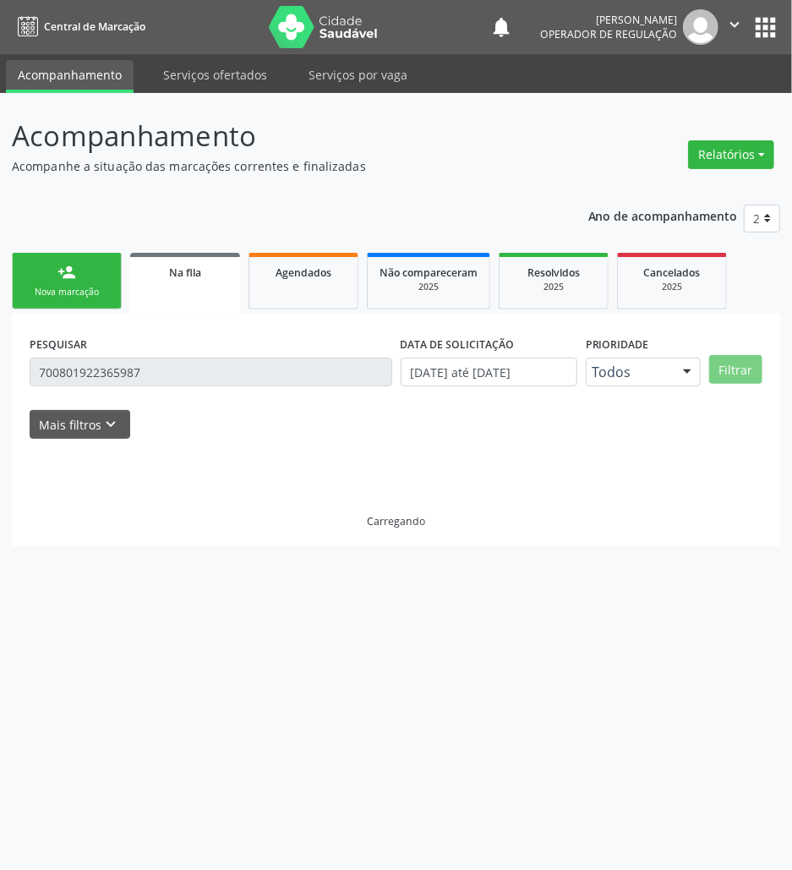
scroll to position [0, 0]
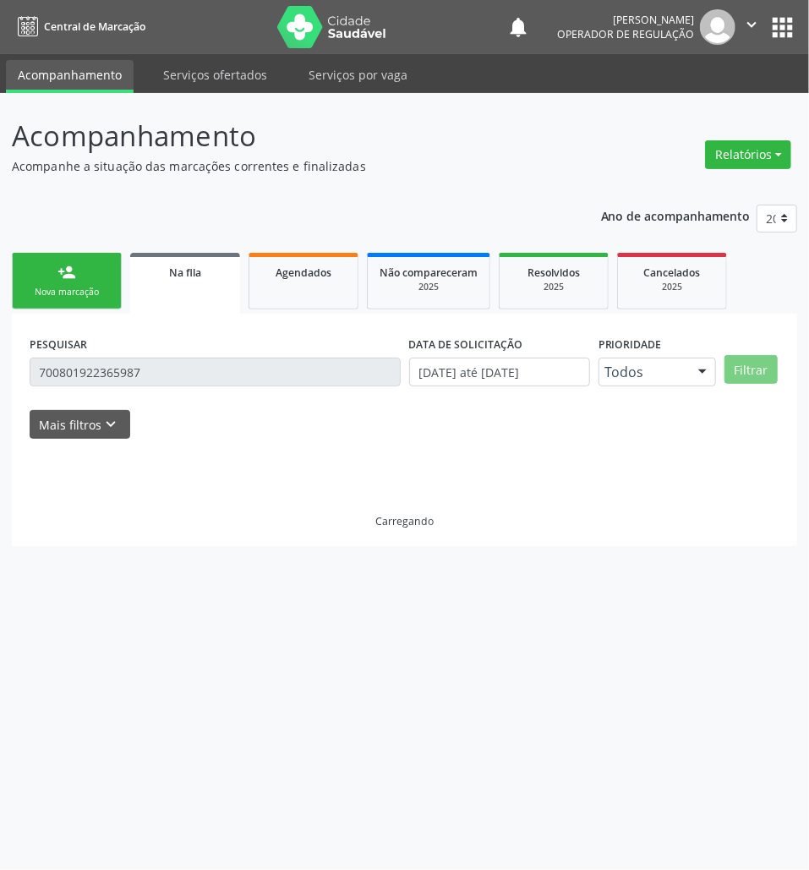
click at [134, 377] on input "700801922365987" at bounding box center [215, 371] width 371 height 29
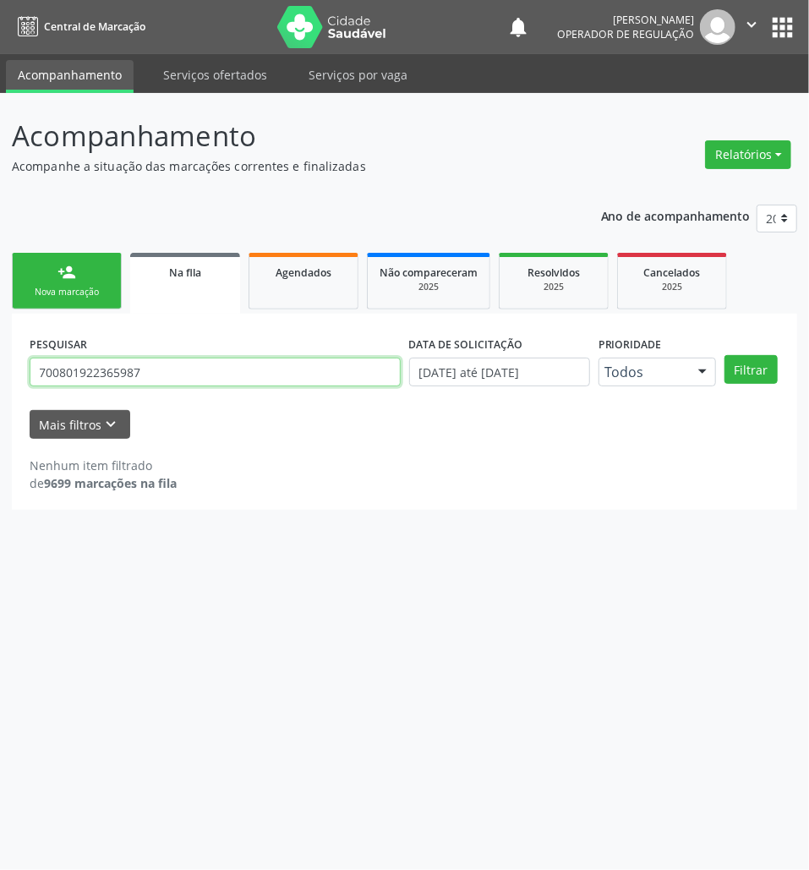
click at [127, 379] on input "700801922365987" at bounding box center [215, 371] width 371 height 29
paste input "8 5003 6594 5094"
type input "708 5003 6594 5094"
click at [724, 355] on button "Filtrar" at bounding box center [750, 369] width 53 height 29
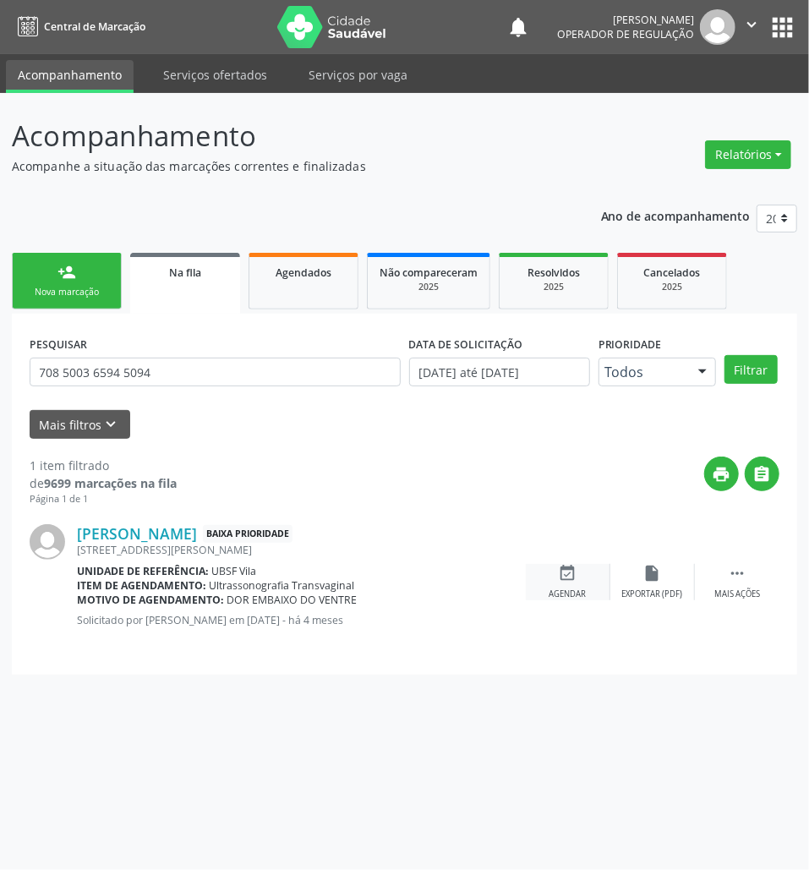
click at [579, 580] on div "event_available Agendar" at bounding box center [568, 582] width 85 height 36
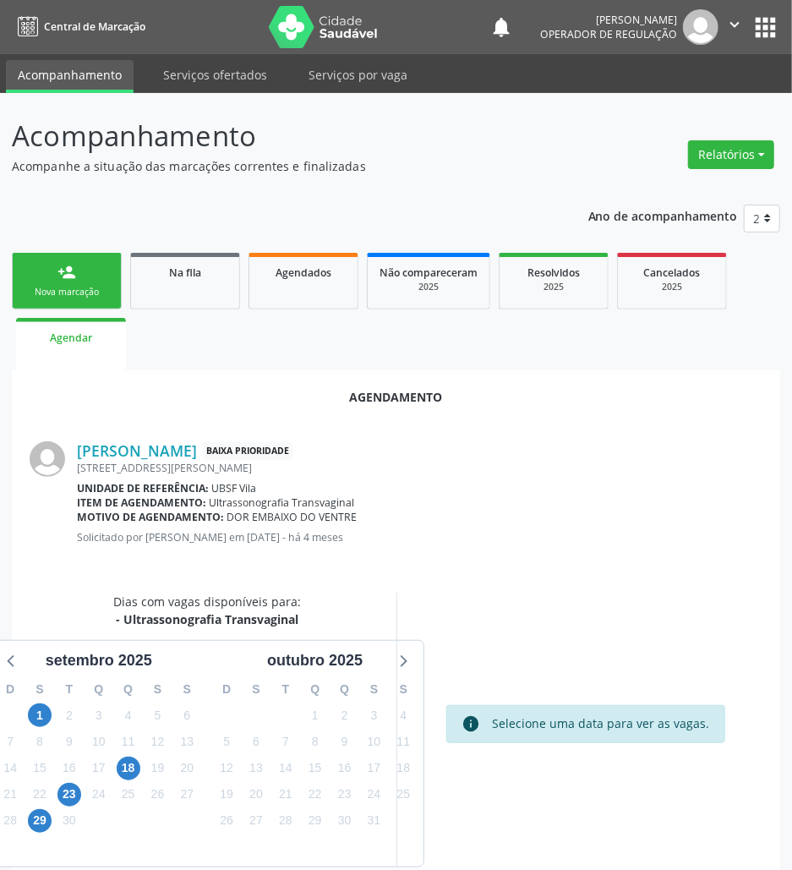
scroll to position [68, 0]
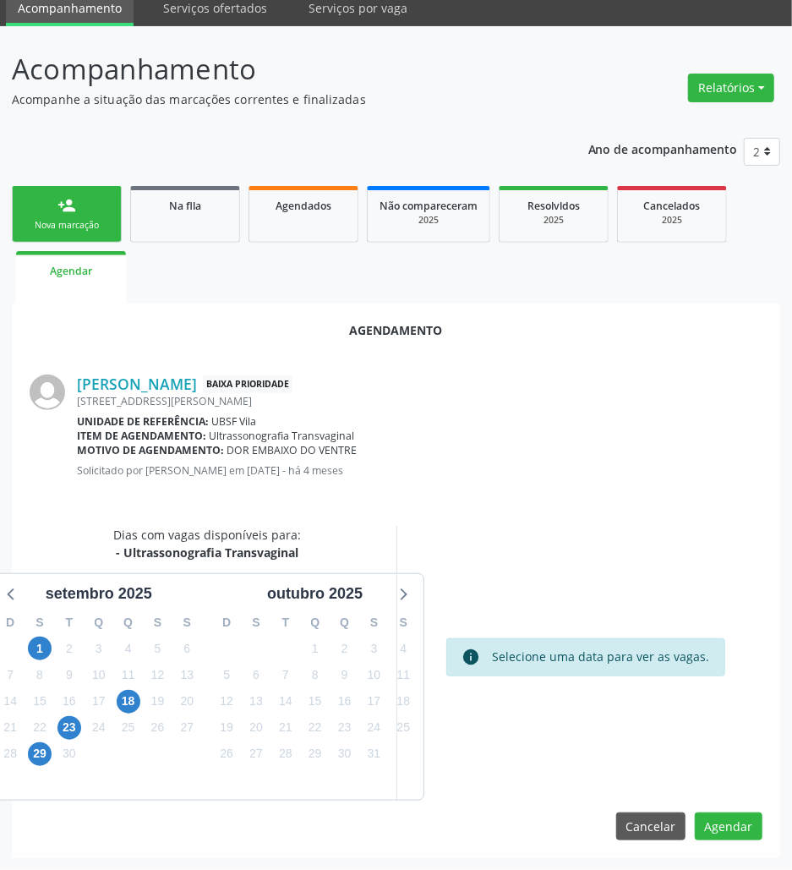
click at [46, 767] on div "6" at bounding box center [40, 780] width 30 height 26
click at [41, 761] on span "29" at bounding box center [40, 754] width 24 height 24
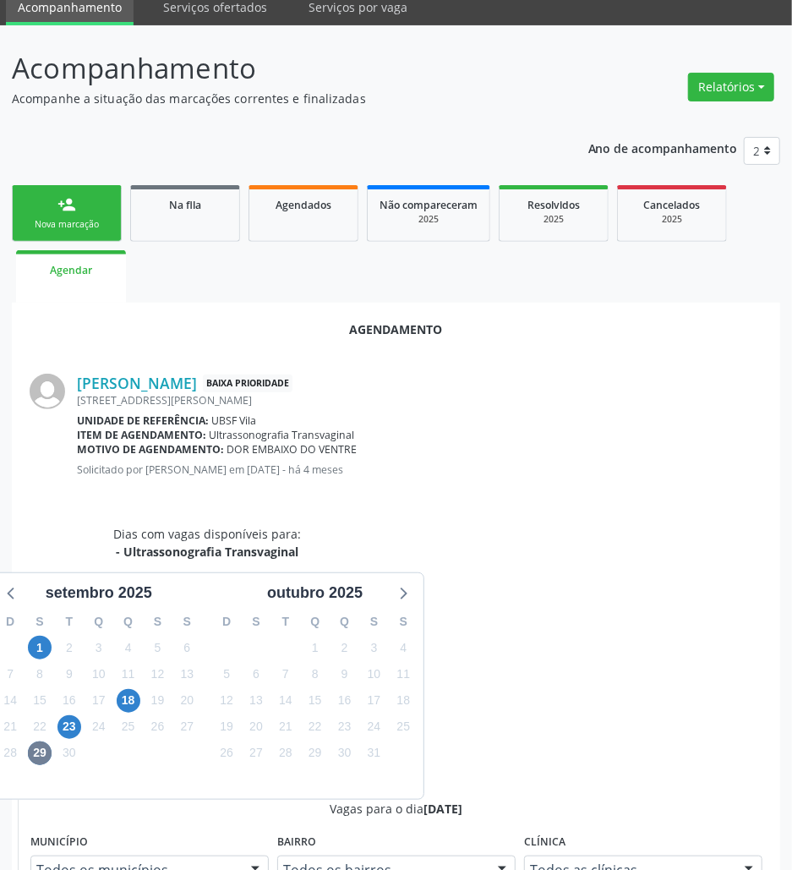
radio input "true"
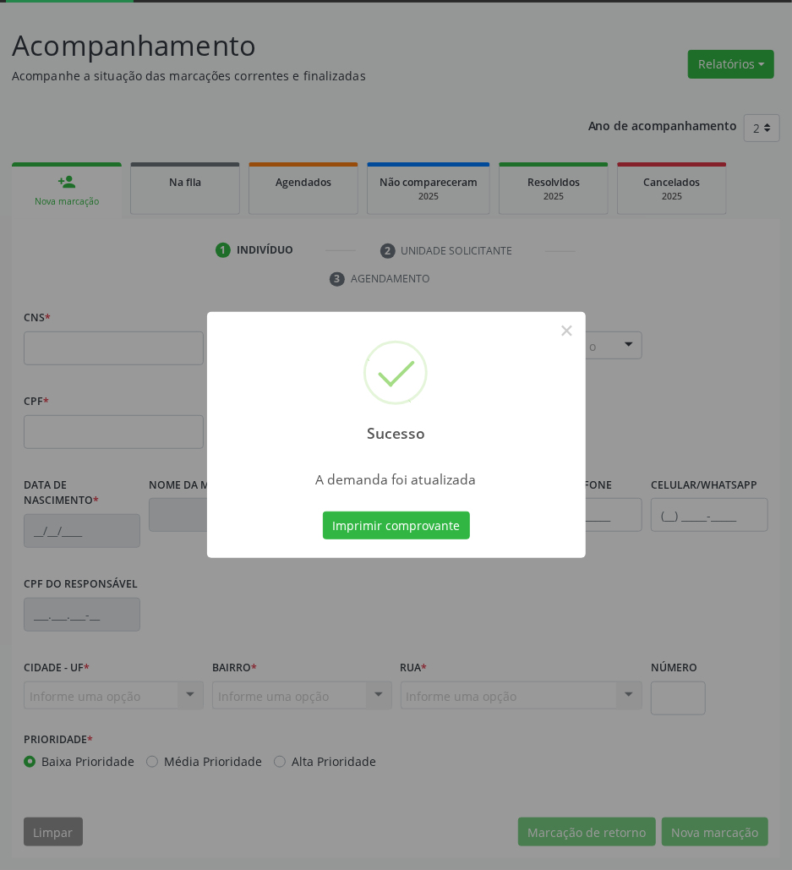
scroll to position [91, 0]
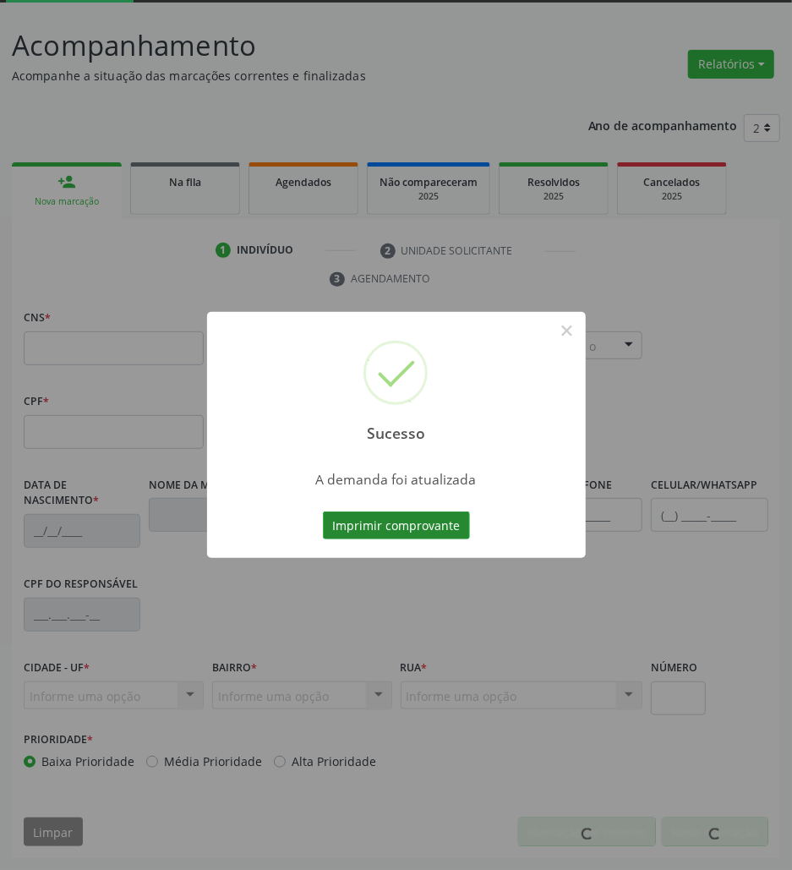
click at [433, 521] on button "Imprimir comprovante" at bounding box center [396, 525] width 147 height 29
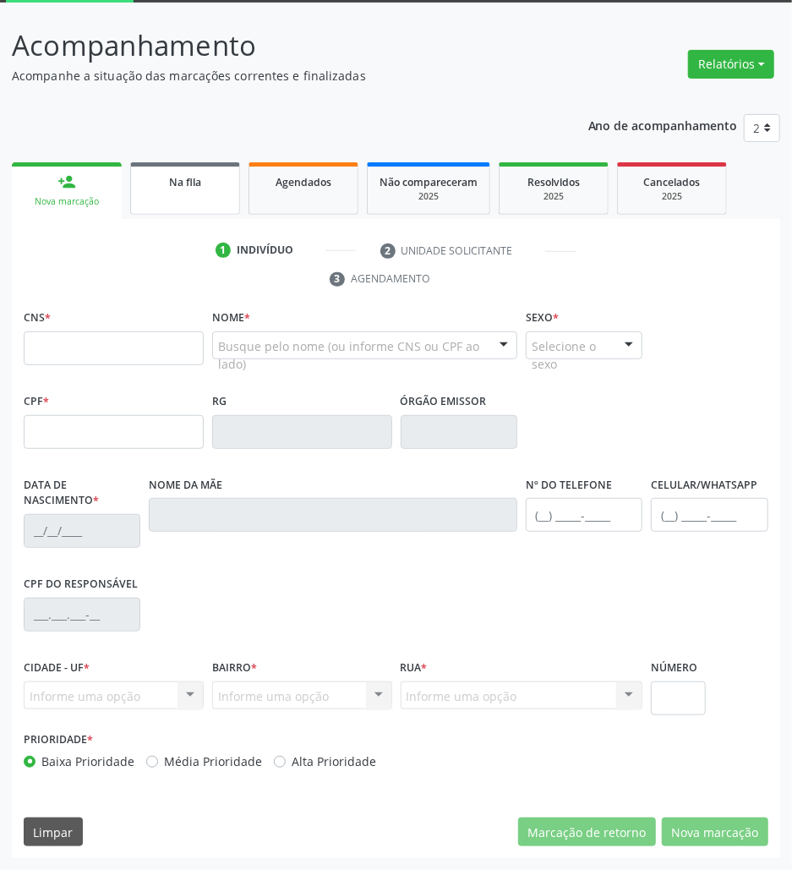
click at [190, 210] on link "Na fila" at bounding box center [185, 188] width 110 height 52
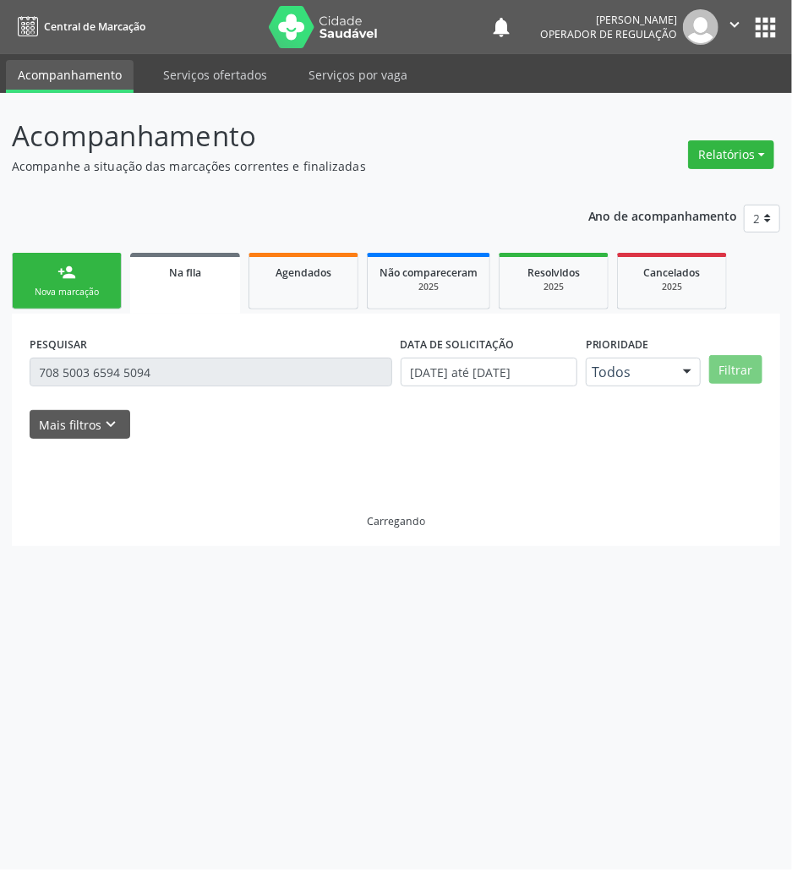
scroll to position [0, 0]
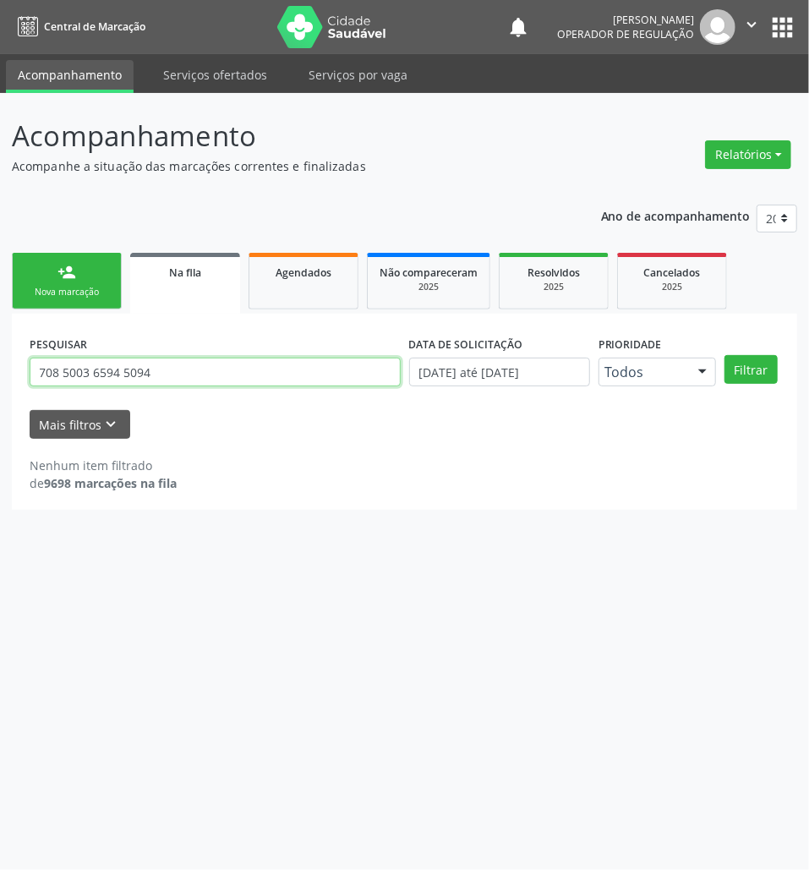
click at [186, 375] on input "708 5003 6594 5094" at bounding box center [215, 371] width 371 height 29
type input "706006877936047"
click at [724, 355] on button "Filtrar" at bounding box center [750, 369] width 53 height 29
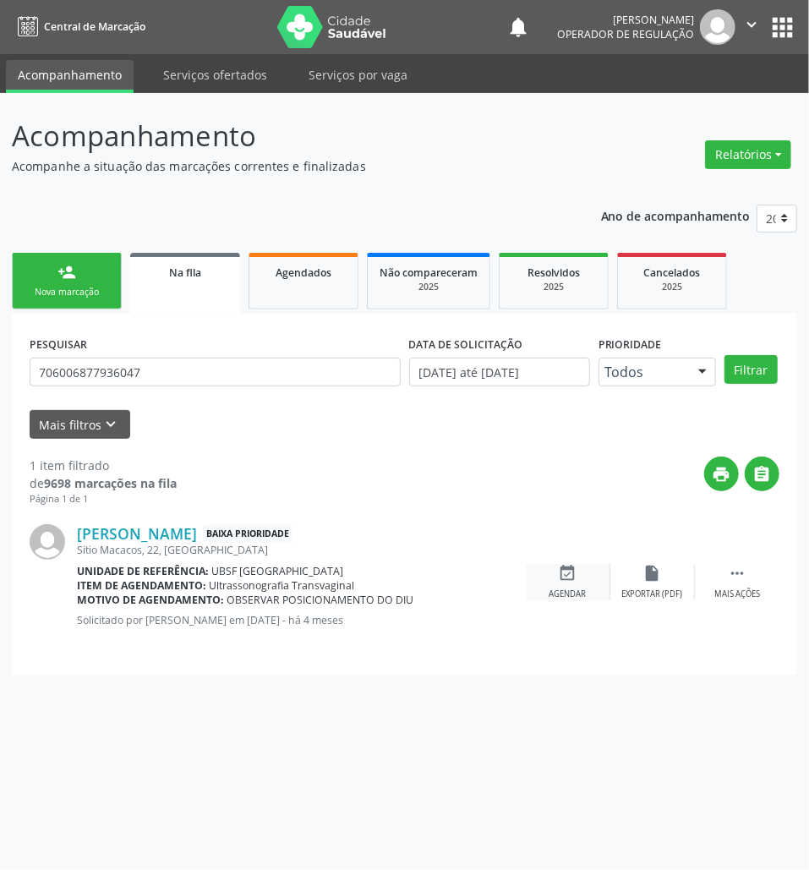
click at [554, 590] on div "Agendar" at bounding box center [567, 594] width 37 height 12
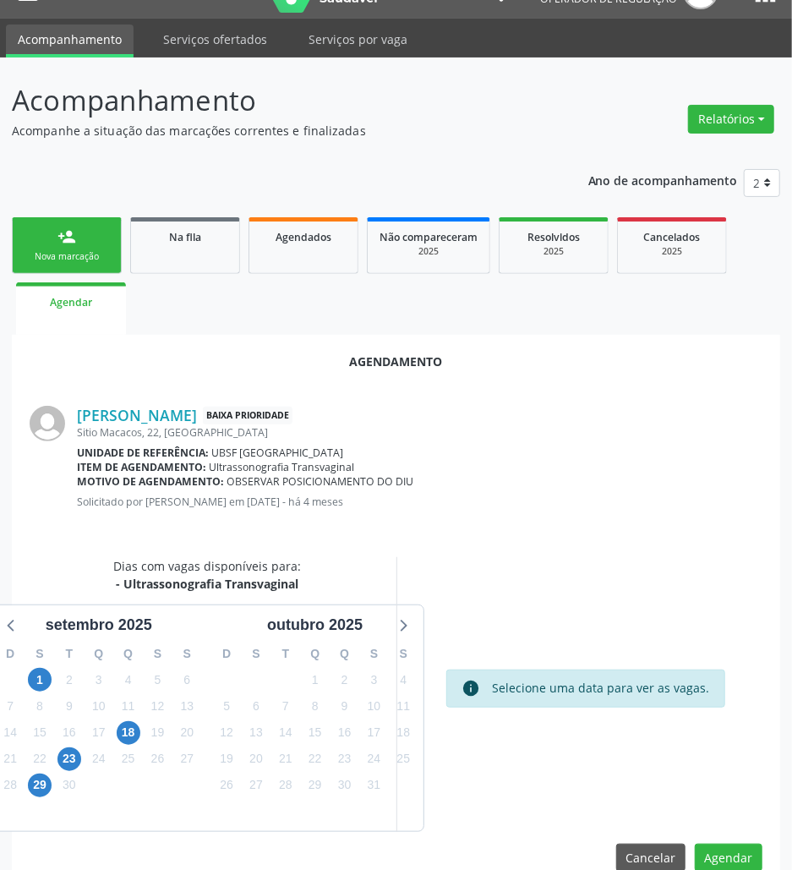
scroll to position [68, 0]
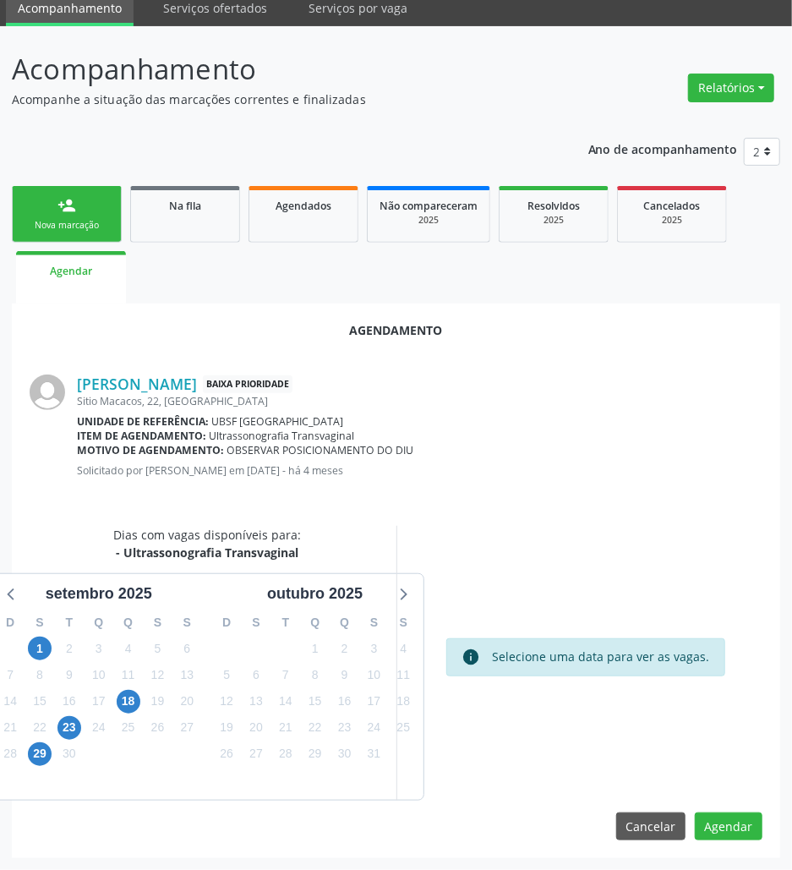
click at [45, 764] on div "29" at bounding box center [40, 753] width 24 height 26
click at [42, 757] on span "29" at bounding box center [40, 754] width 24 height 24
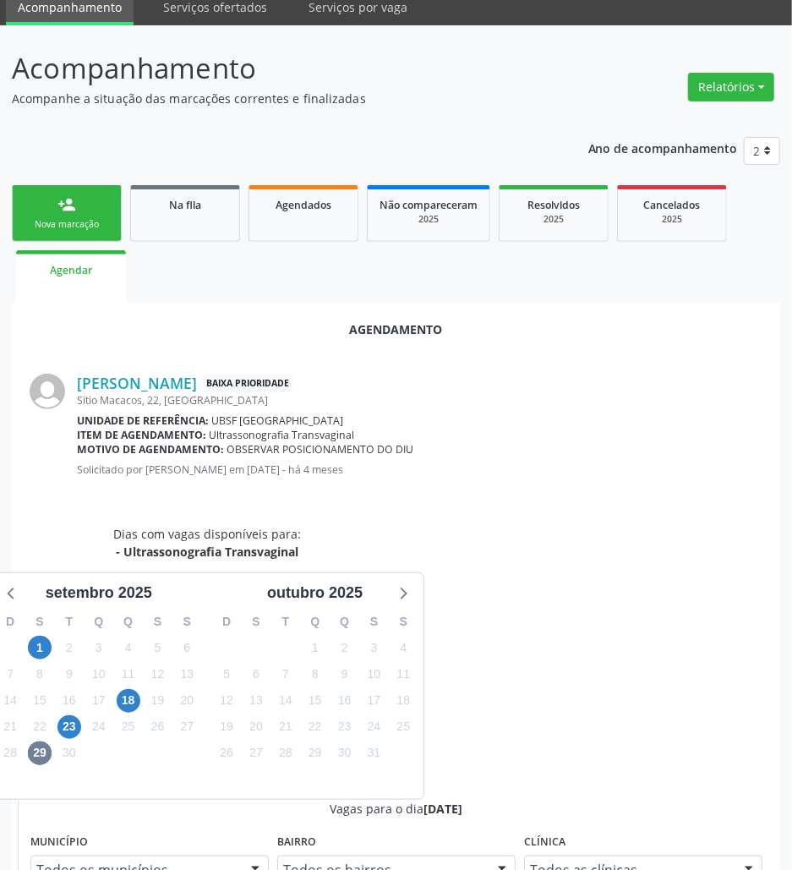
radio input "true"
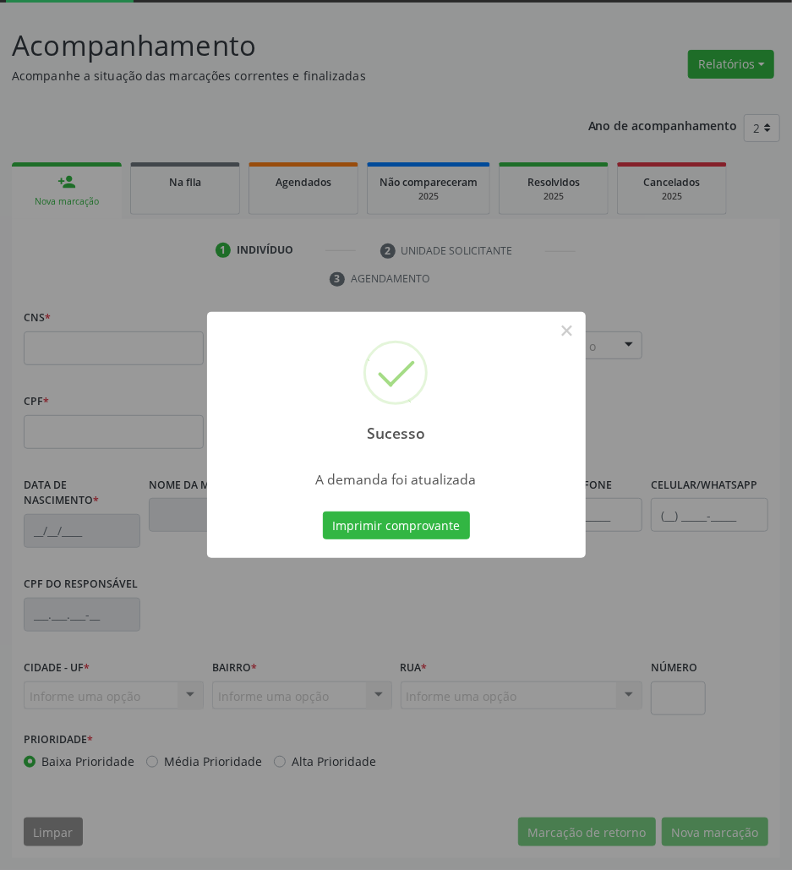
scroll to position [91, 0]
click at [417, 532] on button "Imprimir comprovante" at bounding box center [396, 525] width 147 height 29
